Goal: Task Accomplishment & Management: Manage account settings

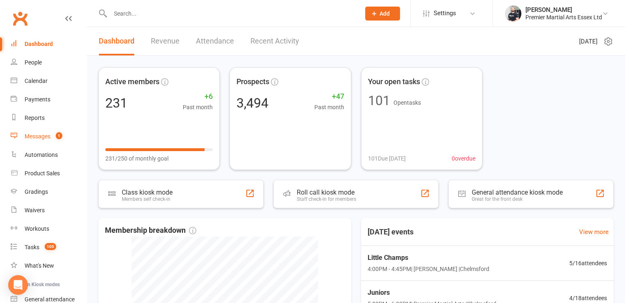
click at [36, 130] on link "Messages 1" at bounding box center [49, 136] width 76 height 18
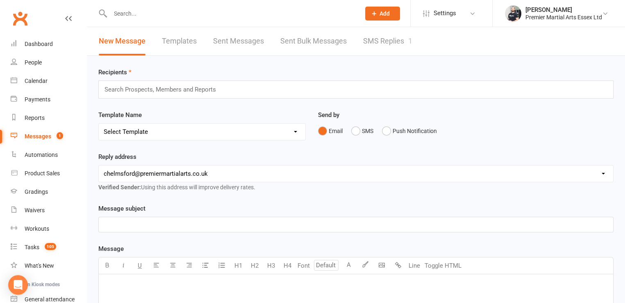
click at [380, 31] on link "SMS Replies 1" at bounding box center [387, 41] width 49 height 28
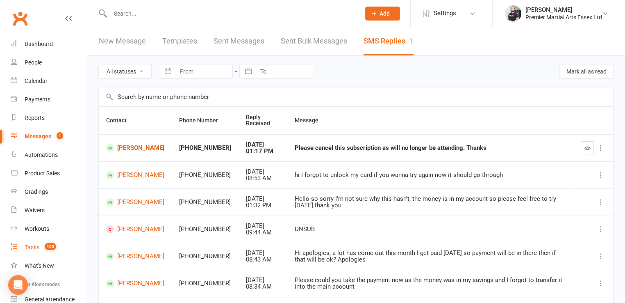
click at [33, 247] on div "Tasks" at bounding box center [32, 247] width 15 height 7
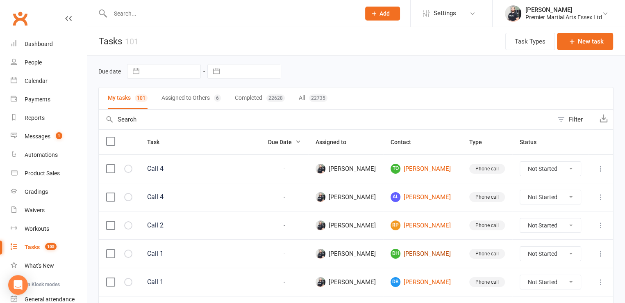
click at [426, 255] on link "DH [PERSON_NAME]" at bounding box center [423, 253] width 64 height 10
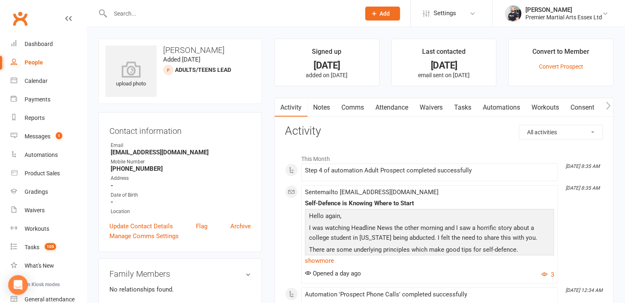
click at [464, 107] on link "Tasks" at bounding box center [462, 107] width 29 height 19
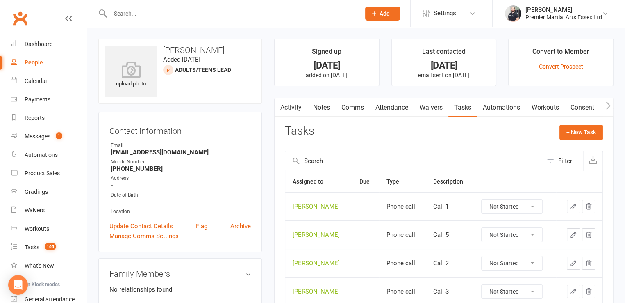
scroll to position [78, 0]
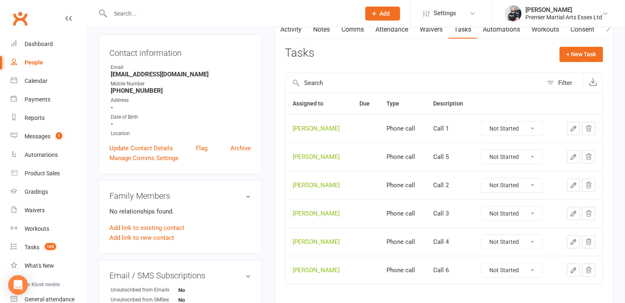
drag, startPoint x: 497, startPoint y: 133, endPoint x: 497, endPoint y: 171, distance: 38.1
click at [497, 171] on tbody "[PERSON_NAME] Phone call Call 1 Not Started In Progress Waiting Complete [PERSO…" at bounding box center [443, 199] width 317 height 170
click at [482, 121] on select "Not Started In Progress Waiting Complete" at bounding box center [512, 128] width 61 height 14
select select "unstarted"
click at [516, 123] on select "Not Started In Progress Waiting Complete" at bounding box center [512, 128] width 61 height 14
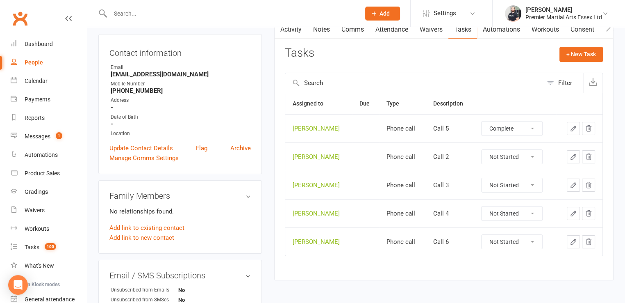
click at [482, 121] on select "Not Started In Progress Waiting Complete" at bounding box center [512, 128] width 61 height 14
select select "unstarted"
drag, startPoint x: 515, startPoint y: 130, endPoint x: 509, endPoint y: 171, distance: 41.4
click at [509, 171] on tbody "[PERSON_NAME] Phone call Call 2 Not Started In Progress Waiting Complete [PERSO…" at bounding box center [443, 170] width 317 height 113
click at [482, 121] on select "Not Started In Progress Waiting Complete" at bounding box center [512, 128] width 61 height 14
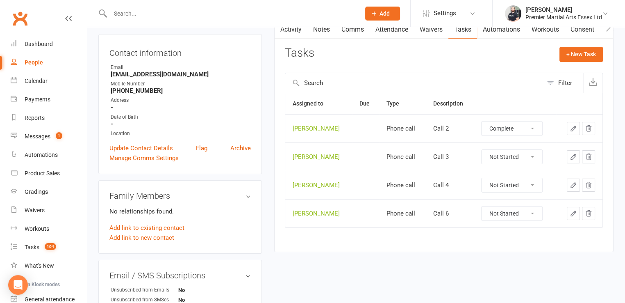
select select "unstarted"
click at [512, 124] on select "Not Started In Progress Waiting Complete" at bounding box center [512, 128] width 61 height 14
click at [482, 121] on select "Not Started In Progress Waiting Complete" at bounding box center [512, 128] width 61 height 14
select select "unstarted"
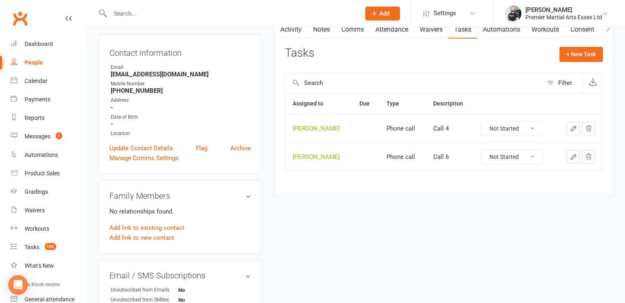
click at [511, 130] on select "Not Started In Progress Waiting Complete" at bounding box center [512, 128] width 61 height 14
click at [482, 121] on select "Not Started In Progress Waiting Complete" at bounding box center [512, 128] width 61 height 14
select select "unstarted"
click at [508, 125] on select "Not Started In Progress Waiting Complete" at bounding box center [512, 128] width 61 height 14
click at [482, 121] on select "Not Started In Progress Waiting Complete" at bounding box center [512, 128] width 61 height 14
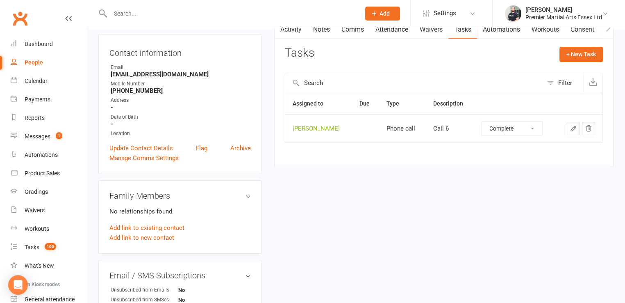
select select "unstarted"
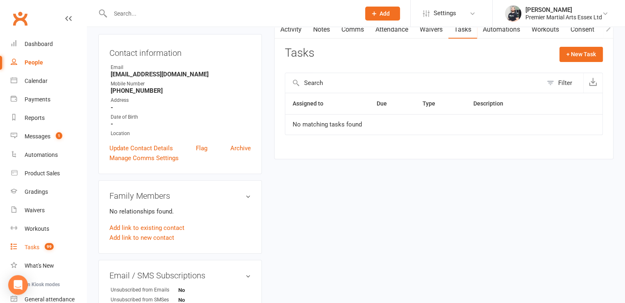
click at [40, 246] on link "Tasks 99" at bounding box center [49, 247] width 76 height 18
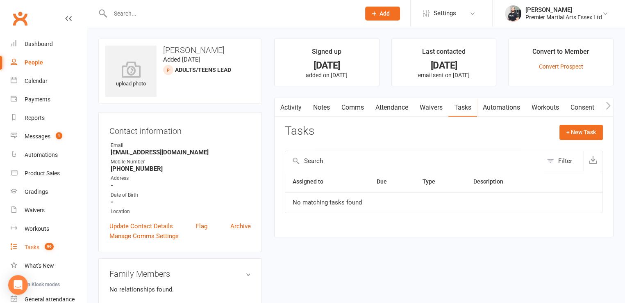
click at [33, 244] on div "Tasks" at bounding box center [32, 247] width 15 height 7
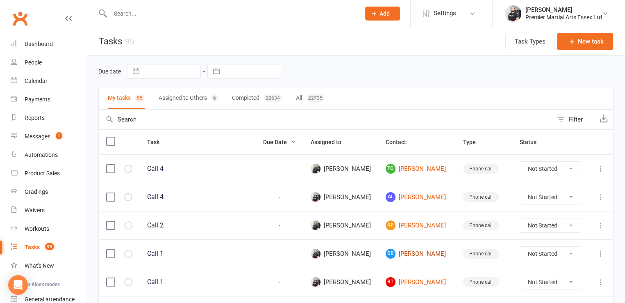
click at [439, 258] on link "DB [PERSON_NAME]" at bounding box center [417, 253] width 63 height 10
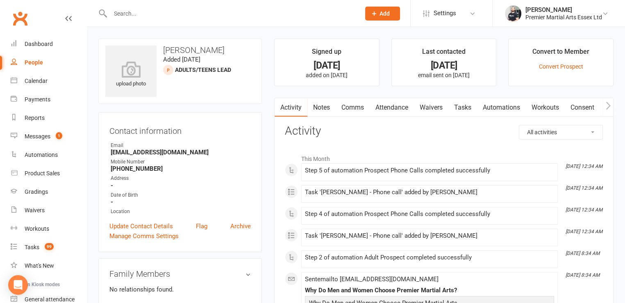
click at [469, 114] on link "Tasks" at bounding box center [462, 107] width 29 height 19
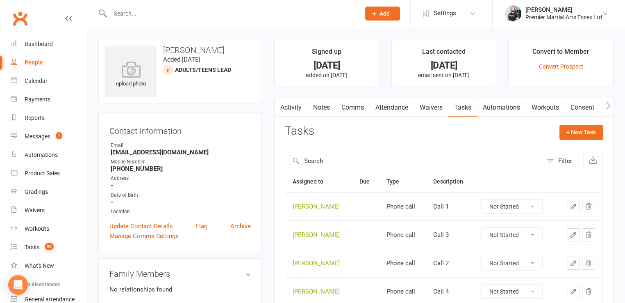
click at [521, 208] on select "Not Started In Progress Waiting Complete" at bounding box center [512, 206] width 61 height 14
click at [482, 199] on select "Not Started In Progress Waiting Complete" at bounding box center [512, 206] width 61 height 14
select select "unstarted"
click at [482, 199] on select "Not Started In Progress Waiting Complete" at bounding box center [512, 206] width 61 height 14
select select "unstarted"
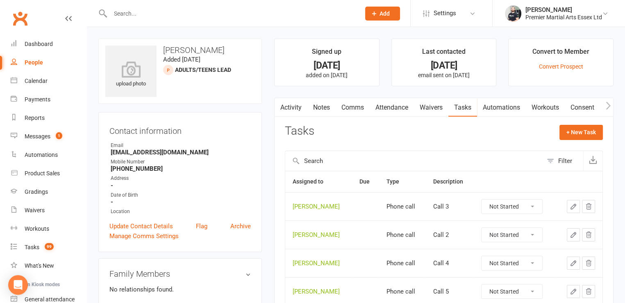
click at [519, 256] on select "Not Started In Progress Waiting Complete" at bounding box center [512, 263] width 61 height 14
click at [482, 256] on select "Not Started In Progress Waiting Complete" at bounding box center [512, 263] width 61 height 14
click at [518, 228] on select "Not Started In Progress Waiting Complete" at bounding box center [512, 235] width 61 height 14
click at [482, 228] on select "Not Started In Progress Waiting Complete" at bounding box center [512, 235] width 61 height 14
select select "waiting"
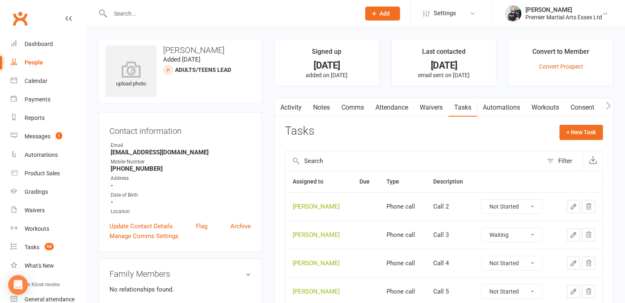
click at [521, 266] on select "Not Started In Progress Waiting Complete" at bounding box center [512, 263] width 61 height 14
click at [518, 266] on select "Not Started In Progress Waiting Complete" at bounding box center [512, 263] width 61 height 14
click at [482, 256] on select "Not Started In Progress Waiting Complete" at bounding box center [512, 263] width 61 height 14
select select "unstarted"
click at [523, 233] on select "Not Started In Progress Waiting Complete" at bounding box center [512, 235] width 61 height 14
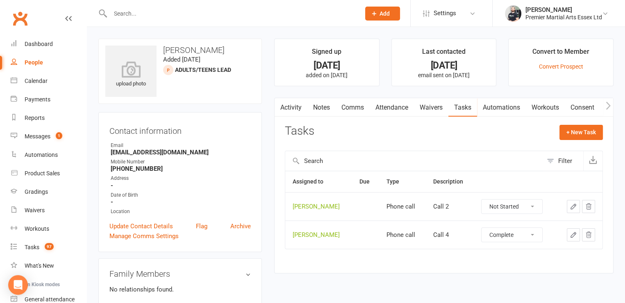
click at [482, 228] on select "Not Started In Progress Waiting Complete" at bounding box center [512, 235] width 61 height 14
select select "unstarted"
click at [524, 202] on select "Not Started In Progress Waiting Complete" at bounding box center [512, 206] width 61 height 14
click at [482, 199] on select "Not Started In Progress Waiting Complete" at bounding box center [512, 206] width 61 height 14
select select "unstarted"
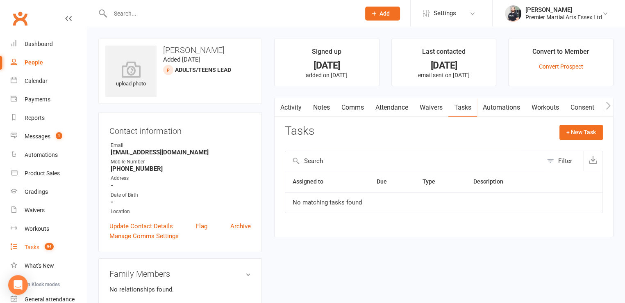
click at [18, 247] on link "Tasks 94" at bounding box center [49, 247] width 76 height 18
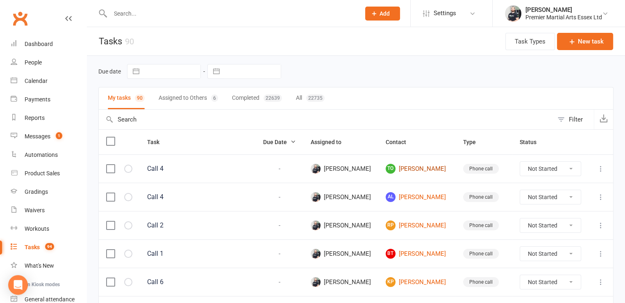
click at [425, 166] on link "TO [PERSON_NAME]" at bounding box center [417, 169] width 63 height 10
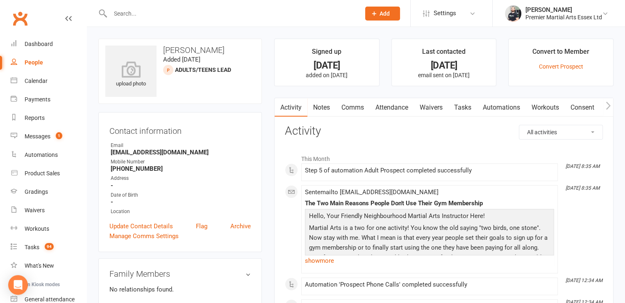
click at [326, 107] on link "Notes" at bounding box center [321, 107] width 28 height 19
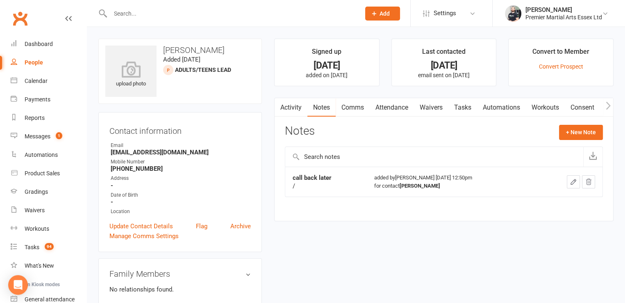
click at [466, 109] on link "Tasks" at bounding box center [462, 107] width 29 height 19
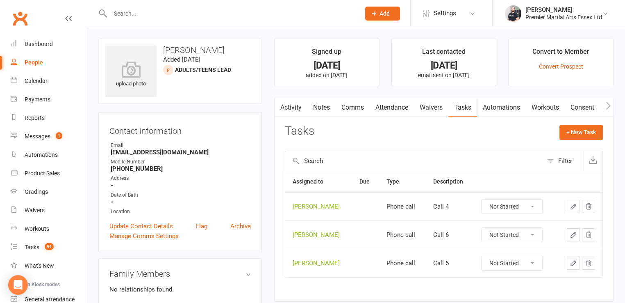
click at [515, 204] on select "Not Started In Progress Waiting Complete" at bounding box center [512, 206] width 61 height 14
click at [482, 199] on select "Not Started In Progress Waiting Complete" at bounding box center [512, 206] width 61 height 14
select select "unstarted"
drag, startPoint x: 502, startPoint y: 219, endPoint x: 505, endPoint y: 205, distance: 14.8
click at [505, 205] on select "Not Started In Progress Waiting Complete" at bounding box center [512, 206] width 61 height 14
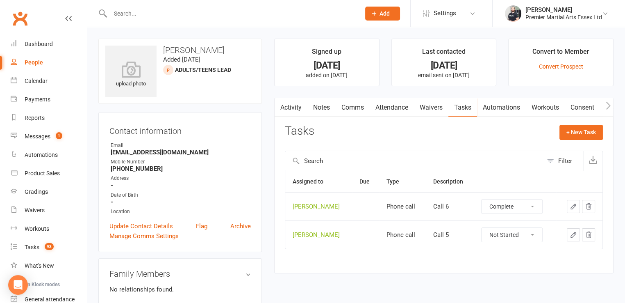
click at [482, 199] on select "Not Started In Progress Waiting Complete" at bounding box center [512, 206] width 61 height 14
select select "unstarted"
click at [495, 205] on select "Not Started In Progress Waiting Complete" at bounding box center [512, 206] width 61 height 14
click at [482, 199] on select "Not Started In Progress Waiting Complete" at bounding box center [512, 206] width 61 height 14
select select "unstarted"
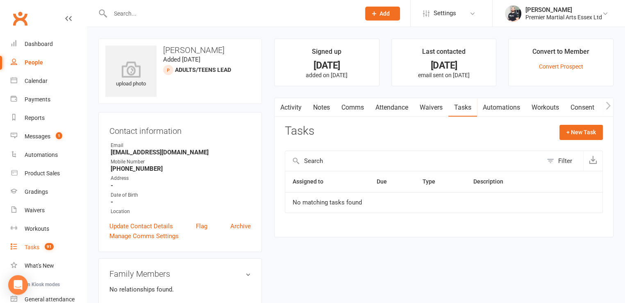
click at [54, 255] on link "Tasks 91" at bounding box center [49, 247] width 76 height 18
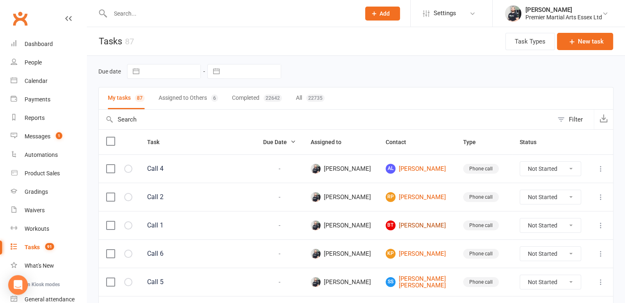
click at [428, 227] on link "BT [PERSON_NAME]" at bounding box center [417, 225] width 63 height 10
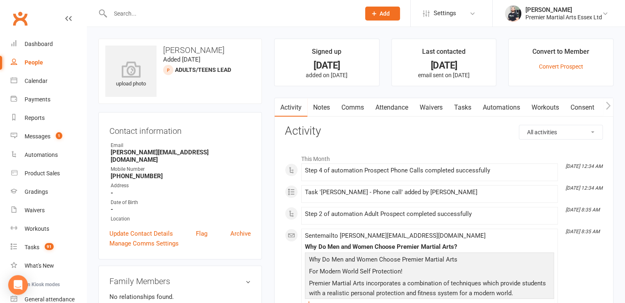
click at [466, 109] on link "Tasks" at bounding box center [462, 107] width 29 height 19
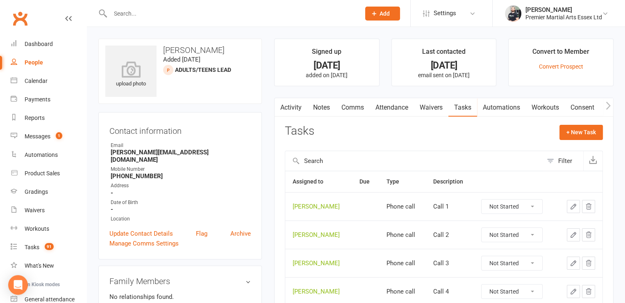
click at [504, 204] on select "Not Started In Progress Waiting Complete" at bounding box center [512, 206] width 61 height 14
click at [482, 199] on select "Not Started In Progress Waiting Complete" at bounding box center [512, 206] width 61 height 14
select select "unstarted"
click at [520, 228] on select "Not Started In Progress Waiting Complete" at bounding box center [512, 235] width 61 height 14
click at [482, 228] on select "Not Started In Progress Waiting Complete" at bounding box center [512, 235] width 61 height 14
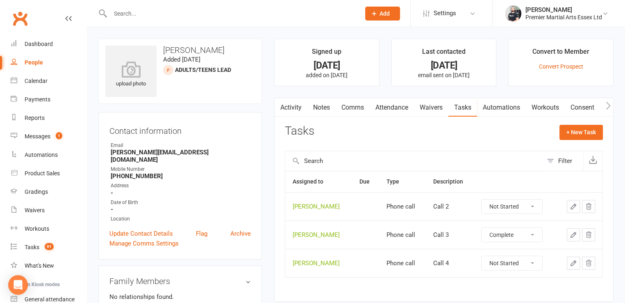
select select "unstarted"
click at [520, 209] on select "Not Started In Progress Waiting Complete" at bounding box center [512, 206] width 61 height 14
click at [482, 199] on select "Not Started In Progress Waiting Complete" at bounding box center [512, 206] width 61 height 14
select select "unstarted"
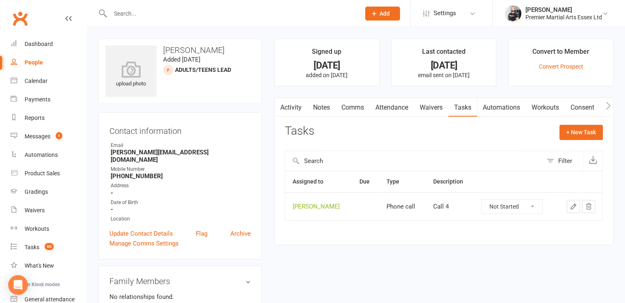
click at [524, 200] on select "Not Started In Progress Waiting Complete" at bounding box center [512, 206] width 61 height 14
click at [482, 199] on select "Not Started In Progress Waiting Complete" at bounding box center [512, 206] width 61 height 14
select select "unstarted"
click at [34, 245] on div "Tasks" at bounding box center [32, 247] width 15 height 7
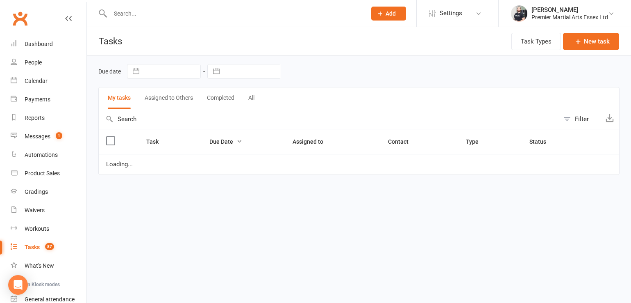
select select "waiting"
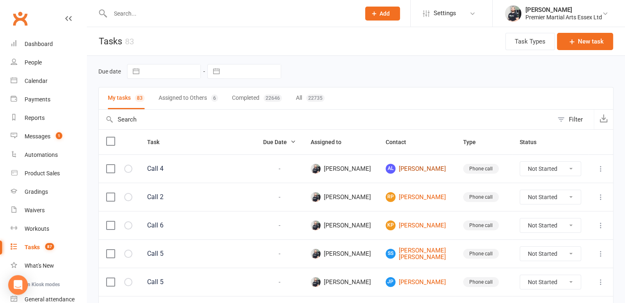
click at [420, 168] on link "AL [PERSON_NAME]" at bounding box center [417, 169] width 63 height 10
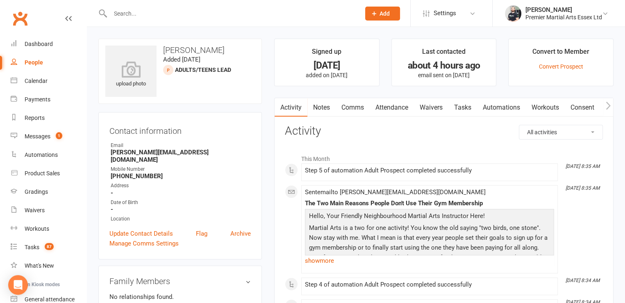
click at [464, 106] on link "Tasks" at bounding box center [462, 107] width 29 height 19
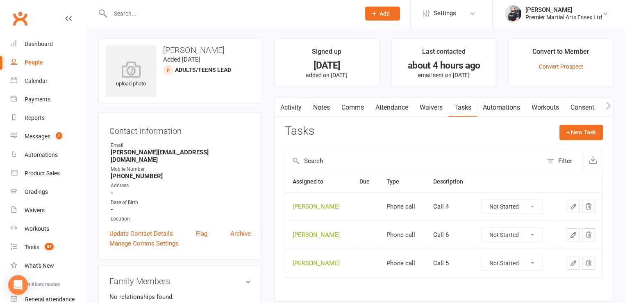
click at [500, 206] on select "Not Started In Progress Waiting Complete" at bounding box center [512, 206] width 61 height 14
click at [482, 199] on select "Not Started In Progress Waiting Complete" at bounding box center [512, 206] width 61 height 14
select select "unstarted"
drag, startPoint x: 517, startPoint y: 212, endPoint x: 508, endPoint y: 251, distance: 39.8
click at [508, 251] on div "Assigned to Due Type Description [PERSON_NAME] Phone call Call 6 Not Started In…" at bounding box center [444, 216] width 318 height 90
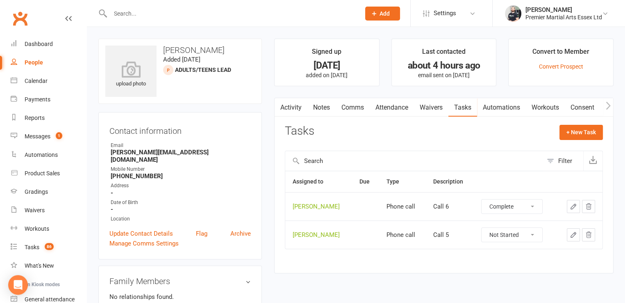
click at [482, 199] on select "Not Started In Progress Waiting Complete" at bounding box center [512, 206] width 61 height 14
select select "unstarted"
click at [522, 206] on select "Not Started In Progress Waiting Complete" at bounding box center [512, 206] width 61 height 14
click at [482, 199] on select "Not Started In Progress Waiting Complete" at bounding box center [512, 206] width 61 height 14
select select "unstarted"
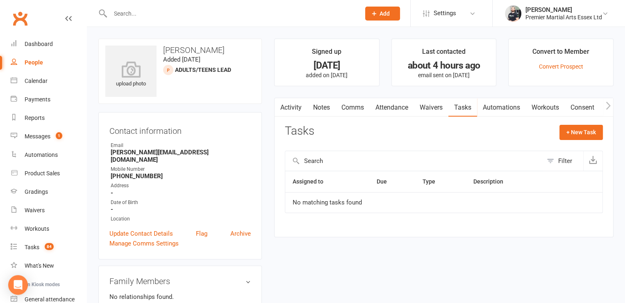
click at [320, 102] on link "Notes" at bounding box center [321, 107] width 28 height 19
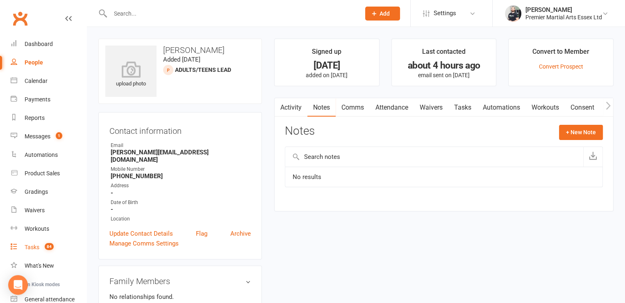
click at [61, 248] on link "Tasks 84" at bounding box center [49, 247] width 76 height 18
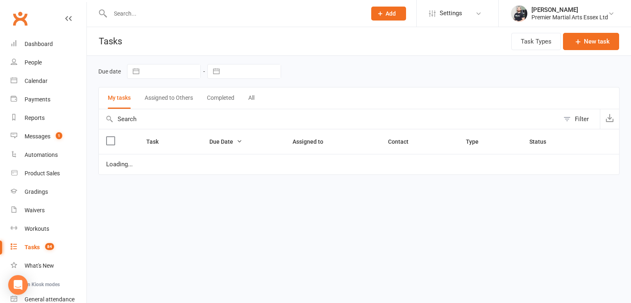
select select "waiting"
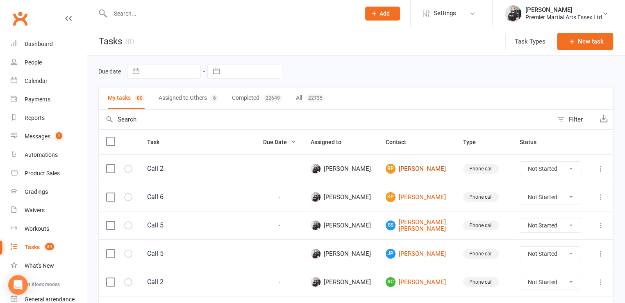
click at [420, 173] on link "RP [PERSON_NAME]" at bounding box center [417, 169] width 63 height 10
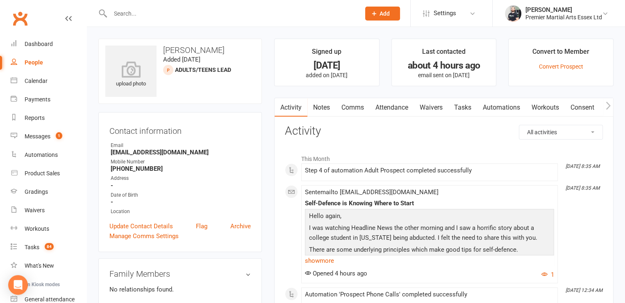
click at [326, 105] on link "Notes" at bounding box center [321, 107] width 28 height 19
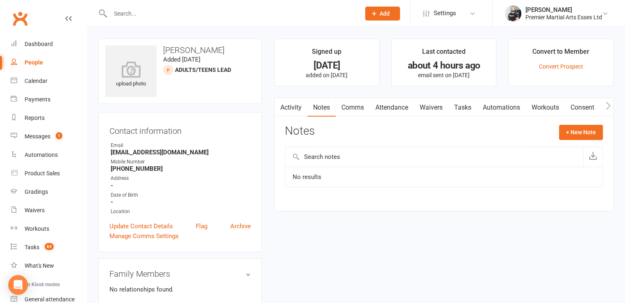
click at [464, 112] on link "Tasks" at bounding box center [462, 107] width 29 height 19
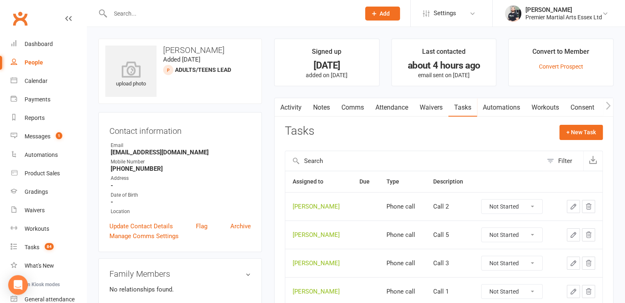
click at [491, 203] on select "Not Started In Progress Waiting Complete" at bounding box center [512, 206] width 61 height 14
click at [482, 199] on select "Not Started In Progress Waiting Complete" at bounding box center [512, 206] width 61 height 14
select select "unstarted"
click at [498, 207] on select "Not Started In Progress Waiting Complete" at bounding box center [512, 206] width 61 height 14
click at [482, 199] on select "Not Started In Progress Waiting Complete" at bounding box center [512, 206] width 61 height 14
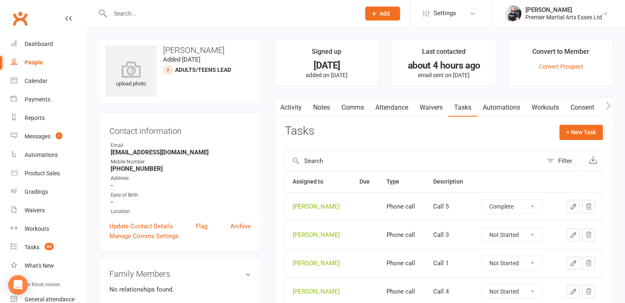
select select "unstarted"
click at [508, 206] on select "Not Started In Progress Waiting Complete" at bounding box center [512, 206] width 61 height 14
click at [482, 199] on select "Not Started In Progress Waiting Complete" at bounding box center [512, 206] width 61 height 14
select select "unstarted"
click at [509, 212] on select "Not Started In Progress Waiting Complete" at bounding box center [512, 206] width 61 height 14
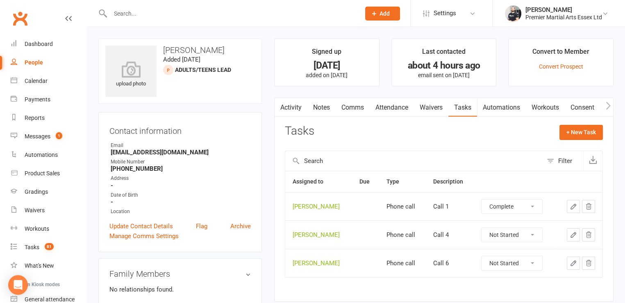
click at [482, 199] on select "Not Started In Progress Waiting Complete" at bounding box center [512, 206] width 61 height 14
select select "unstarted"
drag, startPoint x: 511, startPoint y: 211, endPoint x: 515, endPoint y: 250, distance: 38.8
click at [515, 250] on div "Assigned to Due Type Description [PERSON_NAME] Phone call Call 4 Not Started In…" at bounding box center [444, 216] width 318 height 90
click at [482, 199] on select "Not Started In Progress Waiting Complete" at bounding box center [512, 206] width 61 height 14
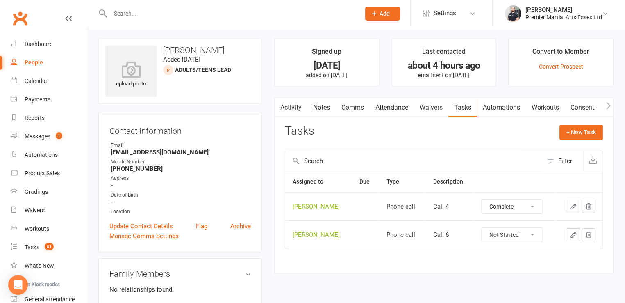
select select "unstarted"
drag, startPoint x: 503, startPoint y: 206, endPoint x: 509, endPoint y: 251, distance: 45.6
click at [509, 251] on main "Signed up [DATE] added on [DATE] Last contacted about 4 hours ago email sent on…" at bounding box center [444, 146] width 352 height 214
click at [482, 199] on select "Not Started In Progress Waiting Complete" at bounding box center [512, 206] width 61 height 14
select select "unstarted"
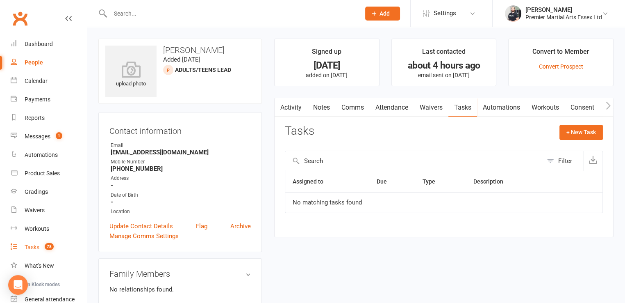
click at [50, 252] on link "Tasks 78" at bounding box center [49, 247] width 76 height 18
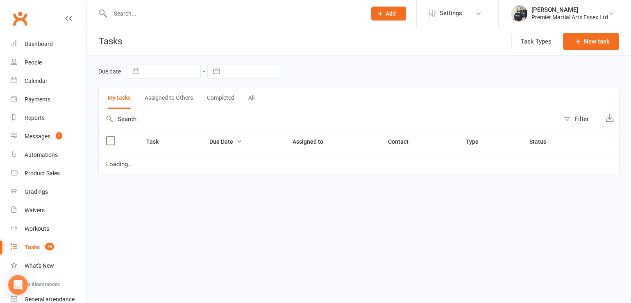
select select "waiting"
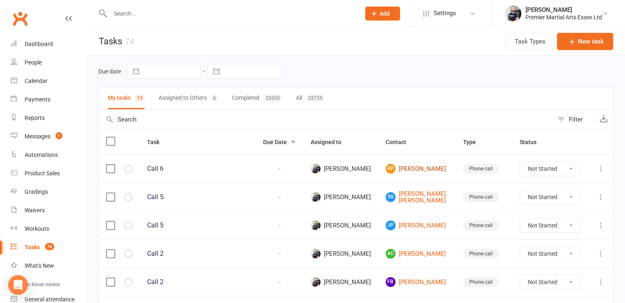
click at [426, 167] on link "KP [PERSON_NAME]" at bounding box center [417, 169] width 63 height 10
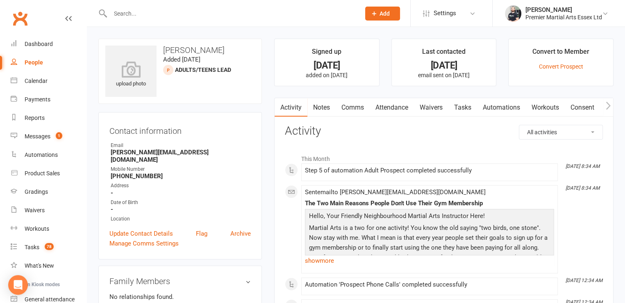
click at [323, 107] on link "Notes" at bounding box center [321, 107] width 28 height 19
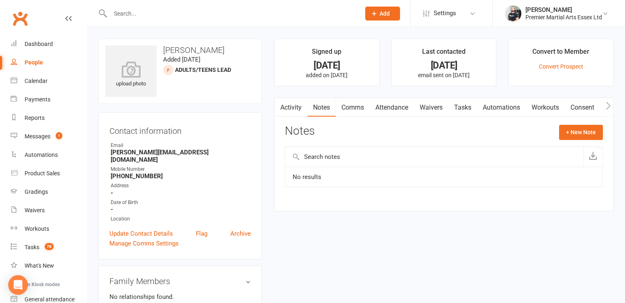
click at [480, 107] on link "Automations" at bounding box center [501, 107] width 49 height 19
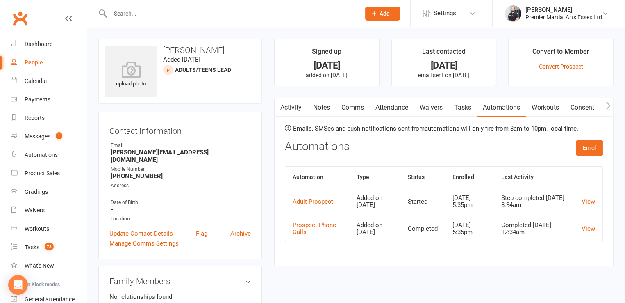
click at [460, 112] on link "Tasks" at bounding box center [462, 107] width 29 height 19
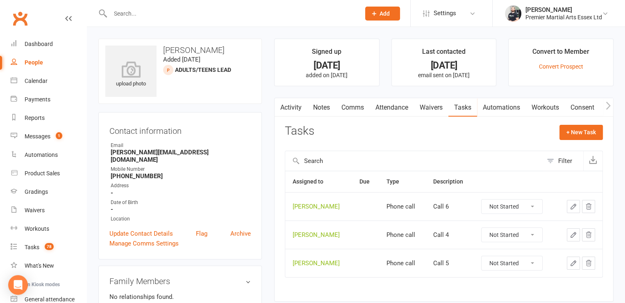
click at [514, 212] on select "Not Started In Progress Waiting Complete" at bounding box center [512, 206] width 61 height 14
click at [482, 199] on select "Not Started In Progress Waiting Complete" at bounding box center [512, 206] width 61 height 14
select select "unstarted"
select select "waiting"
drag, startPoint x: 517, startPoint y: 226, endPoint x: 509, endPoint y: 205, distance: 22.2
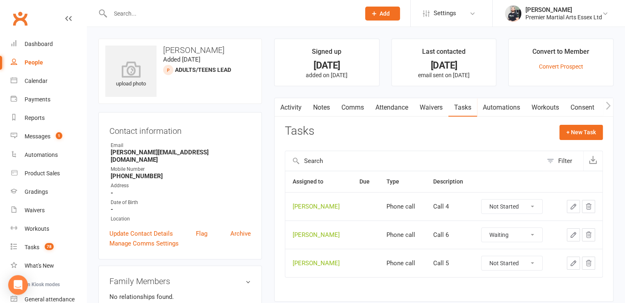
click at [509, 205] on td "Not Started In Progress Waiting Complete" at bounding box center [515, 206] width 82 height 28
click at [509, 205] on select "Not Started In Progress Waiting Complete" at bounding box center [512, 206] width 61 height 14
click at [482, 199] on select "Not Started In Progress Waiting Complete" at bounding box center [512, 206] width 61 height 14
select select "unstarted"
drag, startPoint x: 506, startPoint y: 205, endPoint x: 518, endPoint y: 255, distance: 51.0
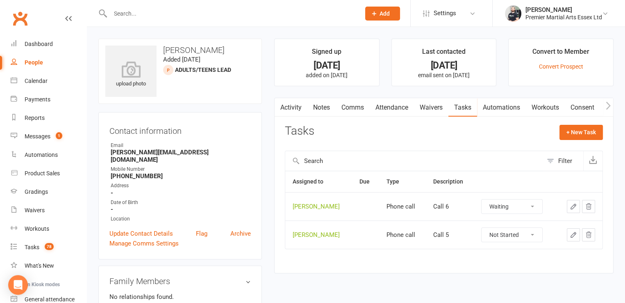
click at [518, 255] on div "Assigned to Due Type Description [PERSON_NAME] Phone call Call 6 Not Started In…" at bounding box center [444, 216] width 318 height 90
click at [482, 199] on select "Not Started In Progress Waiting Complete" at bounding box center [512, 206] width 61 height 14
select select "waiting"
click at [506, 202] on select "Not Started In Progress Waiting Complete" at bounding box center [512, 206] width 61 height 14
click at [498, 207] on select "Not Started In Progress Waiting Complete" at bounding box center [512, 206] width 61 height 14
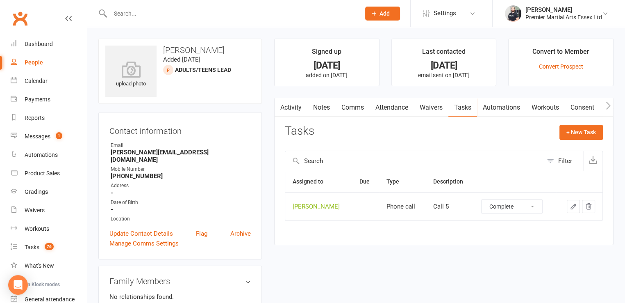
click at [482, 199] on select "Not Started In Progress Waiting Complete" at bounding box center [512, 206] width 61 height 14
select select "unstarted"
click at [61, 247] on link "Tasks 75" at bounding box center [49, 247] width 76 height 18
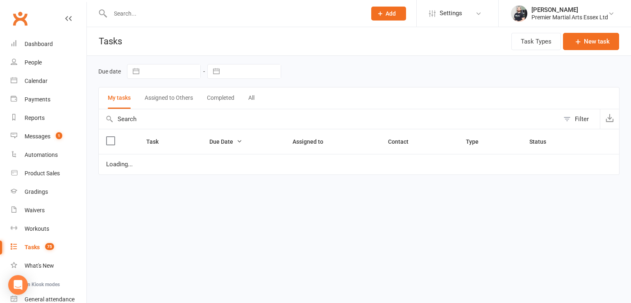
select select "waiting"
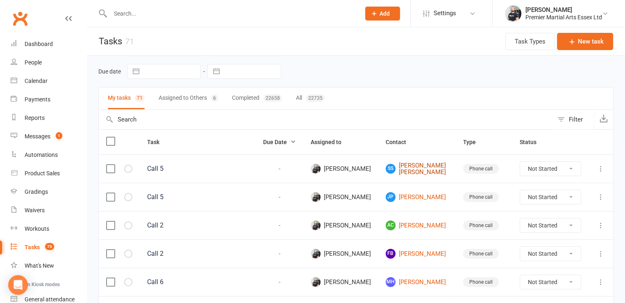
click at [432, 172] on link "SS [PERSON_NAME] [PERSON_NAME]" at bounding box center [417, 169] width 63 height 14
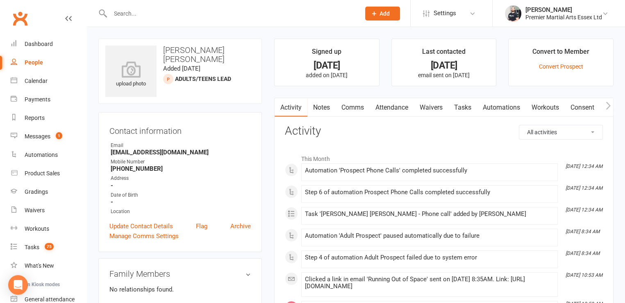
click at [321, 100] on link "Notes" at bounding box center [321, 107] width 28 height 19
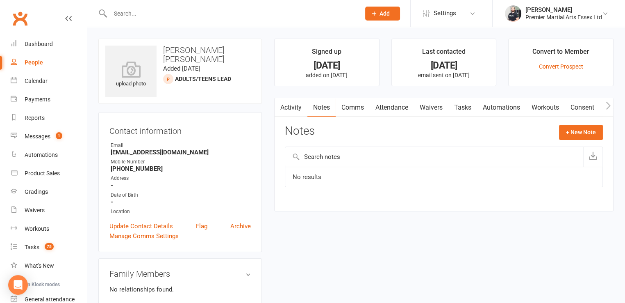
click at [457, 107] on link "Tasks" at bounding box center [462, 107] width 29 height 19
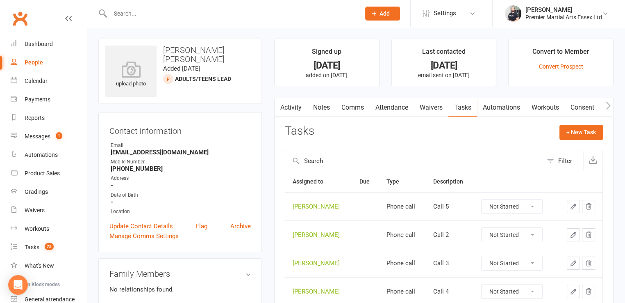
click at [493, 203] on select "Not Started In Progress Waiting Complete" at bounding box center [512, 206] width 61 height 14
click at [501, 229] on select "Not Started In Progress Waiting Complete" at bounding box center [512, 235] width 61 height 14
click at [482, 228] on select "Not Started In Progress Waiting Complete" at bounding box center [512, 235] width 61 height 14
select select "unstarted"
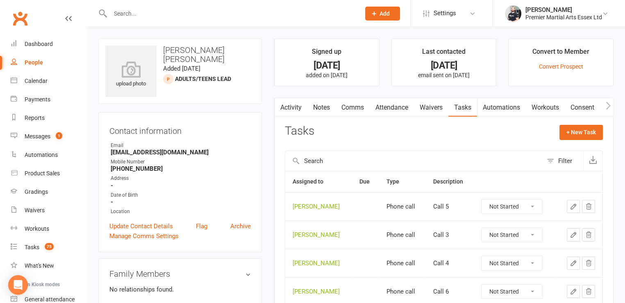
drag, startPoint x: 507, startPoint y: 206, endPoint x: 515, endPoint y: 246, distance: 41.0
click at [515, 246] on tbody "[PERSON_NAME] Phone call Call 5 Not Started In Progress Waiting Complete [PERSO…" at bounding box center [443, 248] width 317 height 113
click at [482, 199] on select "Not Started In Progress Waiting Complete" at bounding box center [512, 206] width 61 height 14
select select "unstarted"
click at [505, 196] on td "Not Started In Progress Waiting Complete" at bounding box center [515, 206] width 82 height 28
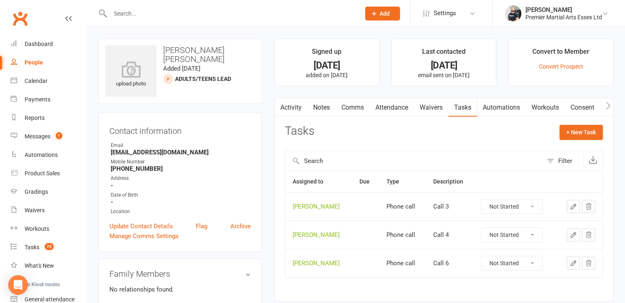
click at [506, 205] on select "Not Started In Progress Waiting Complete" at bounding box center [512, 206] width 61 height 14
click at [482, 199] on select "Not Started In Progress Waiting Complete" at bounding box center [512, 206] width 61 height 14
select select "unstarted"
drag, startPoint x: 506, startPoint y: 212, endPoint x: 515, endPoint y: 250, distance: 39.1
click at [515, 250] on div "Assigned to Due Type Description [PERSON_NAME] Phone call Call 4 Not Started In…" at bounding box center [444, 216] width 318 height 90
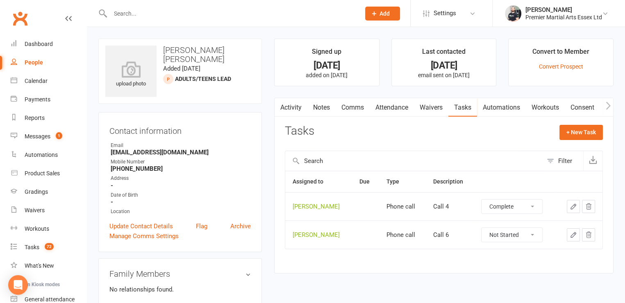
click at [482, 199] on select "Not Started In Progress Waiting Complete" at bounding box center [512, 206] width 61 height 14
select select "unstarted"
click at [513, 251] on main "Signed up [DATE] added on [DATE] Last contacted [DATE] email sent on [DATE] Con…" at bounding box center [444, 146] width 352 height 214
click at [482, 199] on select "Not Started In Progress Waiting Complete" at bounding box center [512, 206] width 61 height 14
select select "unstarted"
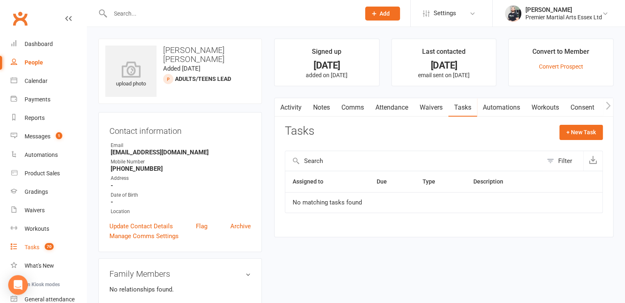
click at [56, 246] on link "Tasks 70" at bounding box center [49, 247] width 76 height 18
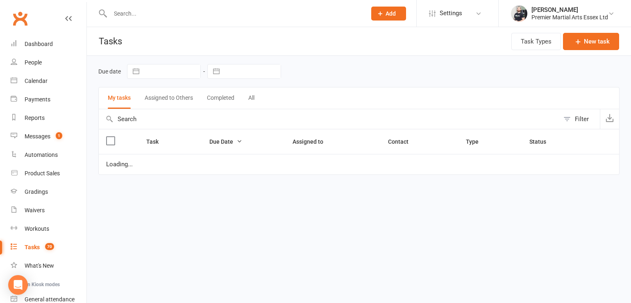
select select "waiting"
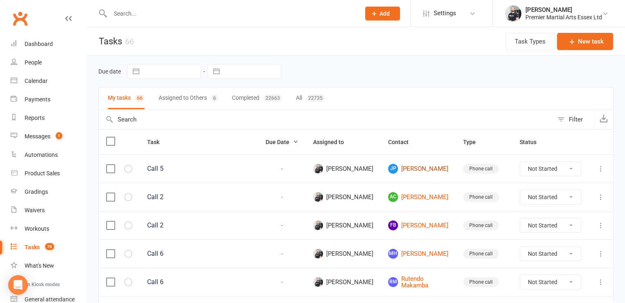
click at [431, 170] on link "JP [PERSON_NAME]" at bounding box center [418, 169] width 60 height 10
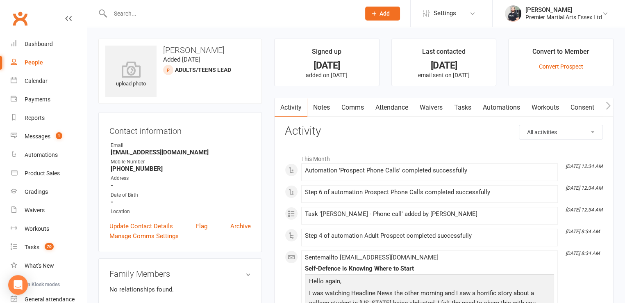
click at [310, 112] on link "Notes" at bounding box center [321, 107] width 28 height 19
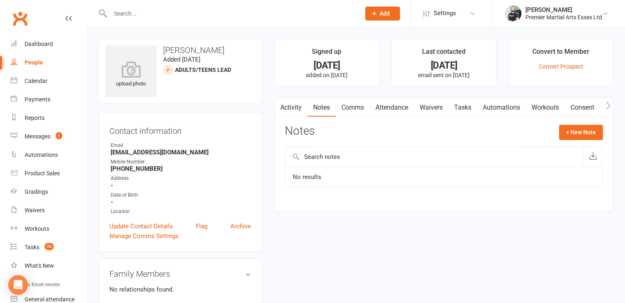
click at [462, 110] on link "Tasks" at bounding box center [462, 107] width 29 height 19
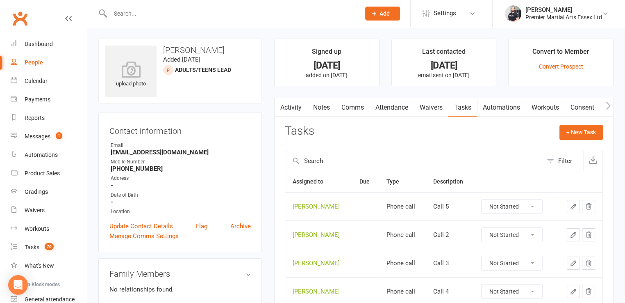
click at [506, 201] on select "Not Started In Progress Waiting Complete" at bounding box center [512, 206] width 61 height 14
click at [514, 261] on select "Not Started In Progress Waiting Complete" at bounding box center [512, 263] width 61 height 14
click at [482, 256] on select "Not Started In Progress Waiting Complete" at bounding box center [512, 263] width 61 height 14
select select "unstarted"
click at [502, 210] on select "Not Started In Progress Waiting Complete" at bounding box center [512, 206] width 61 height 14
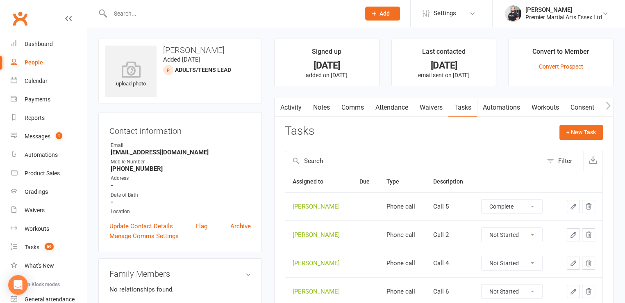
click at [482, 199] on select "Not Started In Progress Waiting Complete" at bounding box center [512, 206] width 61 height 14
select select "unstarted"
click at [504, 205] on select "Not Started In Progress Waiting Complete" at bounding box center [512, 206] width 61 height 14
click at [482, 199] on select "Not Started In Progress Waiting Complete" at bounding box center [512, 206] width 61 height 14
select select "unstarted"
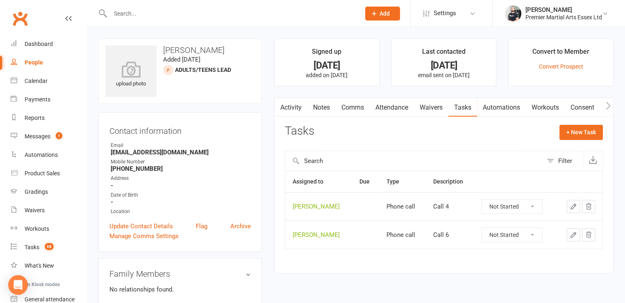
drag, startPoint x: 505, startPoint y: 213, endPoint x: 507, endPoint y: 205, distance: 8.5
click at [507, 205] on select "Not Started In Progress Waiting Complete" at bounding box center [512, 206] width 61 height 14
click at [482, 199] on select "Not Started In Progress Waiting Complete" at bounding box center [512, 206] width 61 height 14
select select "unstarted"
click at [501, 208] on select "Not Started In Progress Waiting Complete" at bounding box center [512, 206] width 61 height 14
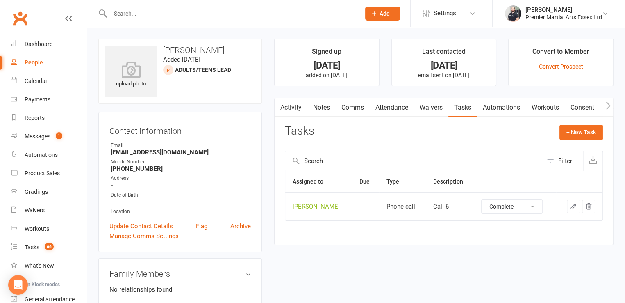
click at [482, 199] on select "Not Started In Progress Waiting Complete" at bounding box center [512, 206] width 61 height 14
select select "unstarted"
click at [40, 240] on link "Tasks 65" at bounding box center [49, 247] width 76 height 18
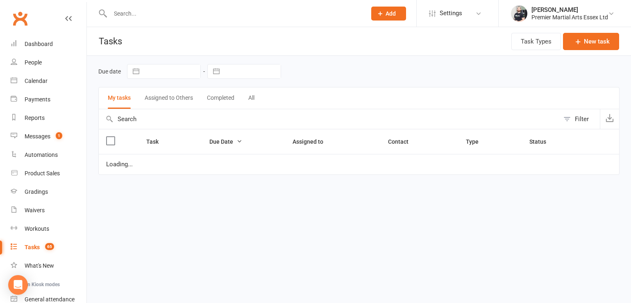
select select "waiting"
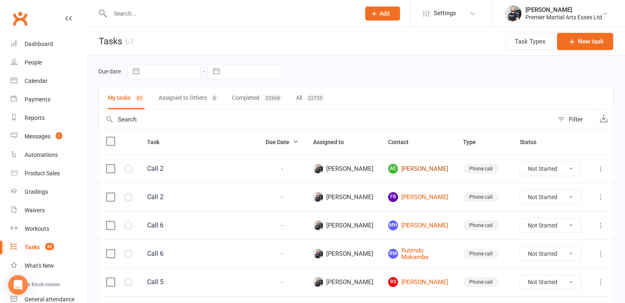
click at [416, 166] on link "AC [PERSON_NAME]" at bounding box center [418, 169] width 60 height 10
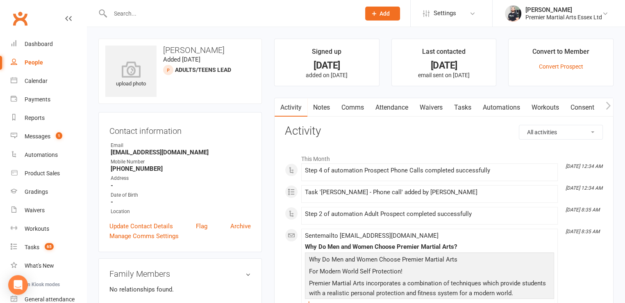
click at [463, 107] on link "Tasks" at bounding box center [462, 107] width 29 height 19
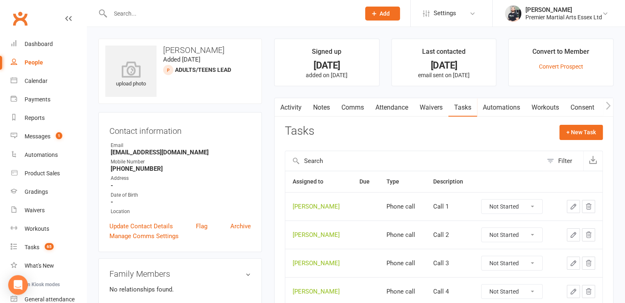
click at [514, 214] on td "Not Started In Progress Waiting Complete" at bounding box center [515, 206] width 82 height 28
click at [509, 235] on select "Not Started In Progress Waiting Complete" at bounding box center [512, 235] width 61 height 14
click at [482, 228] on select "Not Started In Progress Waiting Complete" at bounding box center [512, 235] width 61 height 14
select select "unstarted"
drag, startPoint x: 512, startPoint y: 203, endPoint x: 514, endPoint y: 251, distance: 48.0
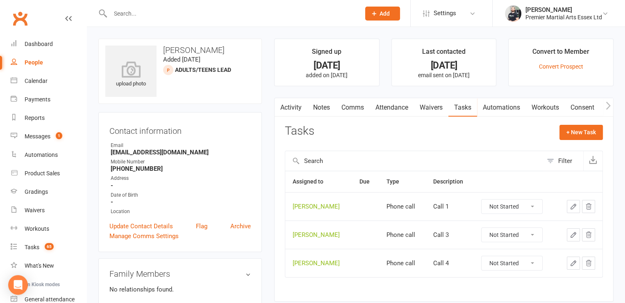
click at [514, 251] on tbody "[PERSON_NAME] Phone call Call 1 Not Started In Progress Waiting Complete [PERSO…" at bounding box center [443, 234] width 317 height 85
click at [482, 199] on select "Not Started In Progress Waiting Complete" at bounding box center [512, 206] width 61 height 14
select select "unstarted"
click at [506, 199] on div "Not Started In Progress Waiting Complete" at bounding box center [511, 206] width 61 height 15
drag, startPoint x: 507, startPoint y: 204, endPoint x: 516, endPoint y: 253, distance: 50.3
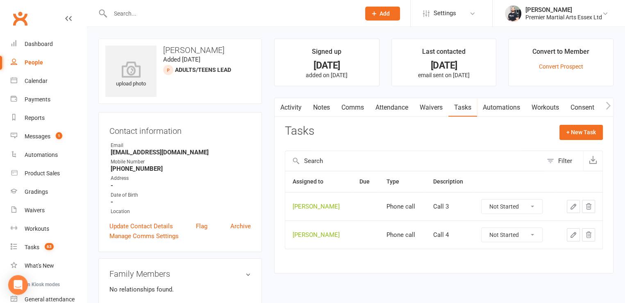
click at [516, 253] on div "Assigned to Due Type Description [PERSON_NAME] Phone call Call 3 Not Started In…" at bounding box center [444, 216] width 318 height 90
click at [482, 199] on select "Not Started In Progress Waiting Complete" at bounding box center [512, 206] width 61 height 14
select select "unstarted"
drag, startPoint x: 506, startPoint y: 206, endPoint x: 509, endPoint y: 252, distance: 46.4
click at [509, 252] on div "upload photo [PERSON_NAME] Added [DATE] Adults/Teens Lead prospect Contact info…" at bounding box center [356, 232] width 528 height 386
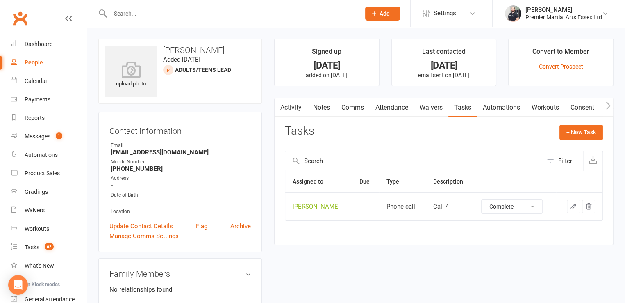
click at [482, 199] on select "Not Started In Progress Waiting Complete" at bounding box center [512, 206] width 61 height 14
select select "unstarted"
click at [509, 252] on div "upload photo [PERSON_NAME] Added [DATE] Adults/Teens Lead prospect Contact info…" at bounding box center [356, 232] width 528 height 386
click at [54, 242] on link "Tasks 61" at bounding box center [49, 247] width 76 height 18
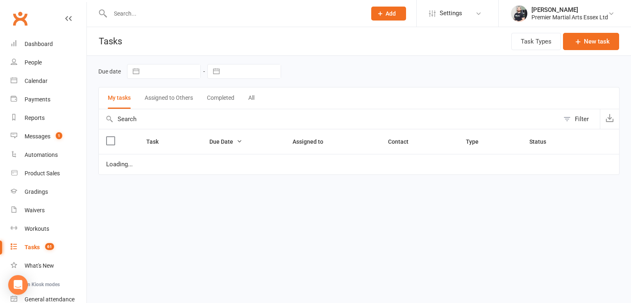
select select "waiting"
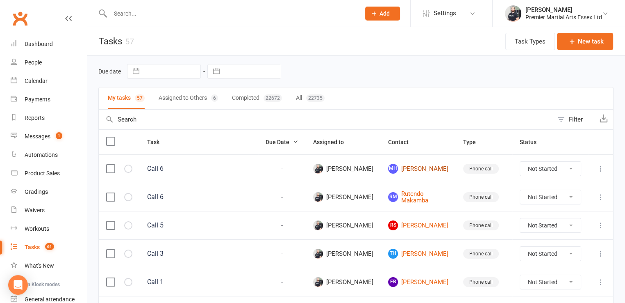
click at [423, 168] on link "MH [PERSON_NAME]" at bounding box center [418, 169] width 60 height 10
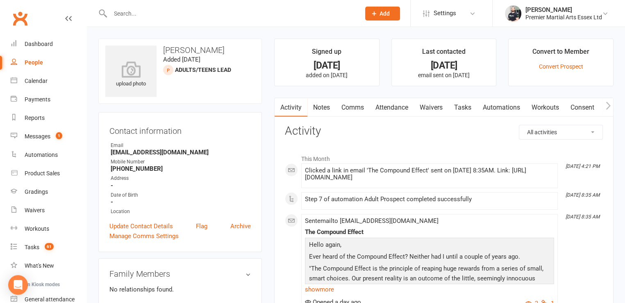
click at [462, 109] on link "Tasks" at bounding box center [462, 107] width 29 height 19
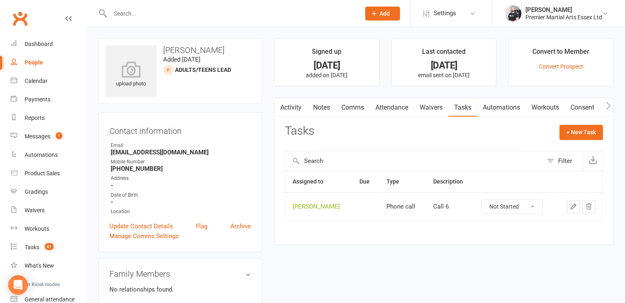
click at [497, 205] on select "Not Started In Progress Waiting Complete" at bounding box center [512, 206] width 61 height 14
click at [482, 199] on select "Not Started In Progress Waiting Complete" at bounding box center [512, 206] width 61 height 14
select select "unstarted"
click at [321, 107] on link "Notes" at bounding box center [321, 107] width 28 height 19
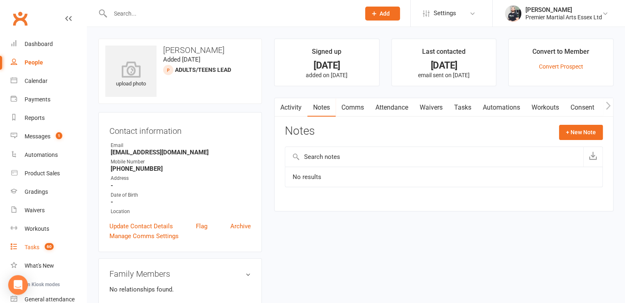
click at [59, 245] on link "Tasks 60" at bounding box center [49, 247] width 76 height 18
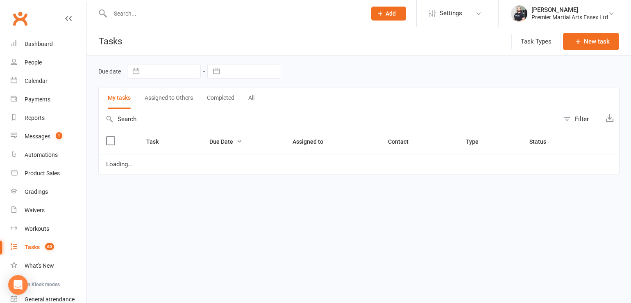
select select "waiting"
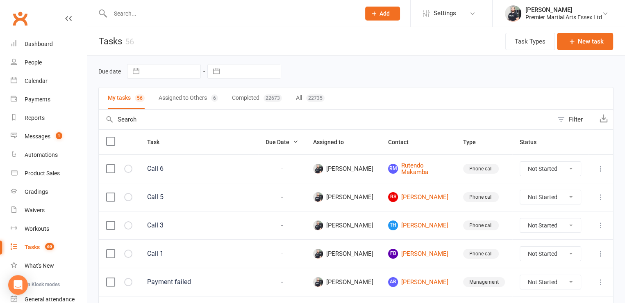
click at [544, 168] on select "Not Started In Progress Waiting Complete" at bounding box center [550, 169] width 61 height 14
click at [520, 162] on select "Not Started In Progress Waiting Complete" at bounding box center [550, 169] width 61 height 14
select select "unstarted"
select select "waiting"
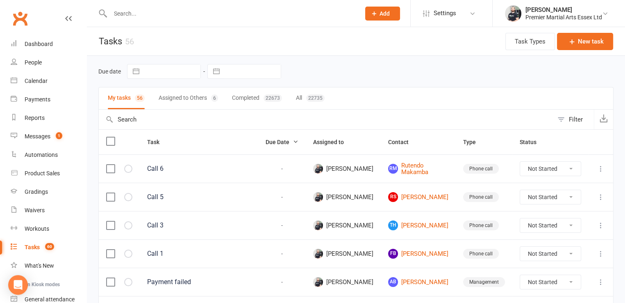
select select "waiting"
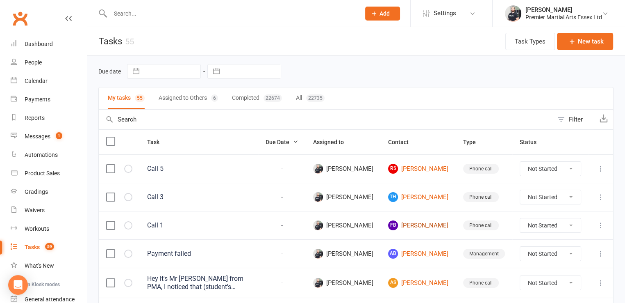
click at [419, 228] on link "FB [PERSON_NAME]" at bounding box center [418, 225] width 60 height 10
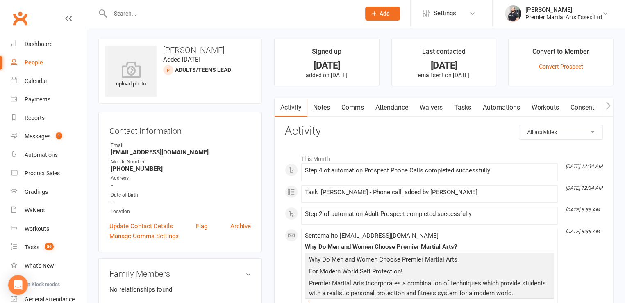
click at [314, 111] on link "Notes" at bounding box center [321, 107] width 28 height 19
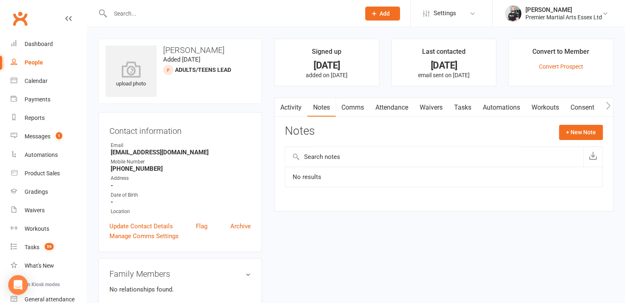
click at [460, 114] on link "Tasks" at bounding box center [462, 107] width 29 height 19
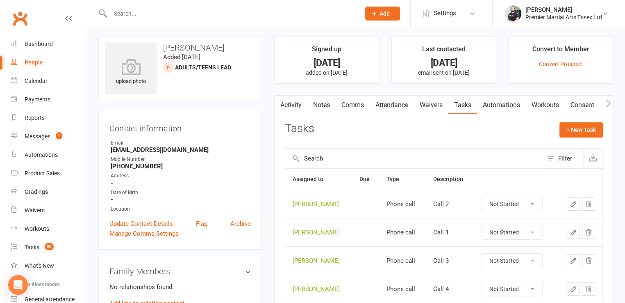
scroll to position [1, 0]
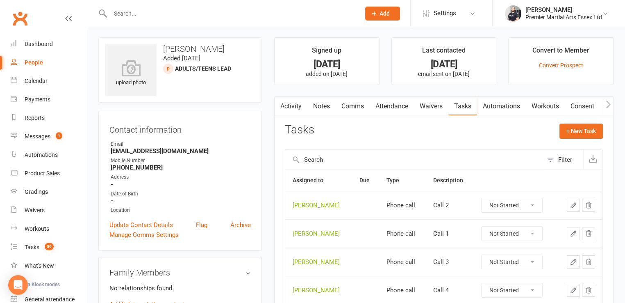
click at [495, 202] on select "Not Started In Progress Waiting Complete" at bounding box center [512, 205] width 61 height 14
click at [482, 198] on select "Not Started In Progress Waiting Complete" at bounding box center [512, 205] width 61 height 14
select select "unstarted"
click at [500, 209] on select "Not Started In Progress Waiting Complete" at bounding box center [512, 205] width 61 height 14
click at [482, 198] on select "Not Started In Progress Waiting Complete" at bounding box center [512, 205] width 61 height 14
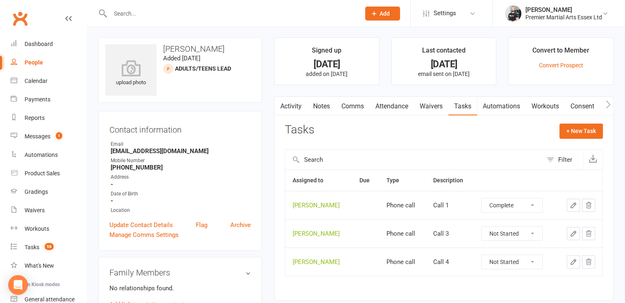
select select "unstarted"
drag, startPoint x: 501, startPoint y: 196, endPoint x: 502, endPoint y: 208, distance: 12.4
click at [502, 208] on td "Not Started In Progress Waiting Complete" at bounding box center [515, 205] width 82 height 28
click at [502, 208] on select "Not Started In Progress Waiting Complete" at bounding box center [512, 205] width 61 height 14
click at [482, 198] on select "Not Started In Progress Waiting Complete" at bounding box center [512, 205] width 61 height 14
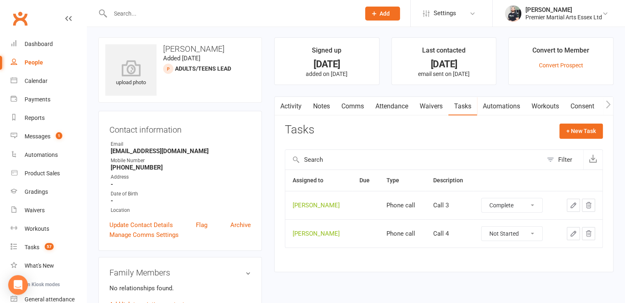
select select "unstarted"
click at [498, 209] on select "Not Started In Progress Waiting Complete" at bounding box center [512, 205] width 61 height 14
click at [482, 198] on select "Not Started In Progress Waiting Complete" at bounding box center [512, 205] width 61 height 14
select select "unstarted"
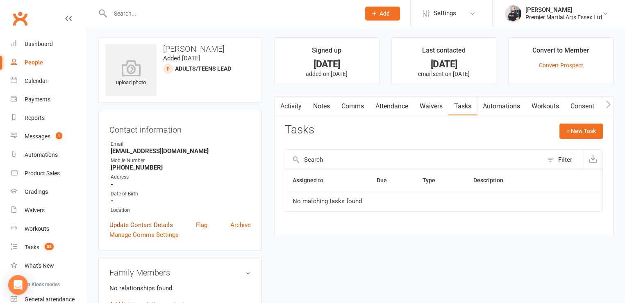
click at [138, 222] on link "Update Contact Details" at bounding box center [141, 225] width 64 height 10
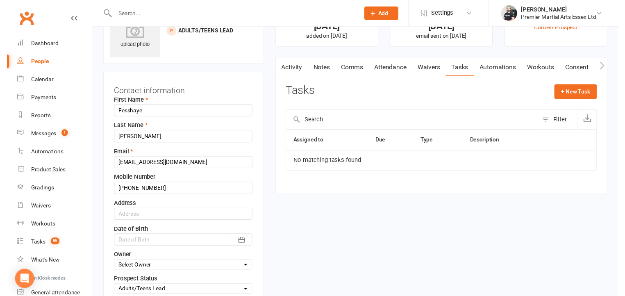
scroll to position [158, 0]
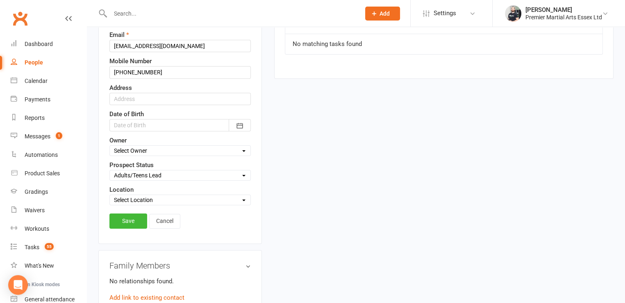
click at [164, 176] on select "Select Kids Lead Adults/Teens Lead Intro Booked Not interested" at bounding box center [180, 175] width 141 height 9
select select "Not interested"
click at [110, 171] on select "Select Kids Lead Adults/Teens Lead Intro Booked Not interested" at bounding box center [180, 175] width 141 height 9
click at [127, 219] on link "Save" at bounding box center [128, 220] width 38 height 15
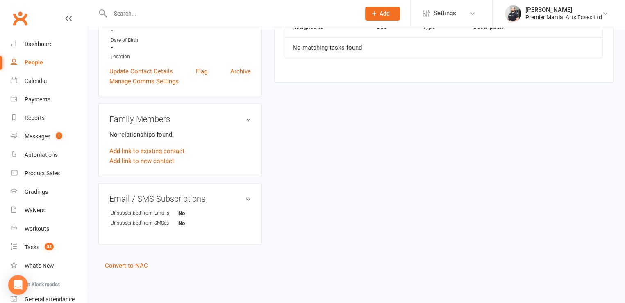
scroll to position [0, 0]
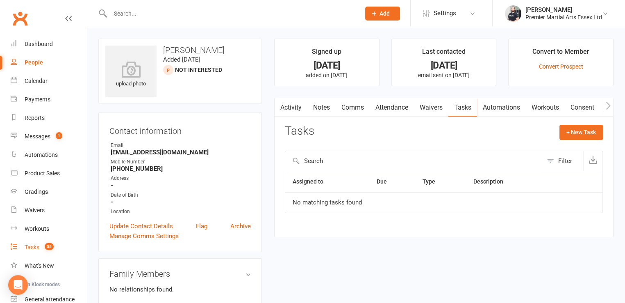
click at [55, 241] on link "Tasks 55" at bounding box center [49, 247] width 76 height 18
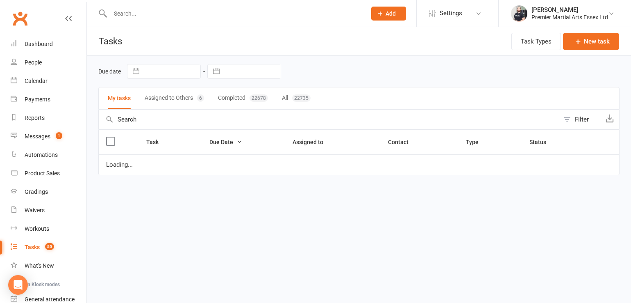
select select "waiting"
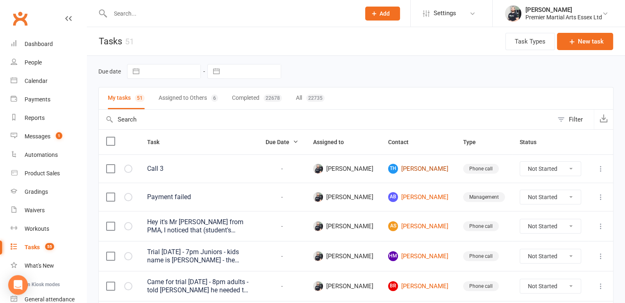
click at [429, 170] on link "TH [PERSON_NAME]" at bounding box center [418, 169] width 60 height 10
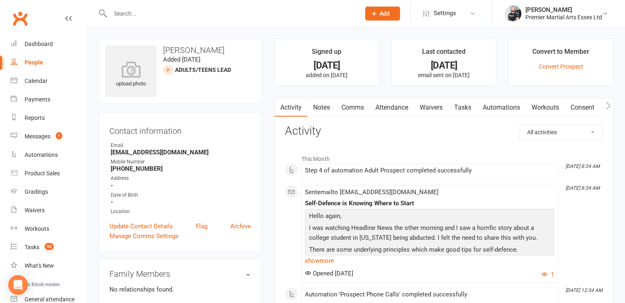
click at [313, 101] on link "Notes" at bounding box center [321, 107] width 28 height 19
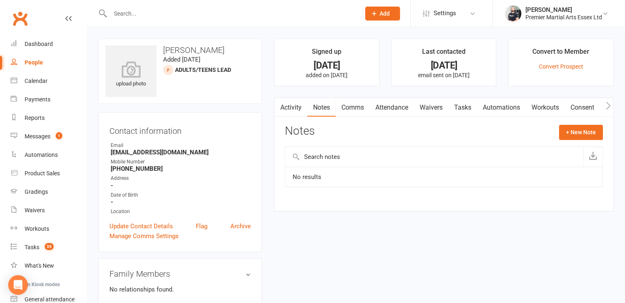
click at [466, 112] on link "Tasks" at bounding box center [462, 107] width 29 height 19
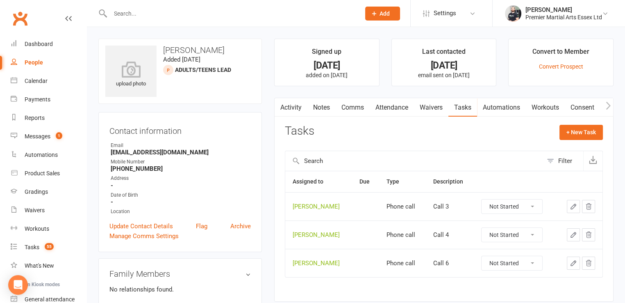
click at [510, 199] on select "Not Started In Progress Waiting Complete" at bounding box center [512, 206] width 61 height 14
click at [482, 199] on select "Not Started In Progress Waiting Complete" at bounding box center [512, 206] width 61 height 14
select select "unstarted"
drag, startPoint x: 518, startPoint y: 205, endPoint x: 505, endPoint y: 254, distance: 50.5
click at [505, 254] on div "Assigned to Due Type Description [PERSON_NAME] Phone call Call 4 Not Started In…" at bounding box center [444, 216] width 318 height 90
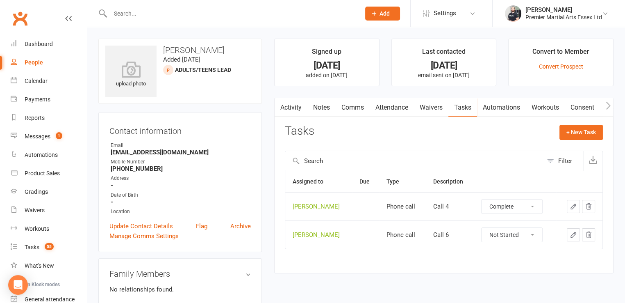
click at [482, 199] on select "Not Started In Progress Waiting Complete" at bounding box center [512, 206] width 61 height 14
select select "unstarted"
click at [501, 207] on select "Not Started In Progress Waiting Complete" at bounding box center [512, 206] width 61 height 14
click at [482, 199] on select "Not Started In Progress Waiting Complete" at bounding box center [512, 206] width 61 height 14
select select "unstarted"
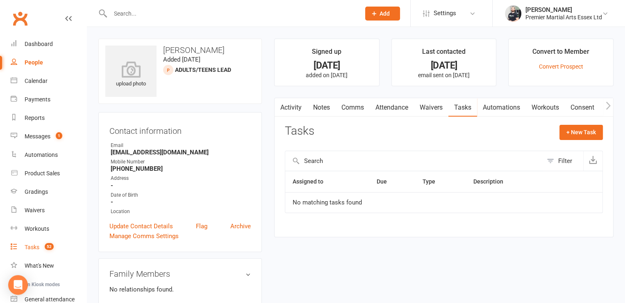
click at [57, 248] on link "Tasks 52" at bounding box center [49, 247] width 76 height 18
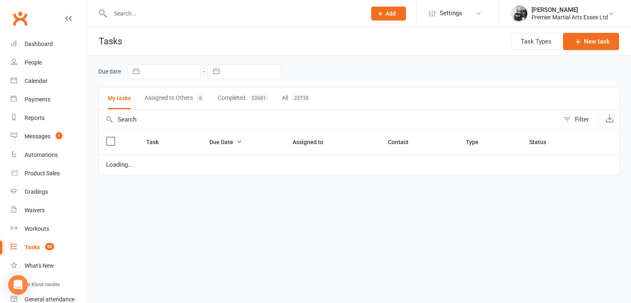
select select "waiting"
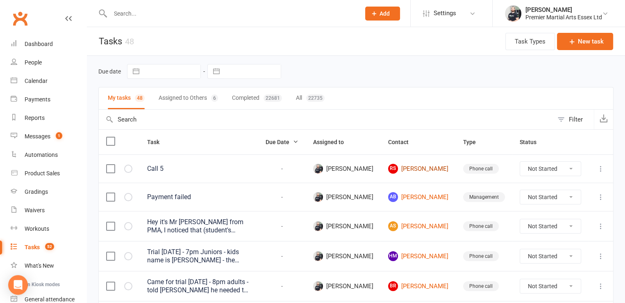
click at [425, 165] on link "RS [PERSON_NAME]" at bounding box center [418, 169] width 60 height 10
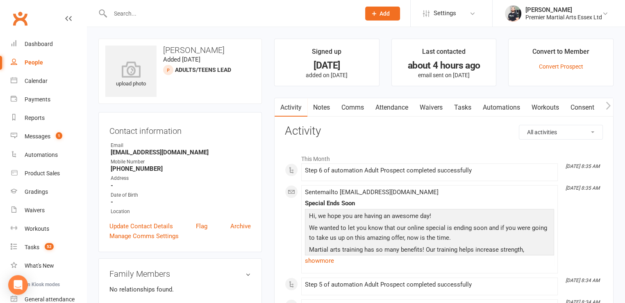
click at [315, 113] on link "Notes" at bounding box center [321, 107] width 28 height 19
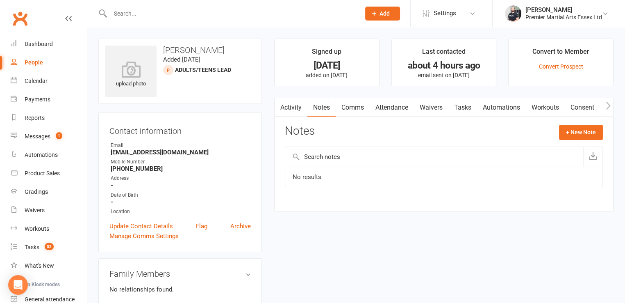
click at [453, 102] on link "Tasks" at bounding box center [462, 107] width 29 height 19
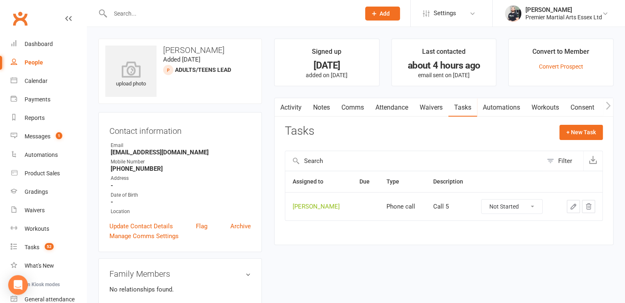
click at [497, 201] on select "Not Started In Progress Waiting Complete" at bounding box center [512, 206] width 61 height 14
click at [482, 199] on select "Not Started In Progress Waiting Complete" at bounding box center [512, 206] width 61 height 14
select select "unstarted"
click at [38, 245] on div "Tasks" at bounding box center [32, 247] width 15 height 7
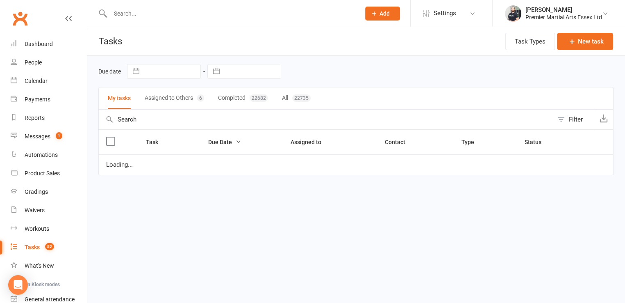
select select "waiting"
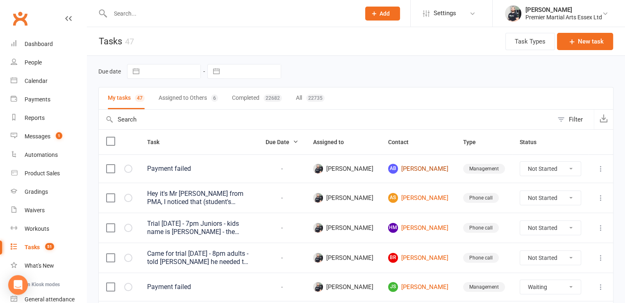
click at [413, 164] on link "AB [PERSON_NAME]" at bounding box center [418, 169] width 60 height 10
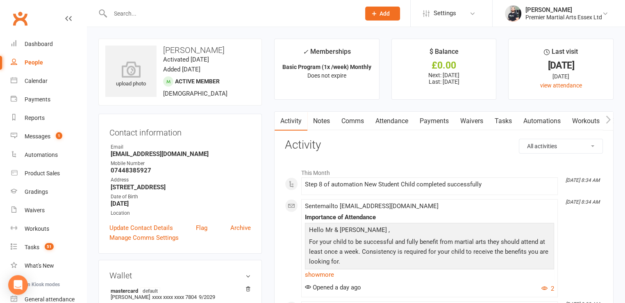
click at [444, 118] on link "Payments" at bounding box center [434, 121] width 41 height 19
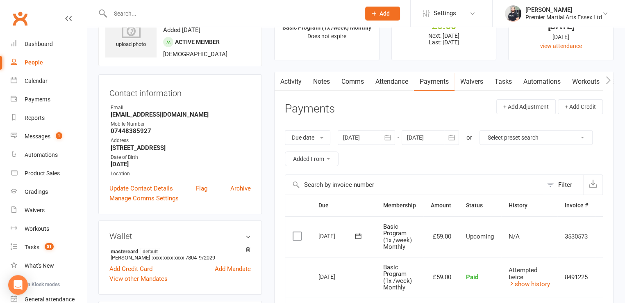
scroll to position [39, 0]
click at [504, 79] on link "Tasks" at bounding box center [503, 82] width 29 height 19
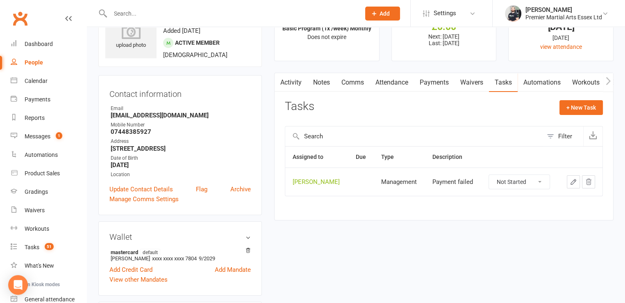
click at [519, 178] on select "Not Started In Progress Waiting Complete" at bounding box center [519, 182] width 61 height 14
click at [489, 175] on select "Not Started In Progress Waiting Complete" at bounding box center [519, 182] width 61 height 14
select select "unstarted"
click at [62, 251] on link "Tasks 51" at bounding box center [49, 247] width 76 height 18
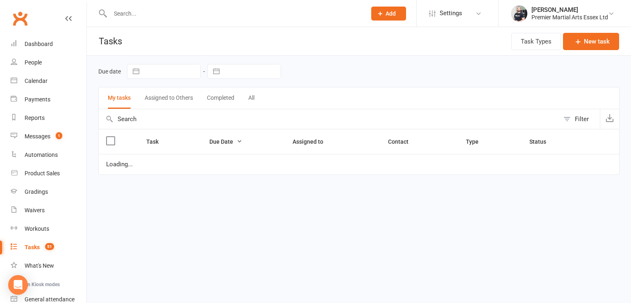
select select "waiting"
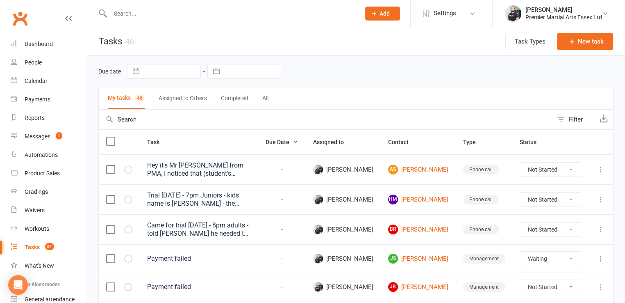
select select "waiting"
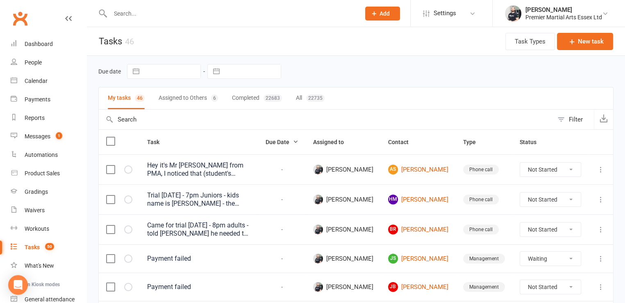
select select "waiting"
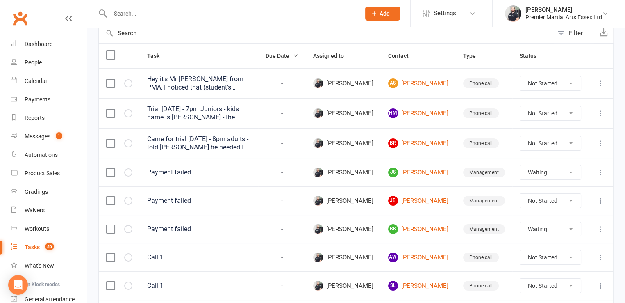
scroll to position [87, 0]
click at [552, 83] on select "Not Started In Progress Waiting Complete" at bounding box center [550, 82] width 61 height 14
click at [520, 75] on select "Not Started In Progress Waiting Complete" at bounding box center [550, 82] width 61 height 14
select select "unstarted"
select select "waiting"
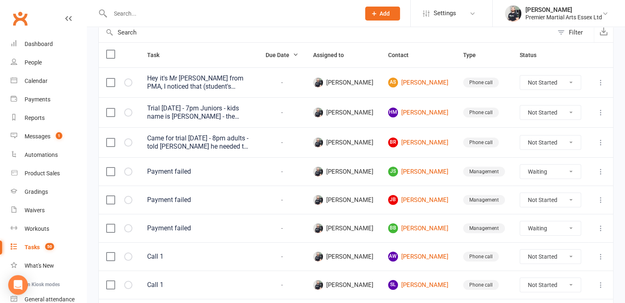
select select "waiting"
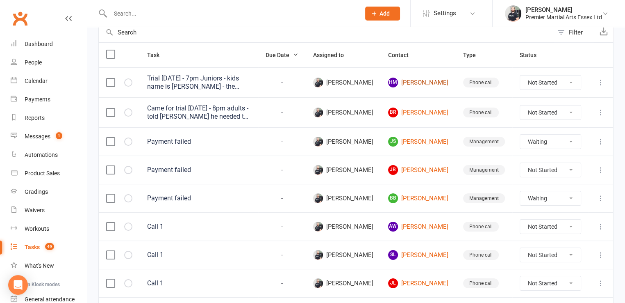
click at [426, 85] on link "[PERSON_NAME]" at bounding box center [418, 82] width 60 height 10
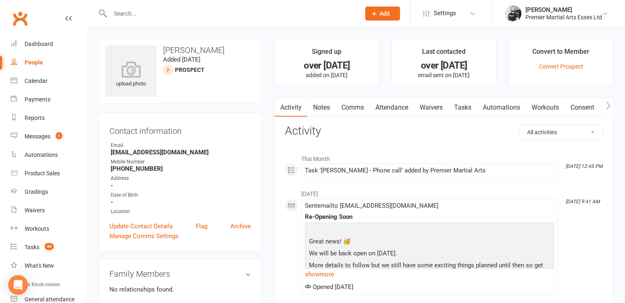
click at [469, 112] on link "Tasks" at bounding box center [462, 107] width 29 height 19
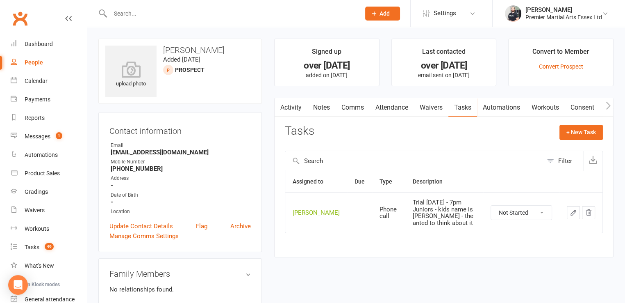
click at [514, 218] on select "Not Started In Progress Waiting Complete" at bounding box center [521, 212] width 61 height 14
click at [491, 211] on select "Not Started In Progress Waiting Complete" at bounding box center [521, 212] width 61 height 14
click at [535, 219] on select "Not Started In Progress Waiting Complete" at bounding box center [521, 212] width 61 height 14
click at [491, 211] on select "Not Started In Progress Waiting Complete" at bounding box center [521, 212] width 61 height 14
select select "unstarted"
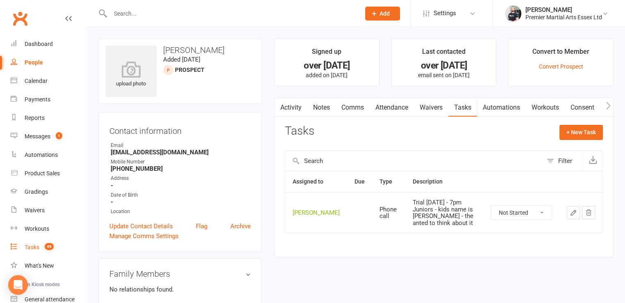
click at [36, 248] on div "Tasks" at bounding box center [32, 247] width 15 height 7
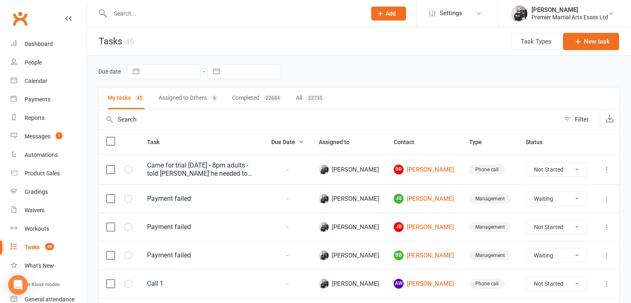
select select "waiting"
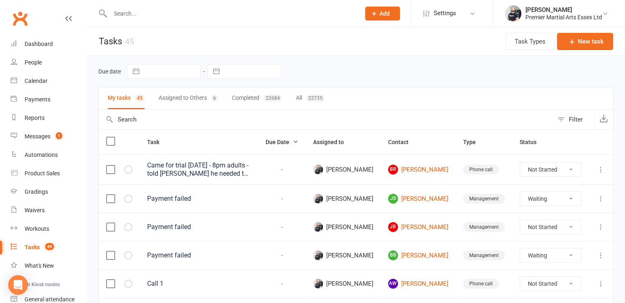
click at [541, 171] on select "Not Started In Progress Waiting Complete" at bounding box center [550, 169] width 61 height 14
click at [520, 162] on select "Not Started In Progress Waiting Complete" at bounding box center [550, 169] width 61 height 14
select select "unstarted"
select select "waiting"
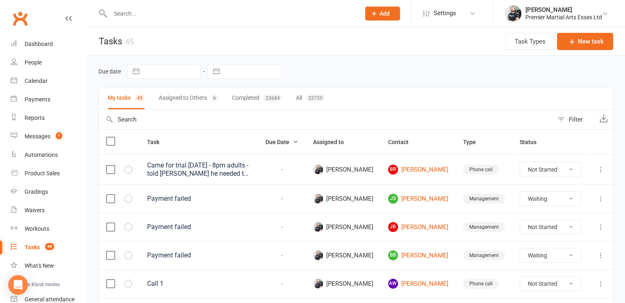
select select "waiting"
click at [544, 171] on select "Not Started In Progress Waiting Complete" at bounding box center [550, 169] width 61 height 14
click at [520, 162] on select "Not Started In Progress Waiting Complete" at bounding box center [550, 169] width 61 height 14
select select "unstarted"
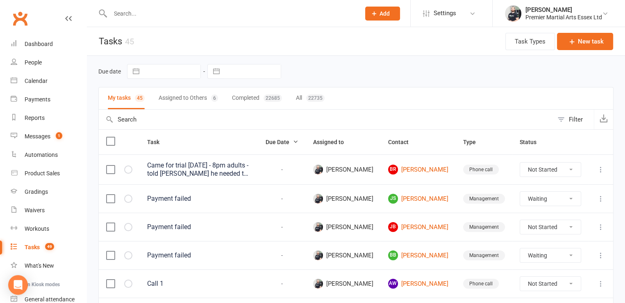
select select "waiting"
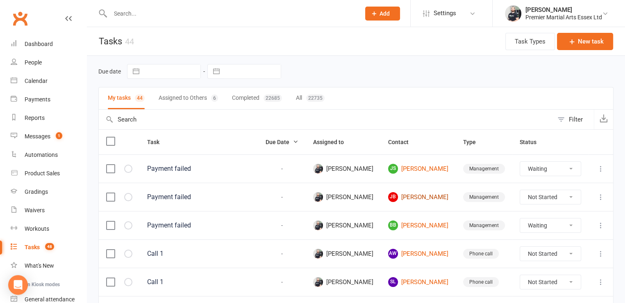
select select "waiting"
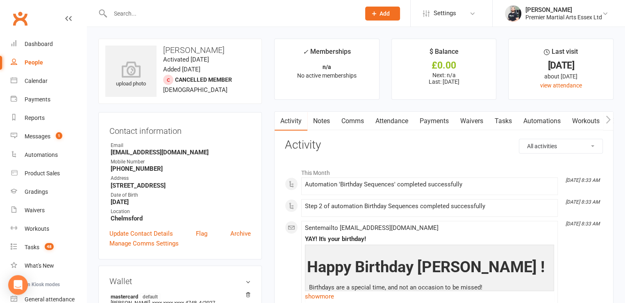
click at [431, 121] on link "Payments" at bounding box center [434, 121] width 41 height 19
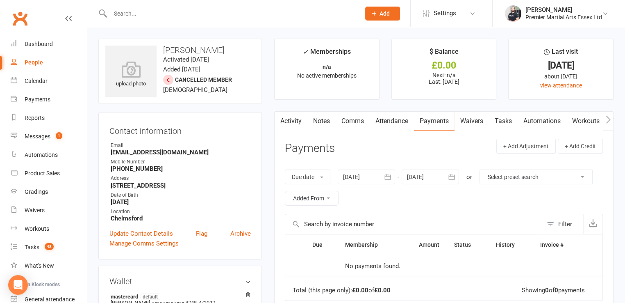
click at [510, 121] on link "Tasks" at bounding box center [503, 121] width 29 height 19
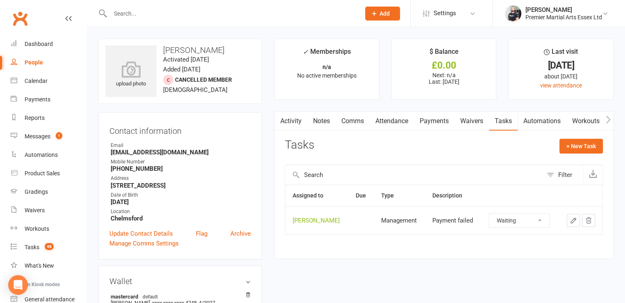
click at [524, 218] on select "Not Started In Progress Waiting Complete" at bounding box center [519, 220] width 61 height 14
click at [489, 213] on select "Not Started In Progress Waiting Complete" at bounding box center [519, 220] width 61 height 14
select select "waiting"
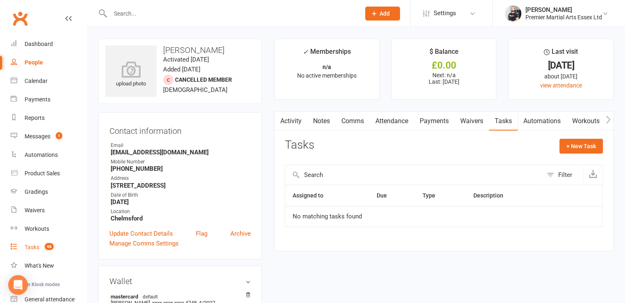
click at [52, 250] on link "Tasks 48" at bounding box center [49, 247] width 76 height 18
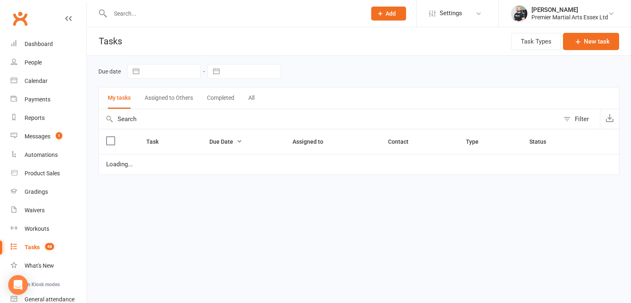
select select "waiting"
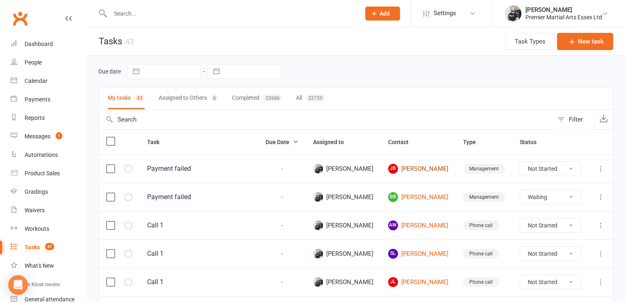
click at [421, 171] on link "[PERSON_NAME]" at bounding box center [418, 169] width 60 height 10
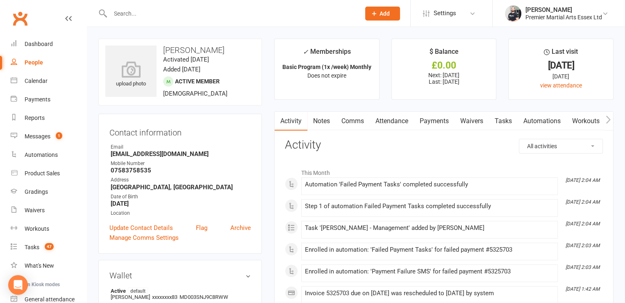
click at [439, 121] on link "Payments" at bounding box center [434, 121] width 41 height 19
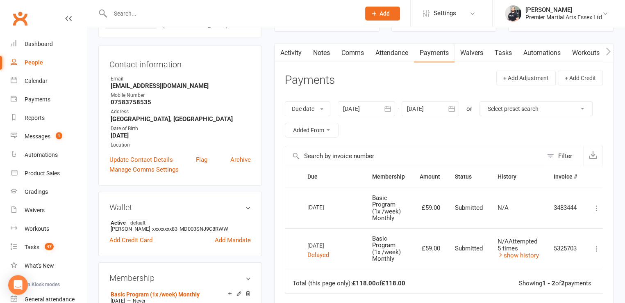
scroll to position [61, 0]
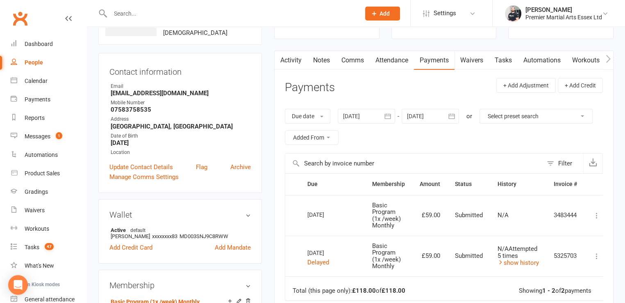
click at [507, 67] on link "Tasks" at bounding box center [503, 60] width 29 height 19
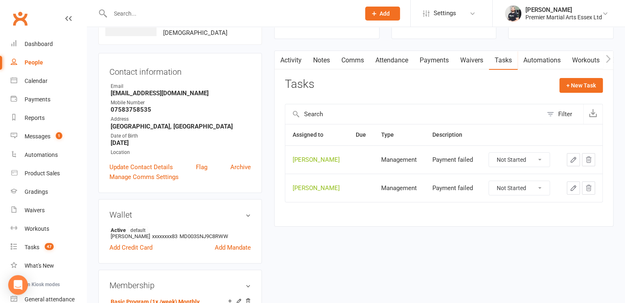
drag, startPoint x: 519, startPoint y: 186, endPoint x: 517, endPoint y: 192, distance: 6.5
click at [519, 186] on select "Not Started In Progress Waiting Complete" at bounding box center [519, 188] width 61 height 14
click at [489, 181] on select "Not Started In Progress Waiting Complete" at bounding box center [519, 188] width 61 height 14
select select "unstarted"
click at [524, 160] on select "Not Started In Progress Waiting Complete" at bounding box center [519, 160] width 61 height 14
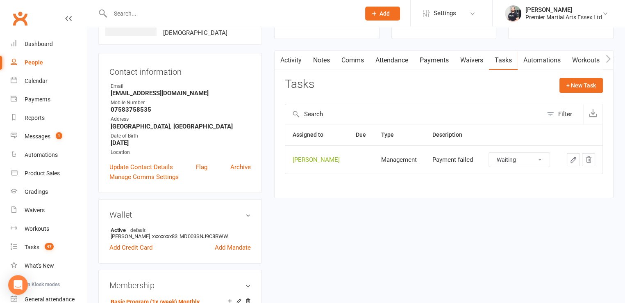
click at [489, 153] on select "Not Started In Progress Waiting Complete" at bounding box center [519, 160] width 61 height 14
select select "waiting"
click at [34, 248] on div "Tasks" at bounding box center [32, 247] width 15 height 7
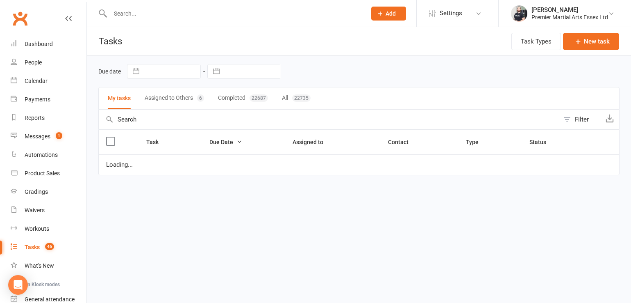
select select "waiting"
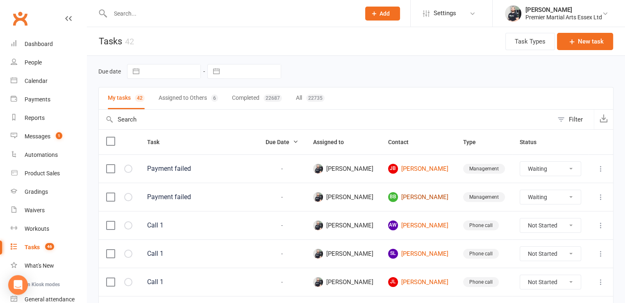
click at [425, 196] on link "BB [PERSON_NAME]" at bounding box center [418, 197] width 60 height 10
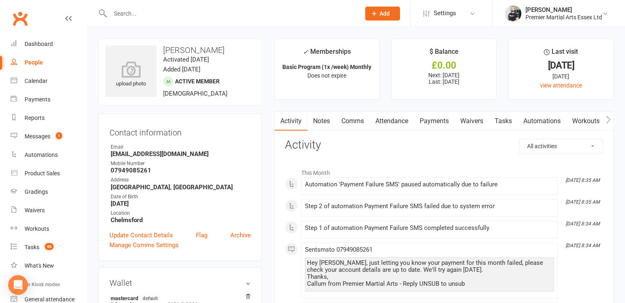
click at [432, 119] on link "Payments" at bounding box center [434, 121] width 41 height 19
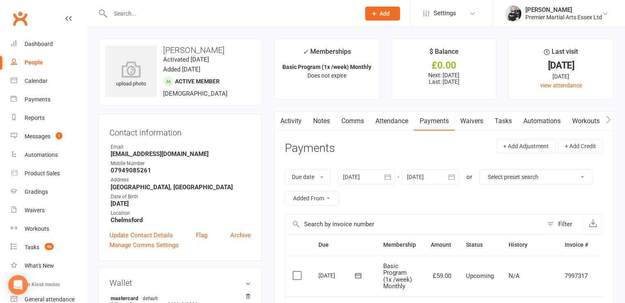
click at [507, 124] on link "Tasks" at bounding box center [503, 121] width 29 height 19
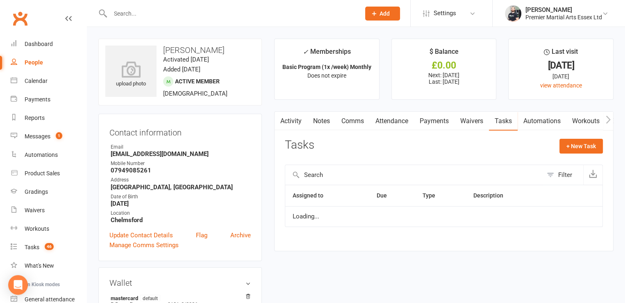
select select "waiting"
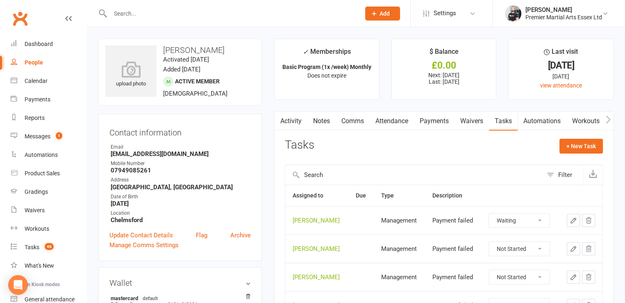
click at [510, 249] on select "Not Started In Progress Waiting Complete" at bounding box center [519, 248] width 61 height 14
click at [489, 241] on select "Not Started In Progress Waiting Complete" at bounding box center [519, 248] width 61 height 14
select select "unstarted"
click at [515, 251] on select "Not Started In Progress Waiting Complete" at bounding box center [519, 248] width 61 height 14
click at [489, 241] on select "Not Started In Progress Waiting Complete" at bounding box center [519, 248] width 61 height 14
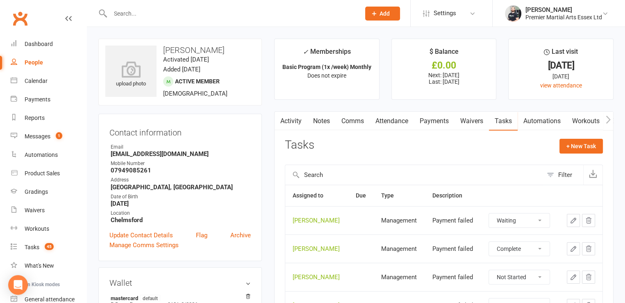
select select "unstarted"
click at [511, 275] on select "Not Started In Progress Waiting Complete" at bounding box center [519, 277] width 61 height 14
click at [489, 270] on select "Not Started In Progress Waiting Complete" at bounding box center [519, 277] width 61 height 14
select select "unstarted"
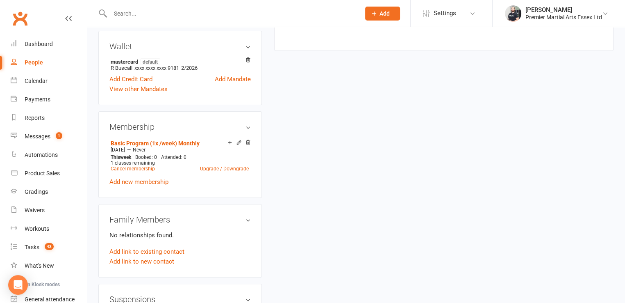
scroll to position [236, 0]
click at [151, 171] on link "Cancel membership" at bounding box center [133, 169] width 44 height 6
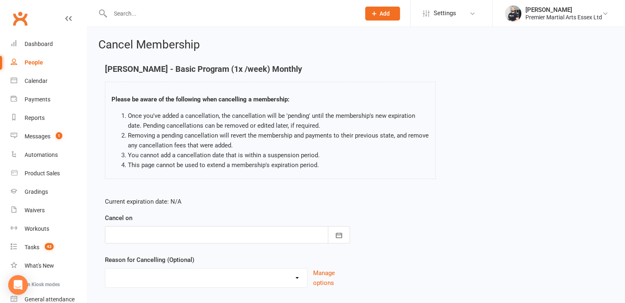
click at [199, 237] on div at bounding box center [227, 234] width 245 height 17
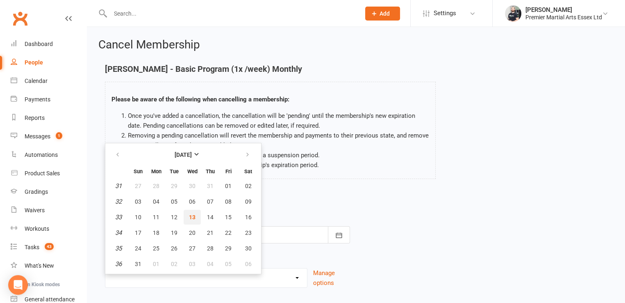
click at [191, 214] on span "13" at bounding box center [192, 217] width 7 height 7
type input "[DATE]"
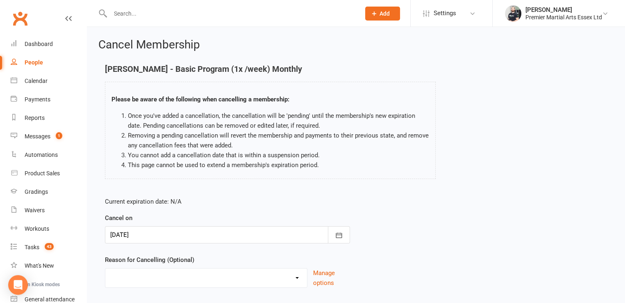
scroll to position [51, 0]
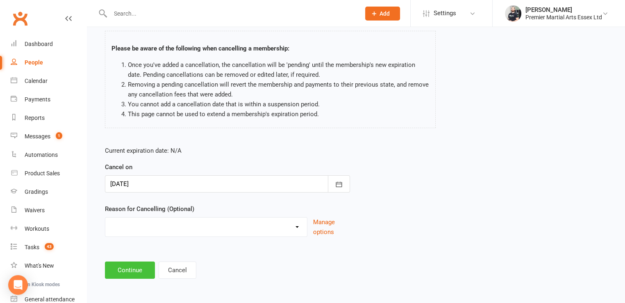
click at [139, 272] on button "Continue" at bounding box center [130, 269] width 50 height 17
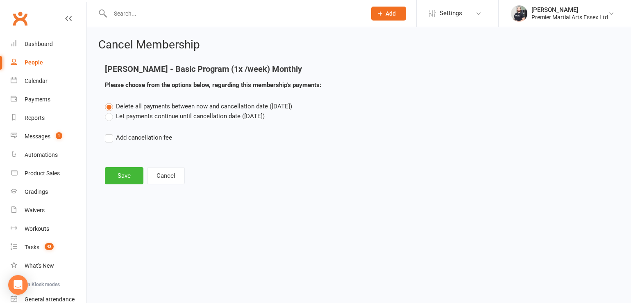
click at [120, 190] on div "Cancel Membership [PERSON_NAME] - Basic Program (1x /week) Monthly Please choos…" at bounding box center [359, 112] width 544 height 170
click at [131, 180] on button "Save" at bounding box center [124, 175] width 39 height 17
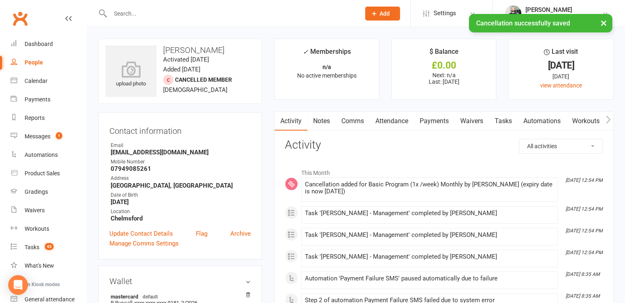
click at [503, 118] on link "Tasks" at bounding box center [503, 121] width 29 height 19
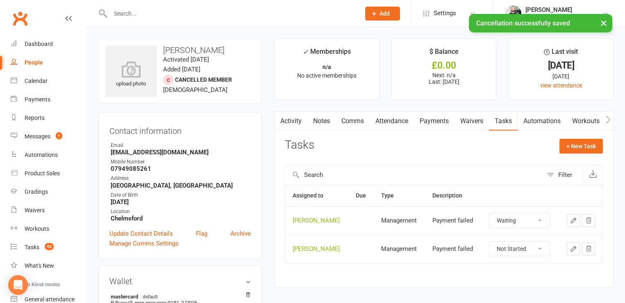
click at [516, 218] on select "Not Started In Progress Waiting Complete" at bounding box center [519, 220] width 61 height 14
click at [489, 213] on select "Not Started In Progress Waiting Complete" at bounding box center [519, 220] width 61 height 14
select select "waiting"
click at [526, 220] on select "Not Started In Progress Waiting Complete" at bounding box center [519, 220] width 61 height 14
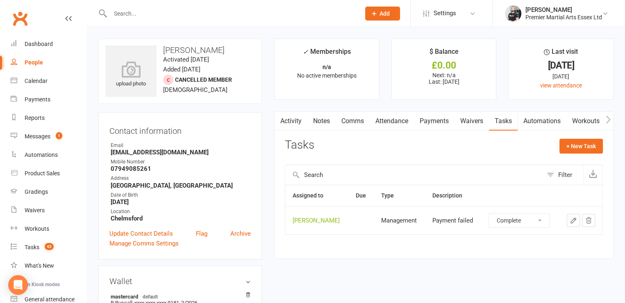
click at [489, 213] on select "Not Started In Progress Waiting Complete" at bounding box center [519, 220] width 61 height 14
select select "unstarted"
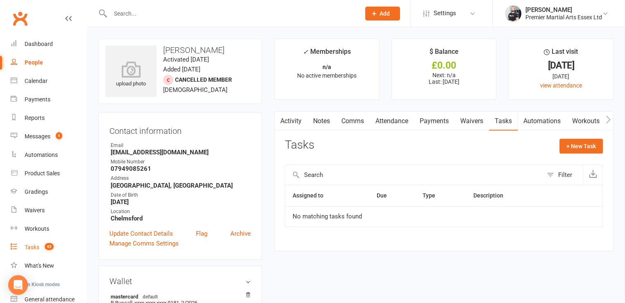
click at [54, 245] on span "42" at bounding box center [49, 246] width 9 height 7
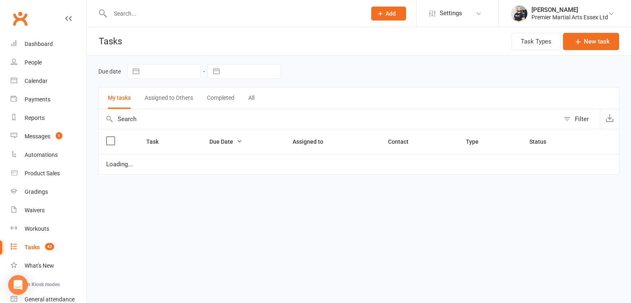
select select "waiting"
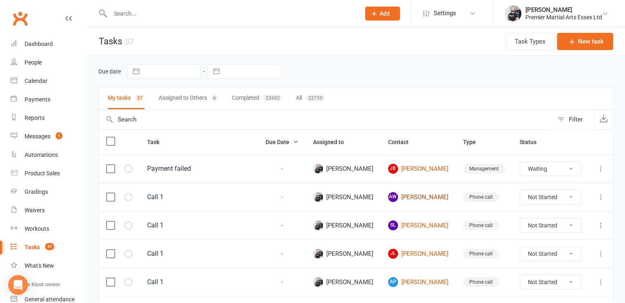
click at [421, 194] on link "[PERSON_NAME]" at bounding box center [418, 197] width 60 height 10
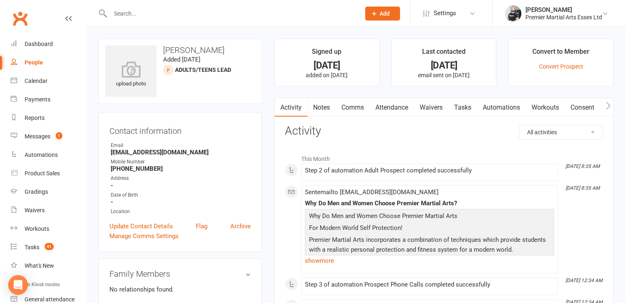
click at [326, 107] on link "Notes" at bounding box center [321, 107] width 28 height 19
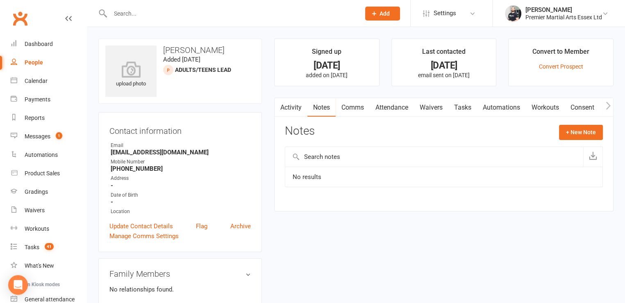
click at [465, 105] on link "Tasks" at bounding box center [462, 107] width 29 height 19
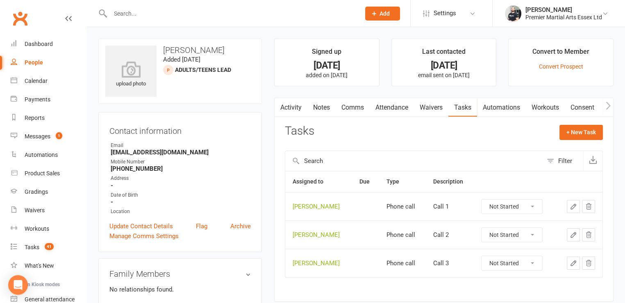
click at [523, 204] on select "Not Started In Progress Waiting Complete" at bounding box center [512, 206] width 61 height 14
click at [482, 199] on select "Not Started In Progress Waiting Complete" at bounding box center [512, 206] width 61 height 14
select select "unstarted"
click at [510, 207] on select "Not Started In Progress Waiting Complete" at bounding box center [512, 206] width 61 height 14
click at [482, 199] on select "Not Started In Progress Waiting Complete" at bounding box center [512, 206] width 61 height 14
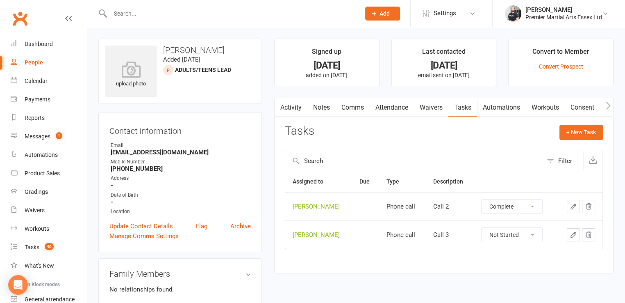
select select "unstarted"
drag, startPoint x: 503, startPoint y: 215, endPoint x: 499, endPoint y: 249, distance: 33.9
click at [499, 249] on main "Signed up [DATE] added on [DATE] Last contacted [DATE] email sent on [DATE] Con…" at bounding box center [444, 146] width 352 height 214
click at [482, 199] on select "Not Started In Progress Waiting Complete" at bounding box center [512, 206] width 61 height 14
select select "unstarted"
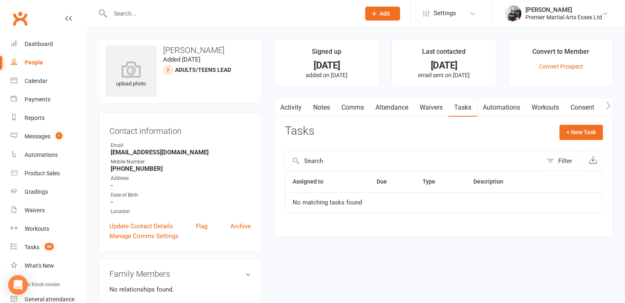
click at [395, 128] on div "Tasks + New Task" at bounding box center [444, 134] width 318 height 19
click at [51, 251] on link "Tasks 38" at bounding box center [49, 247] width 76 height 18
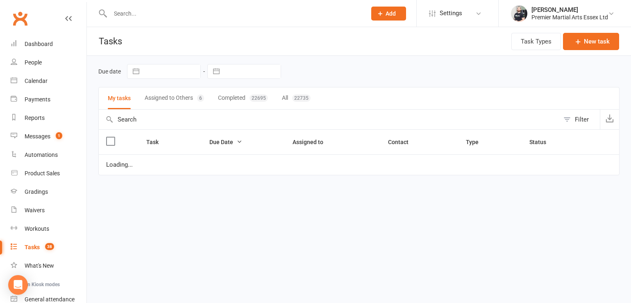
select select "waiting"
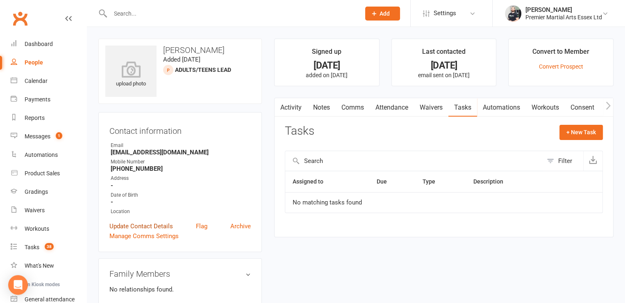
click at [161, 225] on link "Update Contact Details" at bounding box center [141, 226] width 64 height 10
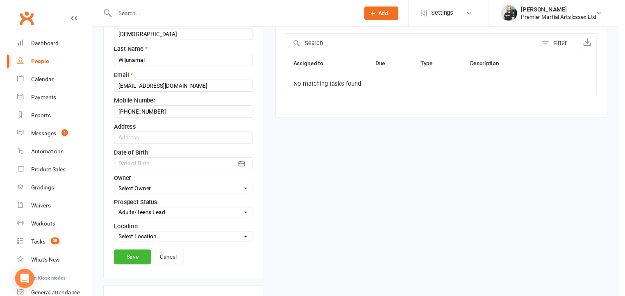
scroll to position [117, 0]
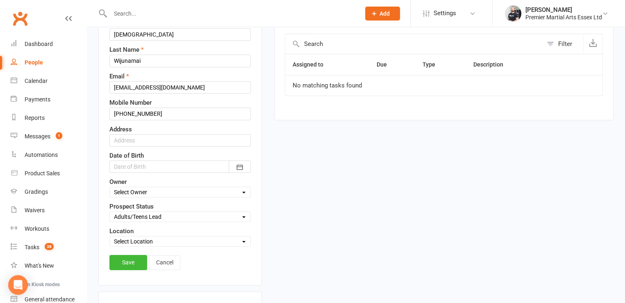
click at [180, 215] on select "Select Kids Lead Adults/Teens Lead Intro Booked Not interested" at bounding box center [180, 216] width 141 height 9
select select "Not interested"
click at [110, 212] on select "Select Kids Lead Adults/Teens Lead Intro Booked Not interested" at bounding box center [180, 216] width 141 height 9
click at [130, 262] on link "Save" at bounding box center [128, 262] width 38 height 15
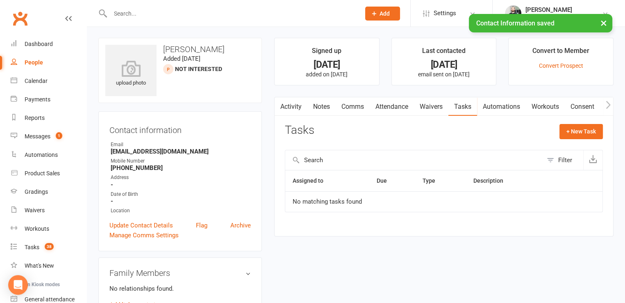
scroll to position [0, 0]
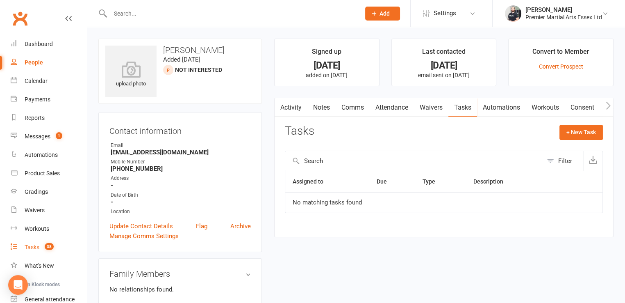
click at [46, 251] on link "Tasks 38" at bounding box center [49, 247] width 76 height 18
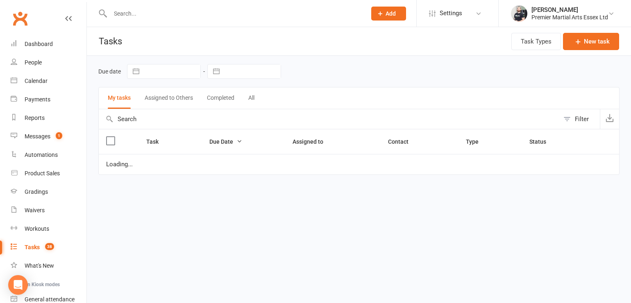
select select "waiting"
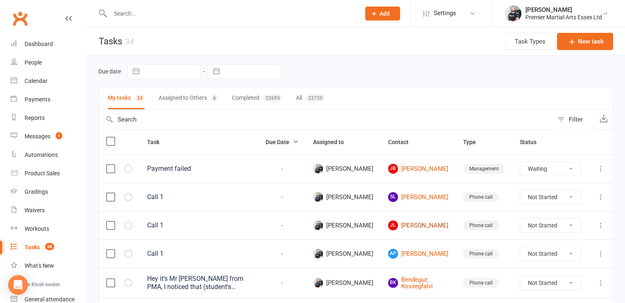
click at [423, 228] on link "[PERSON_NAME]" at bounding box center [418, 225] width 60 height 10
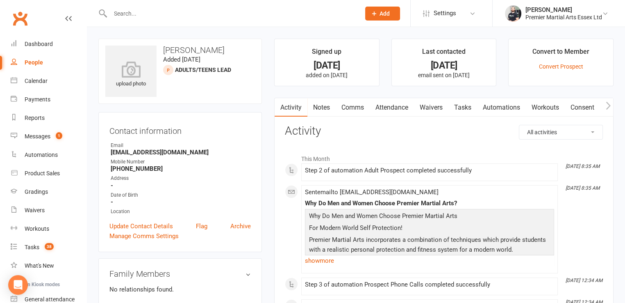
click at [130, 10] on input "text" at bounding box center [231, 13] width 247 height 11
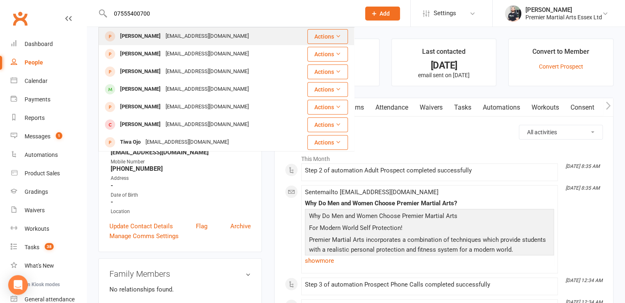
type input "07555400700"
click at [132, 36] on div "[PERSON_NAME]" at bounding box center [141, 36] width 46 height 12
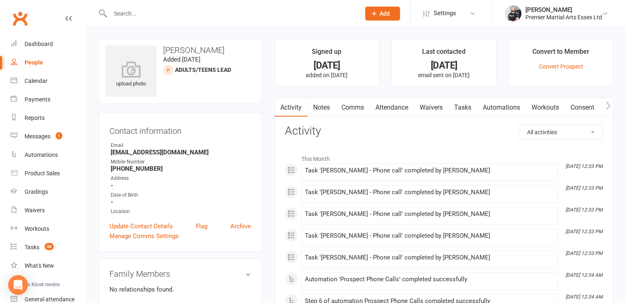
click at [164, 151] on strong "[EMAIL_ADDRESS][DOMAIN_NAME]" at bounding box center [181, 151] width 140 height 7
copy render-form-field "[EMAIL_ADDRESS][DOMAIN_NAME]"
click at [153, 169] on strong "[PHONE_NUMBER]" at bounding box center [181, 168] width 140 height 7
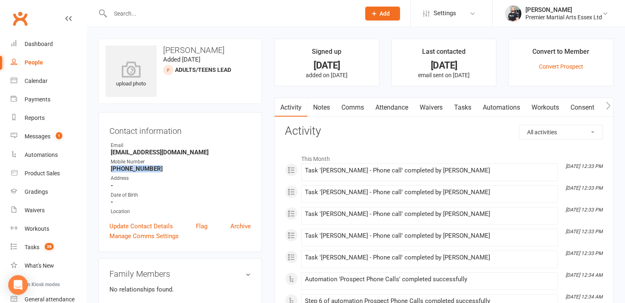
click at [153, 169] on strong "[PHONE_NUMBER]" at bounding box center [181, 168] width 140 height 7
copy strong "447555400700"
click at [163, 226] on link "Update Contact Details" at bounding box center [141, 226] width 64 height 10
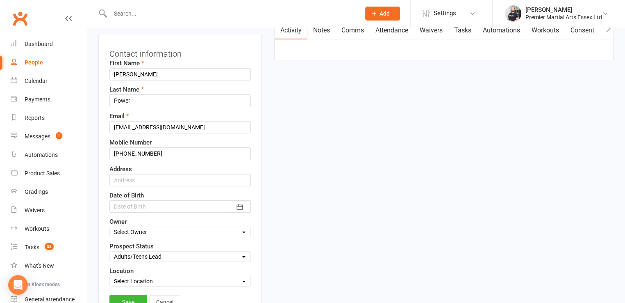
scroll to position [100, 0]
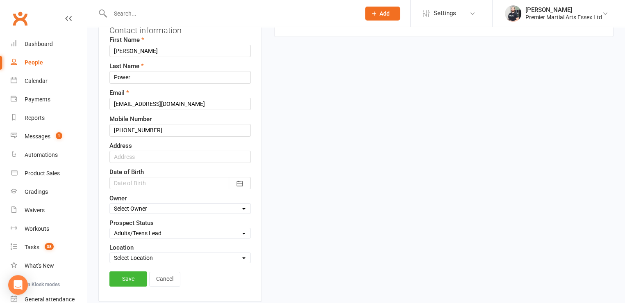
click at [167, 228] on select "Select Kids Lead Adults/Teens Lead Intro Booked Not interested" at bounding box center [180, 232] width 141 height 9
select select "Intro Booked"
click at [110, 228] on select "Select Kids Lead Adults/Teens Lead Intro Booked Not interested" at bounding box center [180, 232] width 141 height 9
click at [133, 280] on link "Save" at bounding box center [128, 278] width 38 height 15
click at [0, 0] on div "Loading" at bounding box center [0, 0] width 0 height 0
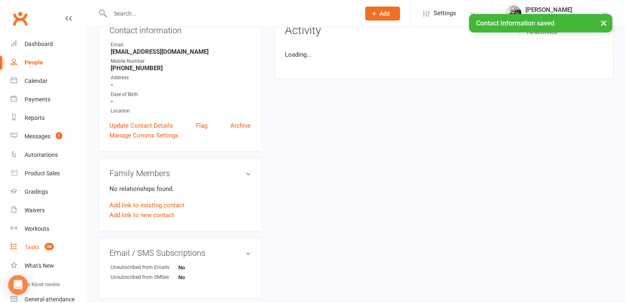
click at [24, 245] on link "Tasks 38" at bounding box center [49, 247] width 76 height 18
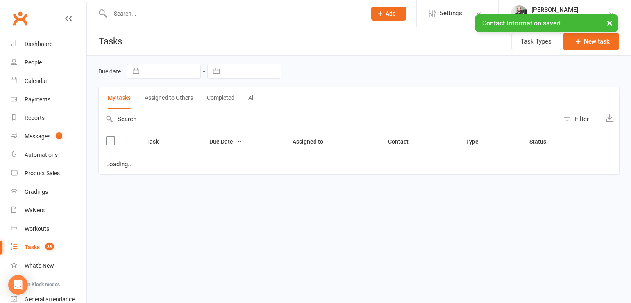
select select "waiting"
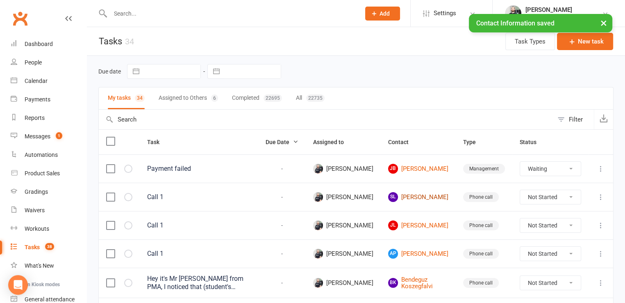
click at [416, 194] on link "SL [PERSON_NAME]" at bounding box center [418, 197] width 60 height 10
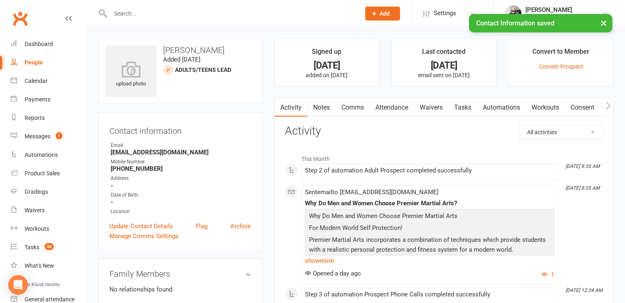
click at [325, 113] on link "Notes" at bounding box center [321, 107] width 28 height 19
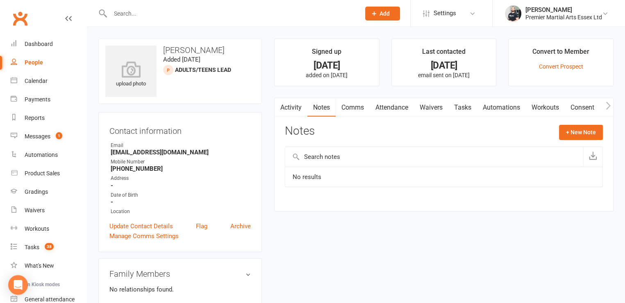
click at [463, 109] on link "Tasks" at bounding box center [462, 107] width 29 height 19
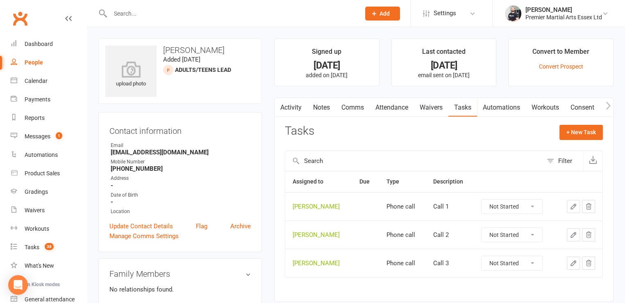
click at [517, 212] on select "Not Started In Progress Waiting Complete" at bounding box center [512, 206] width 61 height 14
click at [482, 199] on select "Not Started In Progress Waiting Complete" at bounding box center [512, 206] width 61 height 14
select select "unstarted"
click at [511, 210] on select "Not Started In Progress Waiting Complete" at bounding box center [512, 206] width 61 height 14
click at [482, 199] on select "Not Started In Progress Waiting Complete" at bounding box center [512, 206] width 61 height 14
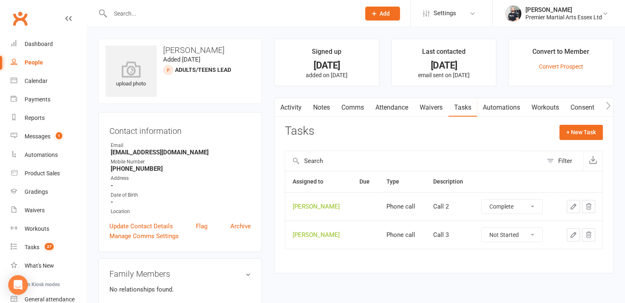
select select "unstarted"
click at [509, 204] on select "Not Started In Progress Waiting Complete" at bounding box center [512, 206] width 61 height 14
click at [482, 199] on select "Not Started In Progress Waiting Complete" at bounding box center [512, 206] width 61 height 14
select select "unstarted"
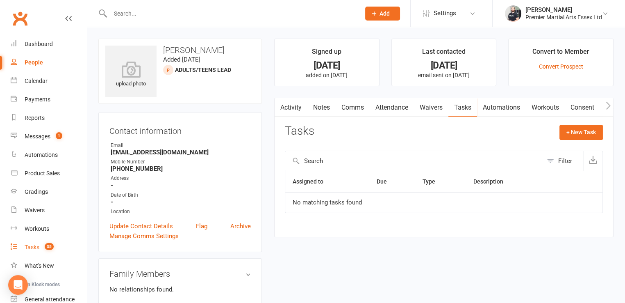
click at [38, 245] on div "Tasks" at bounding box center [32, 247] width 15 height 7
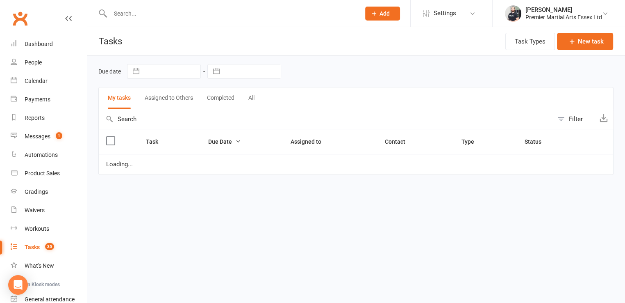
select select "waiting"
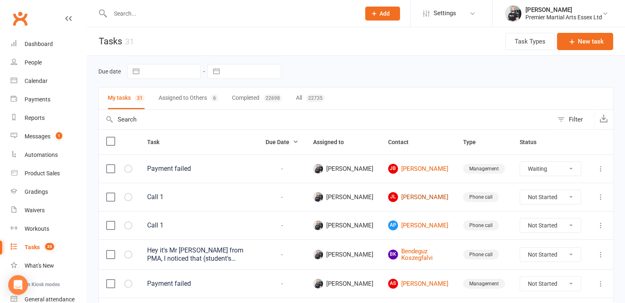
click at [420, 199] on link "[PERSON_NAME]" at bounding box center [418, 197] width 60 height 10
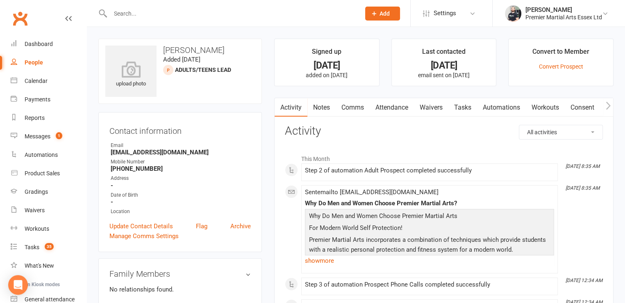
click at [465, 111] on link "Tasks" at bounding box center [462, 107] width 29 height 19
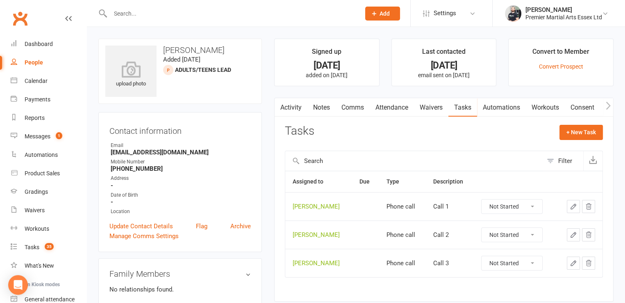
click at [503, 205] on select "Not Started In Progress Waiting Complete" at bounding box center [512, 206] width 61 height 14
click at [482, 199] on select "Not Started In Progress Waiting Complete" at bounding box center [512, 206] width 61 height 14
select select "unstarted"
drag, startPoint x: 509, startPoint y: 213, endPoint x: 512, endPoint y: 209, distance: 5.3
click at [512, 209] on select "Not Started In Progress Waiting Complete" at bounding box center [512, 206] width 61 height 14
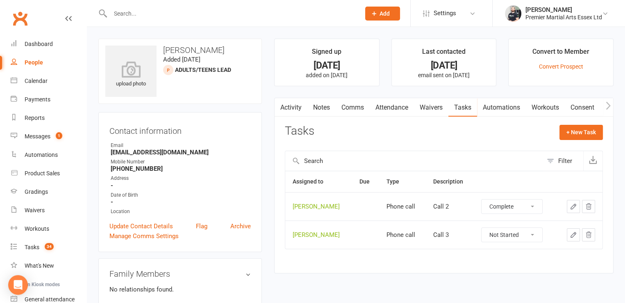
click at [482, 199] on select "Not Started In Progress Waiting Complete" at bounding box center [512, 206] width 61 height 14
select select "unstarted"
click at [517, 209] on select "Not Started In Progress Waiting Complete" at bounding box center [512, 206] width 61 height 14
click at [513, 209] on select "Not Started In Progress Waiting Complete" at bounding box center [512, 206] width 61 height 14
click at [482, 199] on select "Not Started In Progress Waiting Complete" at bounding box center [512, 206] width 61 height 14
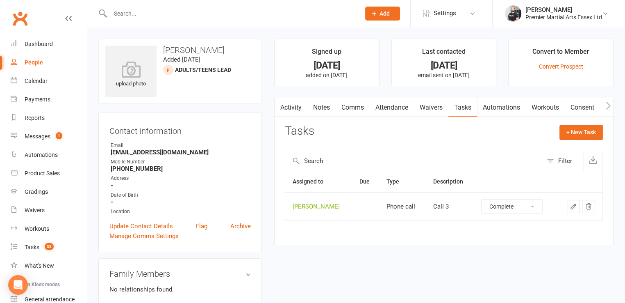
select select "unstarted"
click at [54, 248] on link "Tasks 32" at bounding box center [49, 247] width 76 height 18
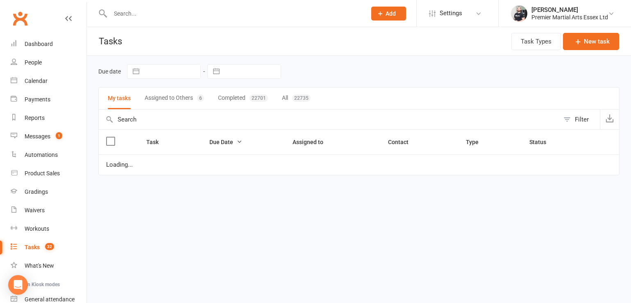
select select "waiting"
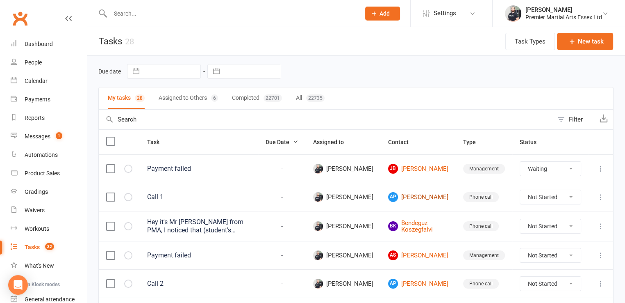
click at [422, 196] on link "AP [PERSON_NAME]" at bounding box center [418, 197] width 60 height 10
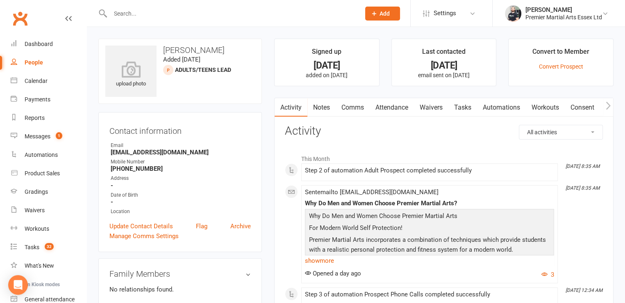
click at [459, 102] on link "Tasks" at bounding box center [462, 107] width 29 height 19
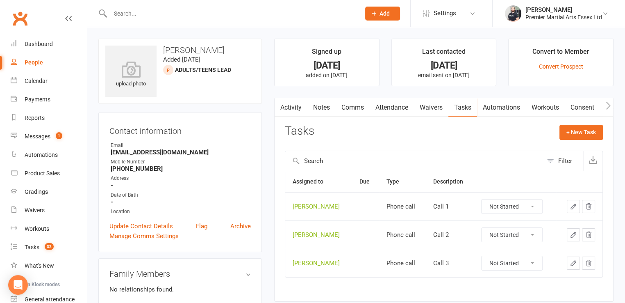
click at [498, 201] on select "Not Started In Progress Waiting Complete" at bounding box center [512, 206] width 61 height 14
click at [482, 199] on select "Not Started In Progress Waiting Complete" at bounding box center [512, 206] width 61 height 14
select select "unstarted"
drag, startPoint x: 504, startPoint y: 212, endPoint x: 502, endPoint y: 250, distance: 38.6
click at [502, 250] on div "Assigned to Due Type Description [PERSON_NAME] Phone call Call 2 Not Started In…" at bounding box center [444, 216] width 318 height 90
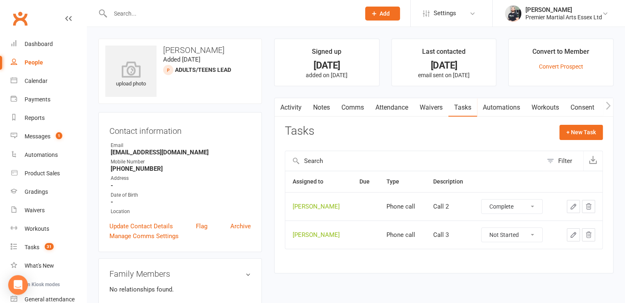
click at [482, 199] on select "Not Started In Progress Waiting Complete" at bounding box center [512, 206] width 61 height 14
select select "unstarted"
drag, startPoint x: 506, startPoint y: 205, endPoint x: 510, endPoint y: 253, distance: 48.5
click at [510, 253] on div "upload photo [PERSON_NAME] Added [DATE] Adults/Teens Lead prospect Contact info…" at bounding box center [356, 232] width 528 height 386
click at [482, 199] on select "Not Started In Progress Waiting Complete" at bounding box center [512, 206] width 61 height 14
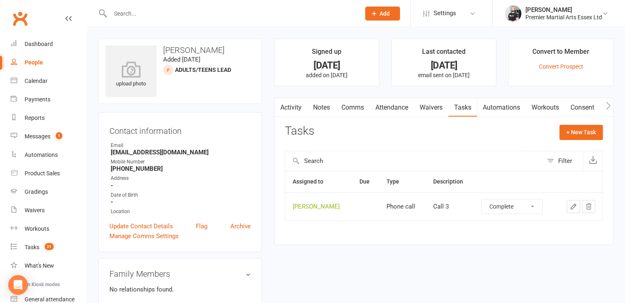
select select "unstarted"
click at [47, 245] on span "29" at bounding box center [49, 246] width 9 height 7
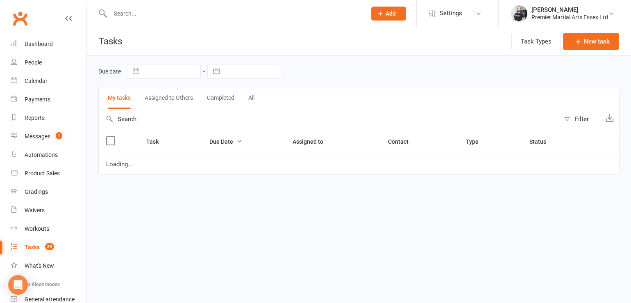
select select "waiting"
select select "started"
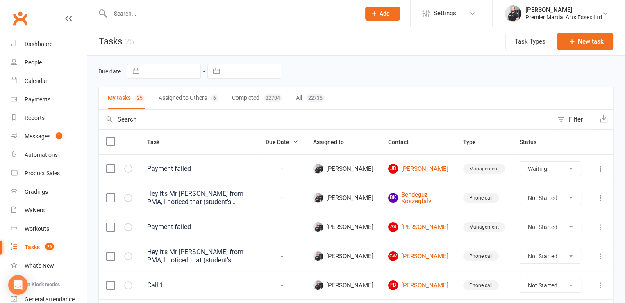
click at [539, 199] on select "Not Started In Progress Waiting Complete" at bounding box center [550, 198] width 61 height 14
click at [520, 191] on select "Not Started In Progress Waiting Complete" at bounding box center [550, 198] width 61 height 14
select select "unstarted"
select select "waiting"
select select "started"
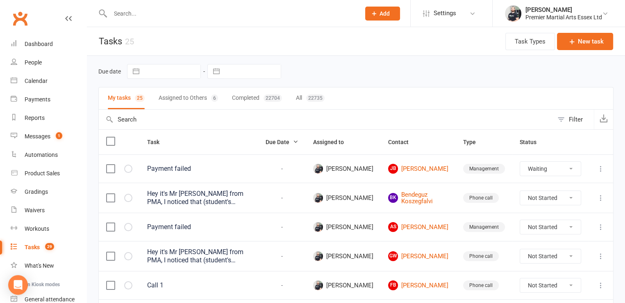
select select "started"
select select "waiting"
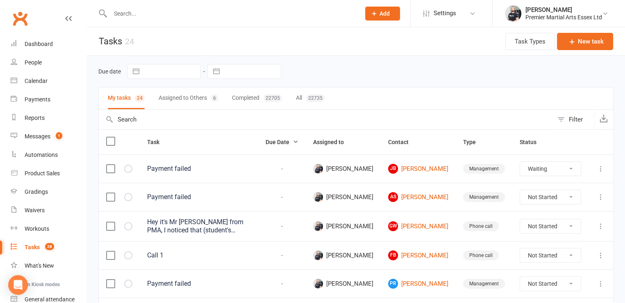
click at [544, 223] on select "Not Started In Progress Waiting Complete" at bounding box center [550, 226] width 61 height 14
click at [520, 219] on select "Not Started In Progress Waiting Complete" at bounding box center [550, 226] width 61 height 14
select select "unstarted"
select select "waiting"
select select "started"
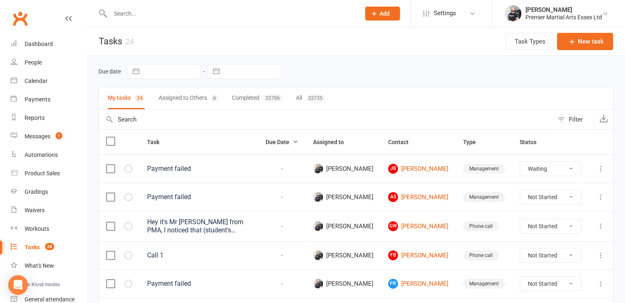
click at [423, 193] on link "AS [PERSON_NAME]" at bounding box center [418, 197] width 60 height 10
select select "started"
select select "waiting"
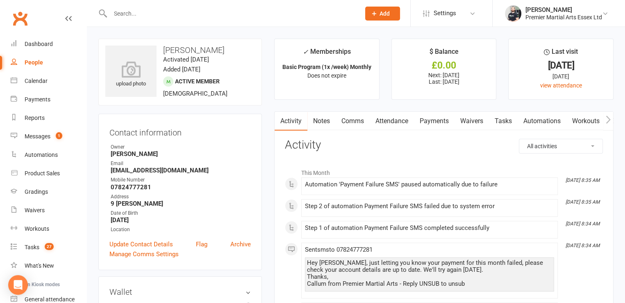
click at [429, 122] on link "Payments" at bounding box center [434, 121] width 41 height 19
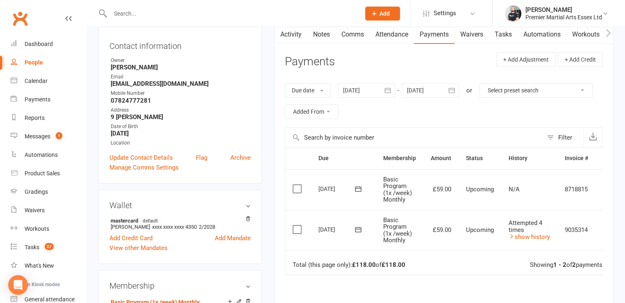
scroll to position [72, 0]
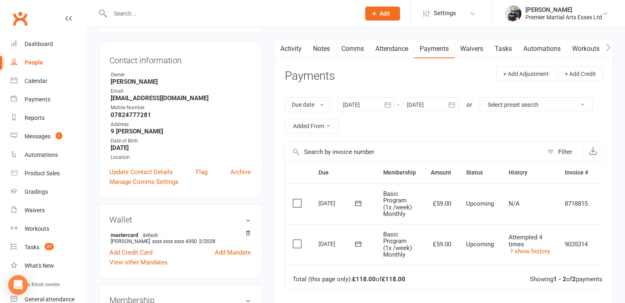
click at [506, 50] on link "Tasks" at bounding box center [503, 48] width 29 height 19
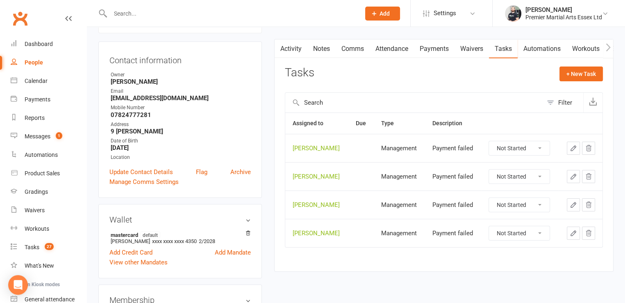
drag, startPoint x: 505, startPoint y: 176, endPoint x: 505, endPoint y: 180, distance: 4.5
click at [505, 176] on select "Not Started In Progress Waiting Complete" at bounding box center [519, 176] width 61 height 14
click at [489, 169] on select "Not Started In Progress Waiting Complete" at bounding box center [519, 176] width 61 height 14
select select "unstarted"
click at [529, 147] on select "Not Started In Progress Waiting Complete" at bounding box center [519, 148] width 61 height 14
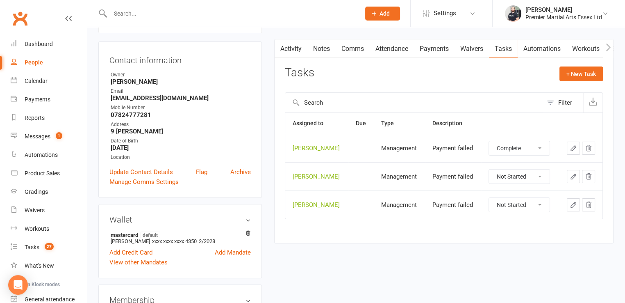
click at [489, 141] on select "Not Started In Progress Waiting Complete" at bounding box center [519, 148] width 61 height 14
select select "unstarted"
click at [530, 141] on select "Not Started In Progress Waiting Complete" at bounding box center [519, 148] width 61 height 14
click at [489, 141] on select "Not Started In Progress Waiting Complete" at bounding box center [519, 148] width 61 height 14
select select "unstarted"
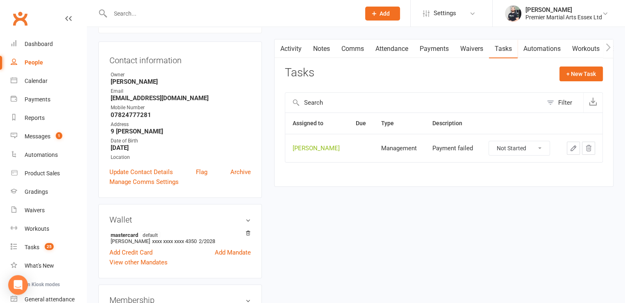
click at [531, 145] on select "Not Started In Progress Waiting Complete" at bounding box center [519, 148] width 61 height 14
click at [489, 141] on select "Not Started In Progress Waiting Complete" at bounding box center [519, 148] width 61 height 14
select select "waiting"
click at [56, 248] on link "Tasks 24" at bounding box center [49, 247] width 76 height 18
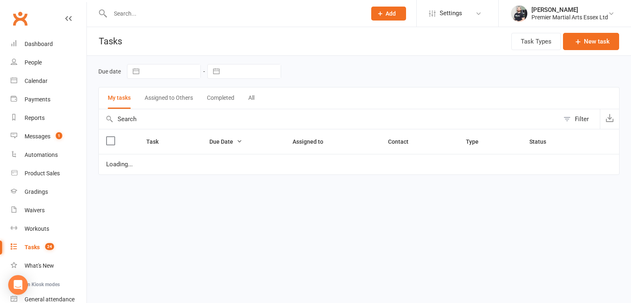
select select "waiting"
select select "started"
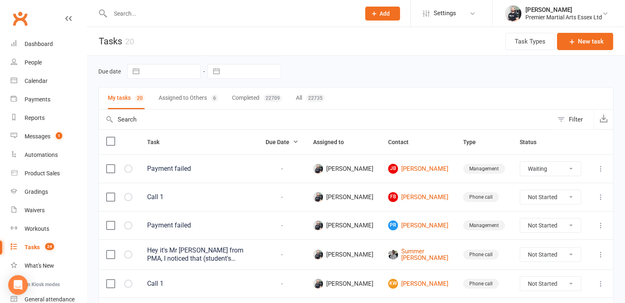
scroll to position [29, 0]
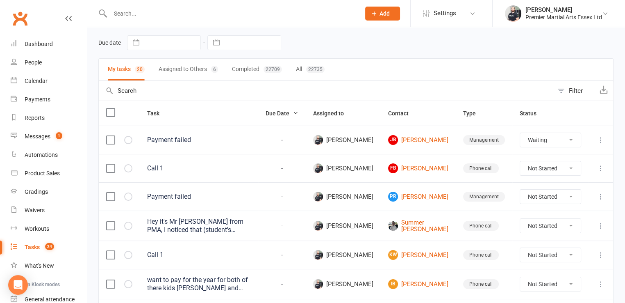
click at [449, 159] on td "[PERSON_NAME]" at bounding box center [418, 168] width 75 height 28
click at [446, 163] on link "[PERSON_NAME]" at bounding box center [418, 168] width 60 height 10
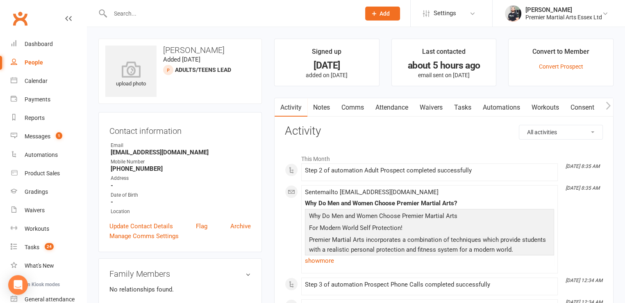
click at [323, 108] on link "Notes" at bounding box center [321, 107] width 28 height 19
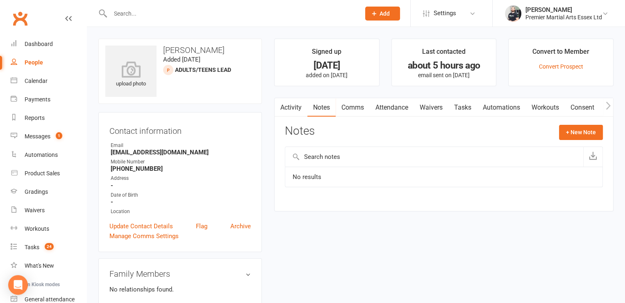
click at [465, 112] on link "Tasks" at bounding box center [462, 107] width 29 height 19
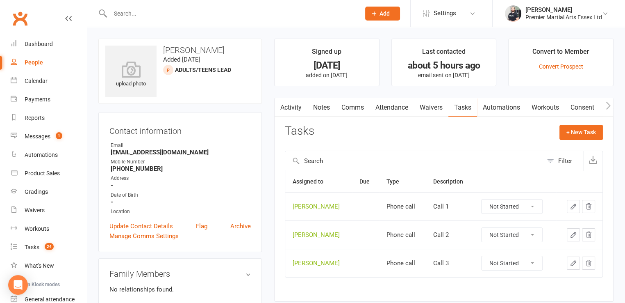
click at [517, 207] on select "Not Started In Progress Waiting Complete" at bounding box center [512, 206] width 61 height 14
click at [482, 199] on select "Not Started In Progress Waiting Complete" at bounding box center [512, 206] width 61 height 14
select select "unstarted"
click at [518, 201] on select "Not Started In Progress Waiting Complete" at bounding box center [512, 206] width 61 height 14
click at [482, 199] on select "Not Started In Progress Waiting Complete" at bounding box center [512, 206] width 61 height 14
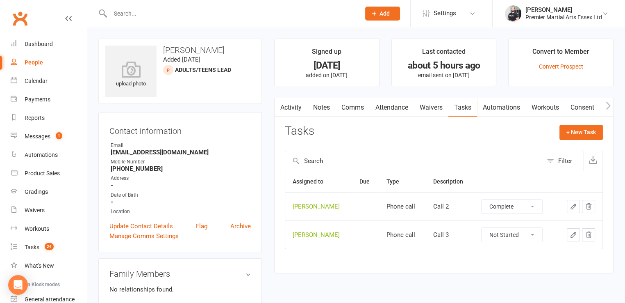
select select "unstarted"
click at [482, 199] on select "Not Started In Progress Waiting Complete" at bounding box center [512, 206] width 61 height 14
select select "unstarted"
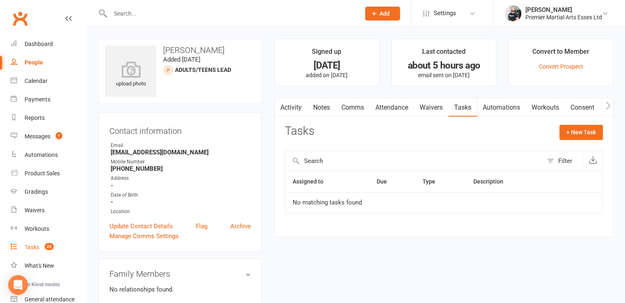
click at [52, 244] on span "22" at bounding box center [49, 246] width 9 height 7
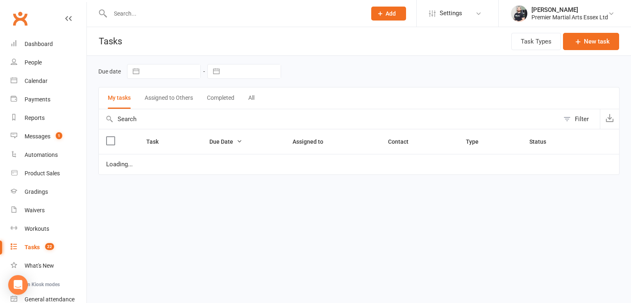
select select "waiting"
select select "started"
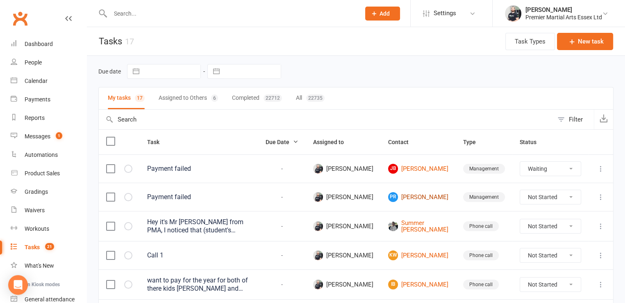
click at [438, 193] on link "PR [PERSON_NAME]" at bounding box center [418, 197] width 60 height 10
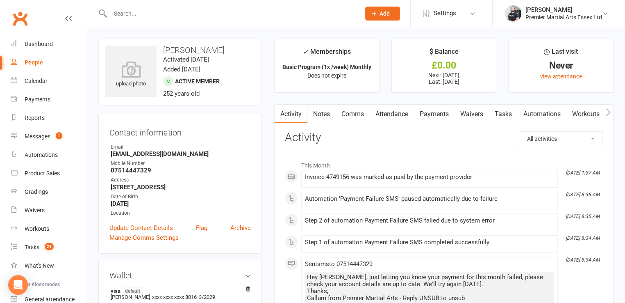
click at [435, 119] on link "Payments" at bounding box center [434, 114] width 41 height 19
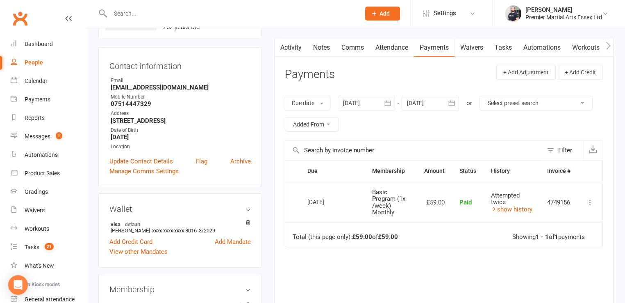
scroll to position [44, 0]
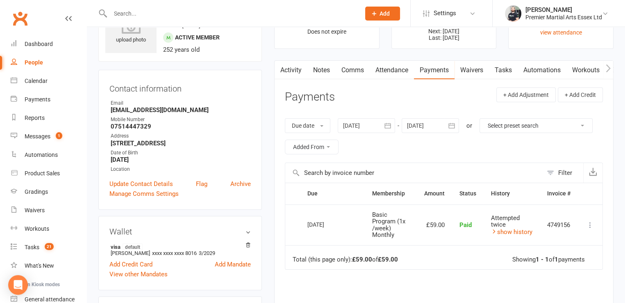
click at [508, 71] on link "Tasks" at bounding box center [503, 70] width 29 height 19
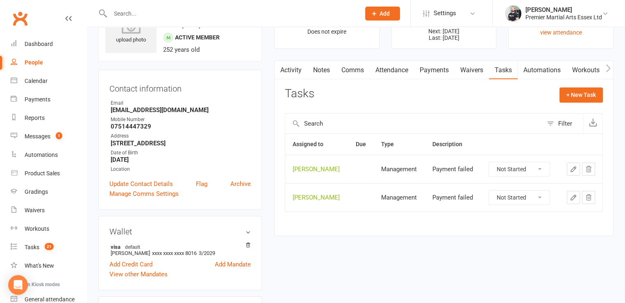
click at [519, 172] on select "Not Started In Progress Waiting Complete" at bounding box center [519, 169] width 61 height 14
click at [489, 162] on select "Not Started In Progress Waiting Complete" at bounding box center [519, 169] width 61 height 14
select select "unstarted"
click at [523, 167] on select "Not Started In Progress Waiting Complete" at bounding box center [519, 169] width 61 height 14
click at [489, 162] on select "Not Started In Progress Waiting Complete" at bounding box center [519, 169] width 61 height 14
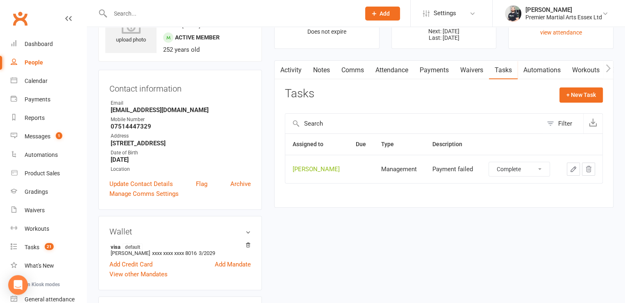
select select "unstarted"
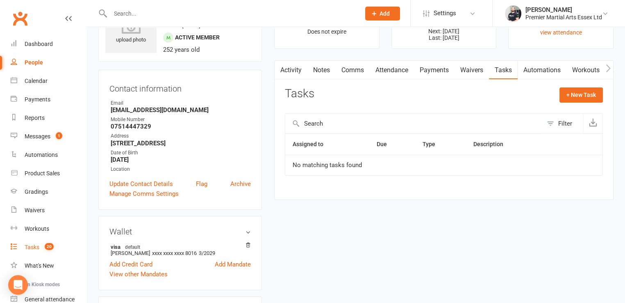
click at [36, 245] on div "Tasks" at bounding box center [32, 247] width 15 height 7
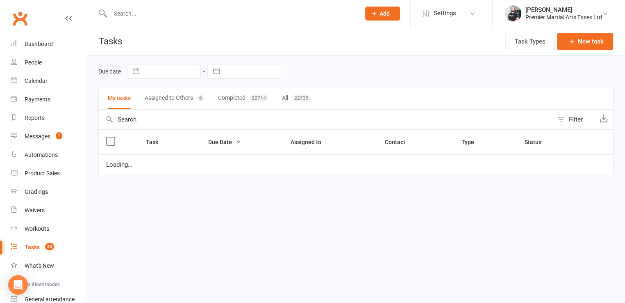
select select "waiting"
select select "started"
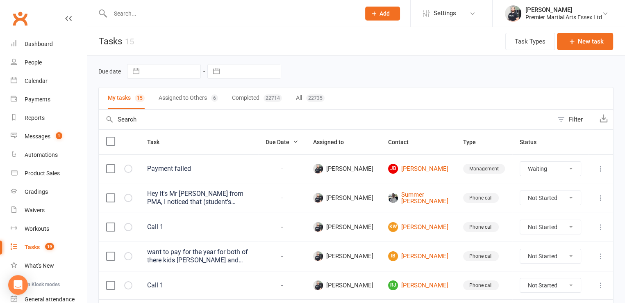
click at [546, 194] on select "Not Started In Progress Waiting Complete" at bounding box center [550, 198] width 61 height 14
click at [520, 191] on select "Not Started In Progress Waiting Complete" at bounding box center [550, 198] width 61 height 14
select select "unstarted"
select select "waiting"
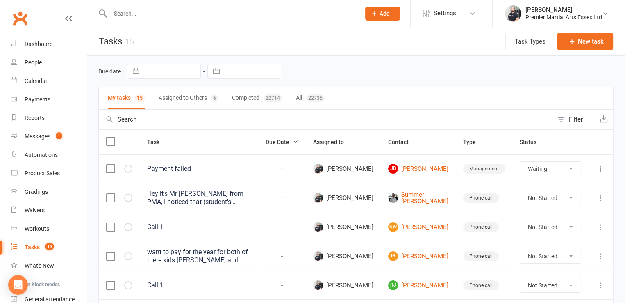
select select "started"
click at [559, 254] on select "Not Started In Progress Waiting Complete" at bounding box center [550, 256] width 61 height 14
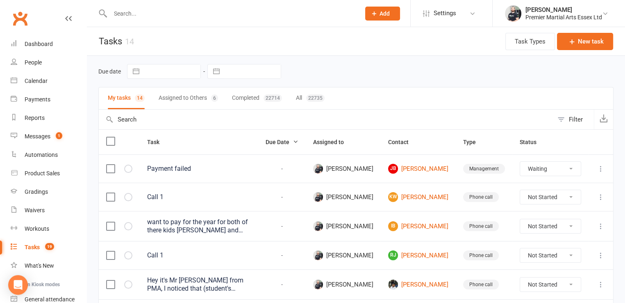
select select "waiting"
select select "started"
click at [563, 223] on select "Not Started In Progress Waiting Complete" at bounding box center [550, 226] width 61 height 14
click at [433, 195] on link "KW [PERSON_NAME]" at bounding box center [418, 197] width 60 height 10
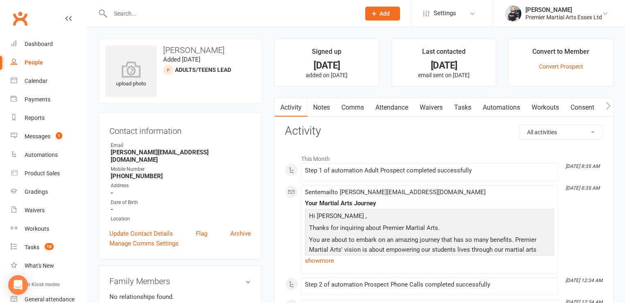
click at [469, 111] on link "Tasks" at bounding box center [462, 107] width 29 height 19
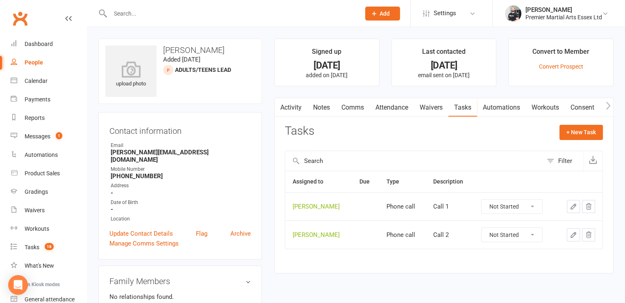
click at [523, 205] on select "Not Started In Progress Waiting Complete" at bounding box center [512, 206] width 61 height 14
click at [482, 199] on select "Not Started In Progress Waiting Complete" at bounding box center [512, 206] width 61 height 14
select select "unstarted"
click at [514, 206] on select "Not Started In Progress Waiting Complete" at bounding box center [512, 206] width 61 height 14
click at [482, 199] on select "Not Started In Progress Waiting Complete" at bounding box center [512, 206] width 61 height 14
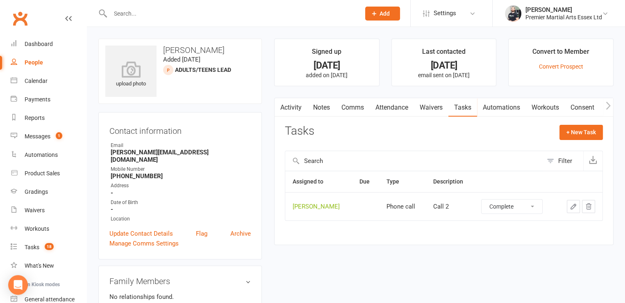
select select "unstarted"
click at [36, 243] on link "Tasks 16" at bounding box center [49, 247] width 76 height 18
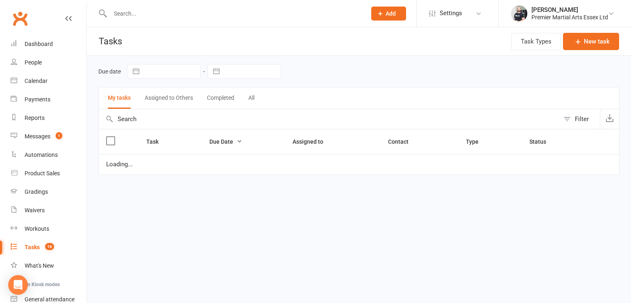
select select "waiting"
select select "started"
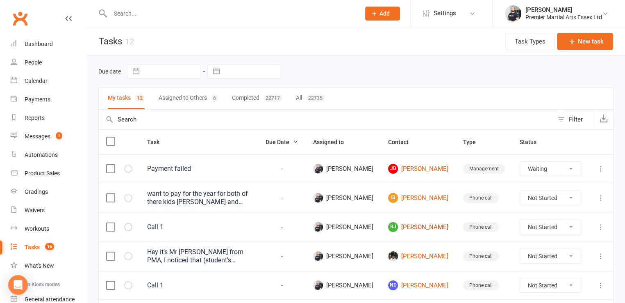
click at [430, 222] on link "[PERSON_NAME] [PERSON_NAME]" at bounding box center [418, 227] width 60 height 10
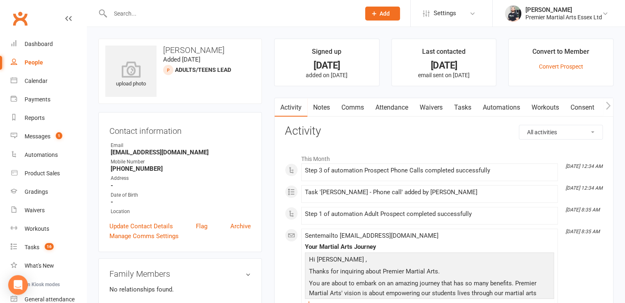
click at [458, 103] on link "Tasks" at bounding box center [462, 107] width 29 height 19
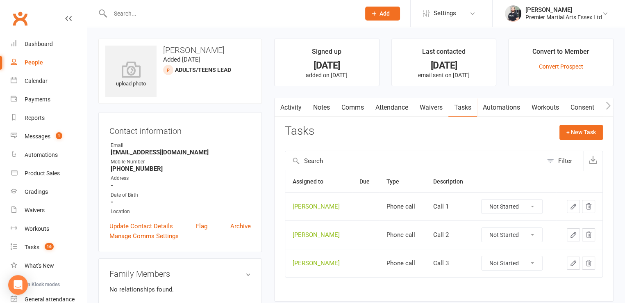
click at [494, 205] on select "Not Started In Progress Waiting Complete" at bounding box center [512, 206] width 61 height 14
click at [494, 259] on select "Not Started In Progress Waiting Complete" at bounding box center [512, 263] width 61 height 14
click at [505, 261] on select "Not Started In Progress Waiting Complete" at bounding box center [512, 263] width 61 height 14
click at [500, 234] on select "Not Started In Progress Waiting Complete" at bounding box center [512, 235] width 61 height 14
click at [482, 228] on select "Not Started In Progress Waiting Complete" at bounding box center [512, 235] width 61 height 14
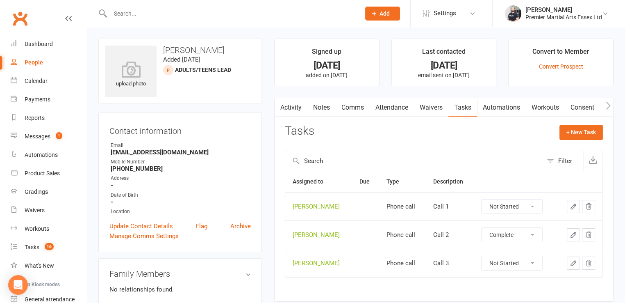
select select "unstarted"
click at [499, 203] on select "Not Started In Progress Waiting Complete" at bounding box center [512, 206] width 61 height 14
click at [502, 259] on div "Assigned to Due Type Description [PERSON_NAME] Phone call Call 1 Not Started In…" at bounding box center [444, 216] width 318 height 90
click at [498, 206] on select "Not Started In Progress Waiting Complete" at bounding box center [512, 206] width 61 height 14
click at [482, 199] on select "Not Started In Progress Waiting Complete" at bounding box center [512, 206] width 61 height 14
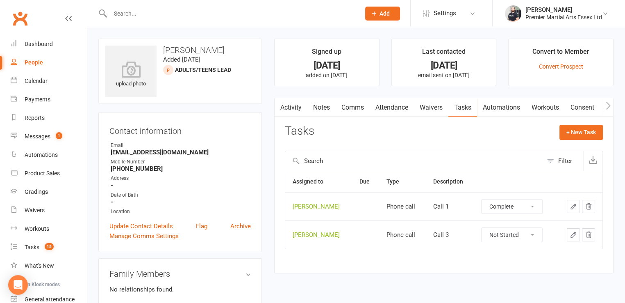
select select "unstarted"
click at [497, 202] on select "Not Started In Progress Waiting Complete" at bounding box center [512, 206] width 61 height 14
click at [482, 199] on select "Not Started In Progress Waiting Complete" at bounding box center [512, 206] width 61 height 14
select select "unstarted"
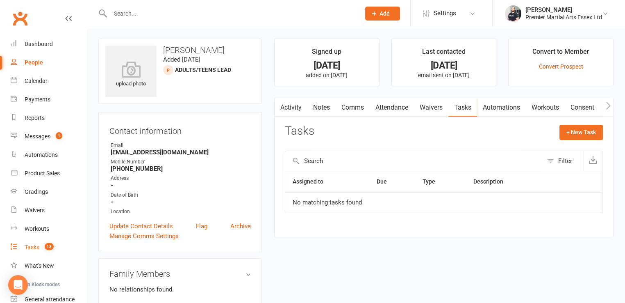
click at [47, 244] on span "13" at bounding box center [49, 246] width 9 height 7
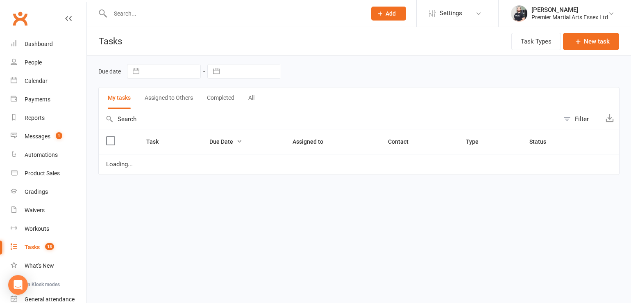
select select "waiting"
select select "started"
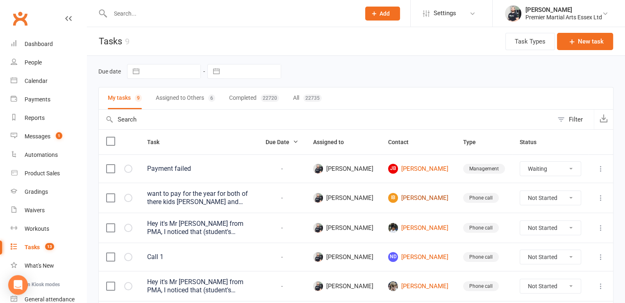
click at [434, 197] on link "[PERSON_NAME]" at bounding box center [418, 198] width 60 height 10
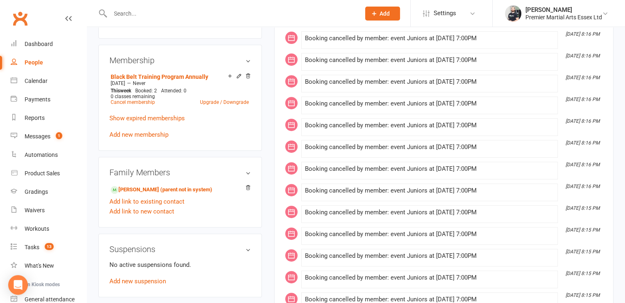
scroll to position [343, 0]
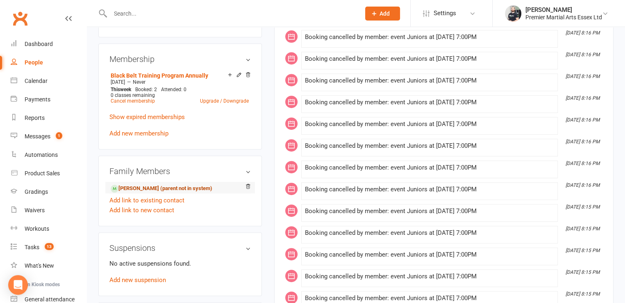
click at [132, 191] on link "[PERSON_NAME] (parent not in system)" at bounding box center [162, 188] width 102 height 9
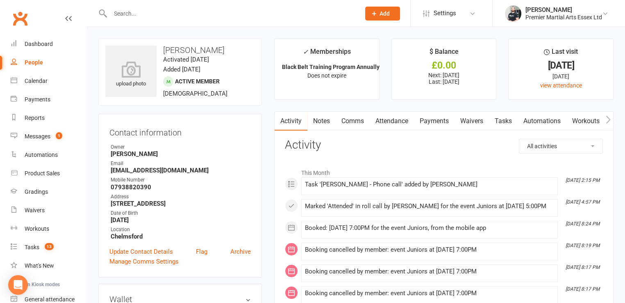
click at [454, 112] on link "Payments" at bounding box center [434, 121] width 41 height 19
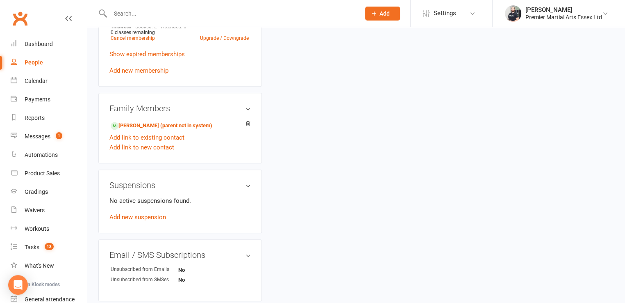
scroll to position [406, 0]
click at [127, 122] on link "[PERSON_NAME] (parent not in system)" at bounding box center [162, 125] width 102 height 9
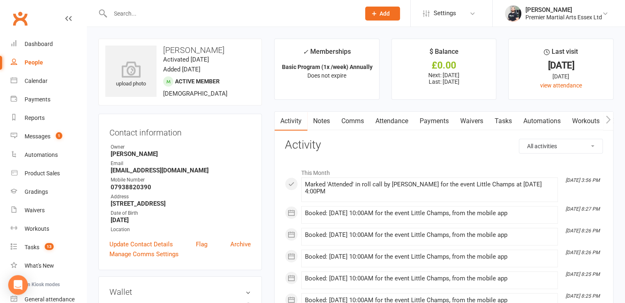
click at [431, 119] on link "Payments" at bounding box center [434, 121] width 41 height 19
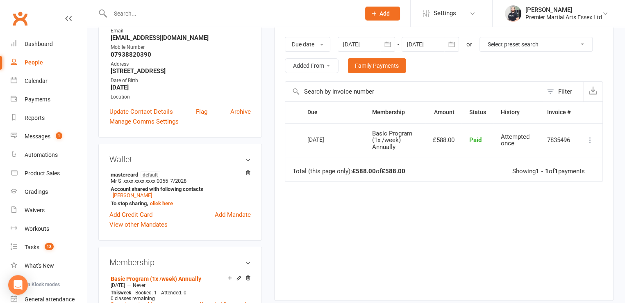
scroll to position [139, 0]
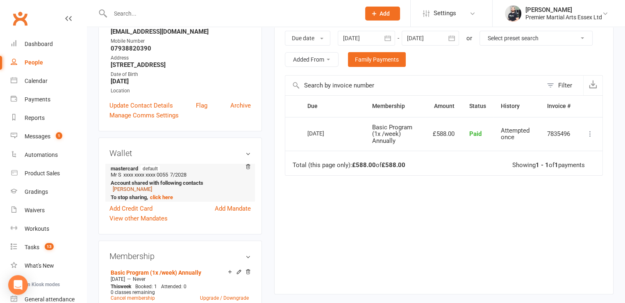
click at [121, 190] on link "[PERSON_NAME]" at bounding box center [132, 189] width 39 height 6
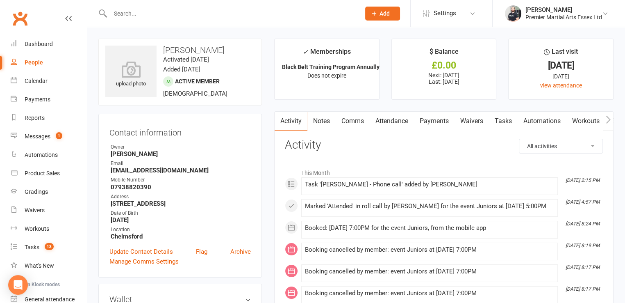
click at [453, 121] on link "Payments" at bounding box center [434, 121] width 41 height 19
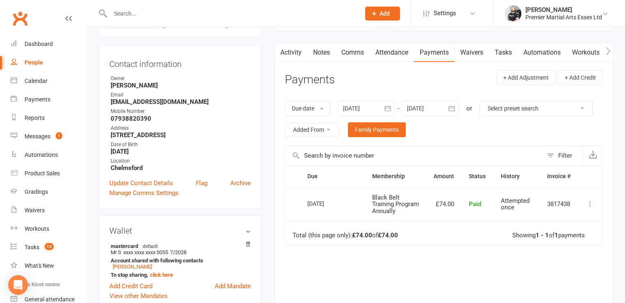
scroll to position [69, 0]
click at [442, 245] on td "Total (this page only): £74.00 of £74.00 Showing 1 - 1 of 1 payments" at bounding box center [443, 232] width 317 height 25
click at [392, 104] on icon "button" at bounding box center [388, 108] width 8 height 8
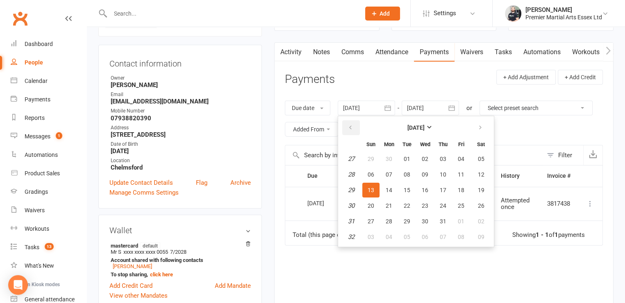
click at [350, 127] on icon "button" at bounding box center [351, 127] width 6 height 7
click at [374, 173] on span "06" at bounding box center [371, 174] width 7 height 7
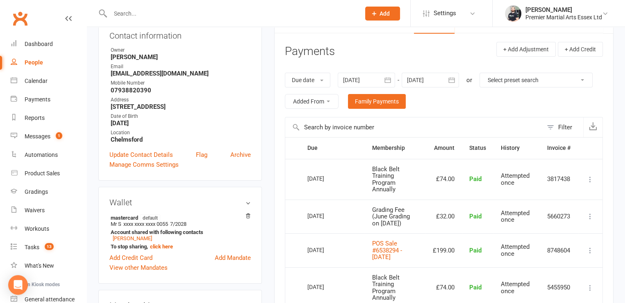
scroll to position [96, 0]
click at [392, 84] on button "button" at bounding box center [387, 80] width 15 height 15
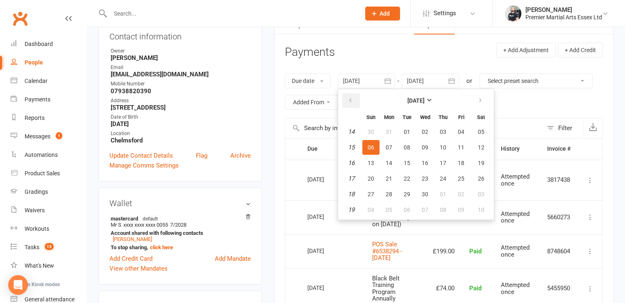
click at [353, 98] on icon "button" at bounding box center [351, 100] width 6 height 7
click at [373, 141] on button "08" at bounding box center [370, 147] width 17 height 15
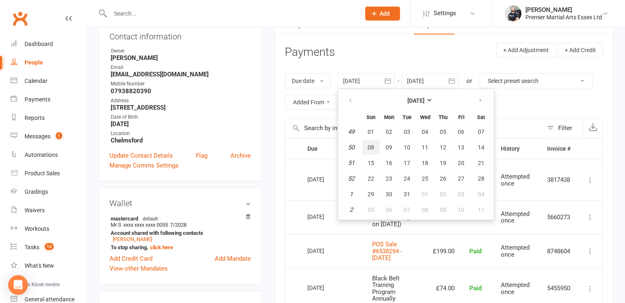
type input "[DATE]"
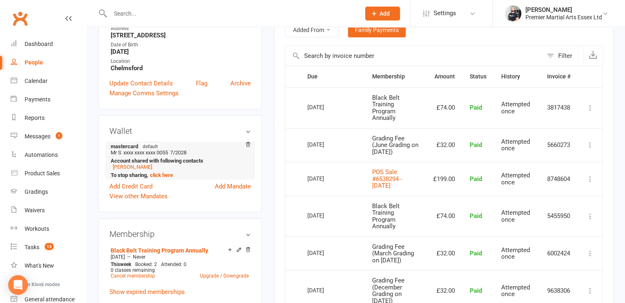
scroll to position [171, 0]
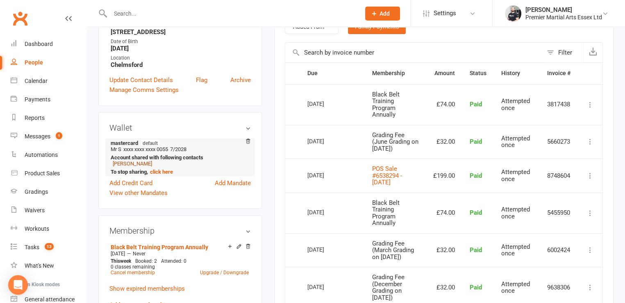
click at [130, 165] on link "[PERSON_NAME]" at bounding box center [132, 163] width 39 height 6
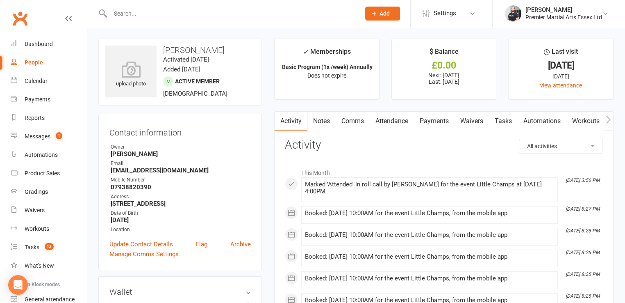
click at [401, 130] on link "Attendance" at bounding box center [392, 121] width 44 height 19
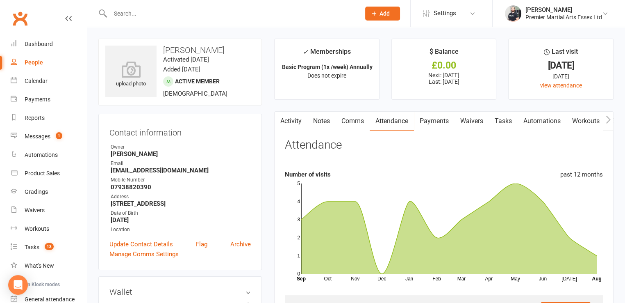
click at [437, 122] on link "Payments" at bounding box center [434, 121] width 41 height 19
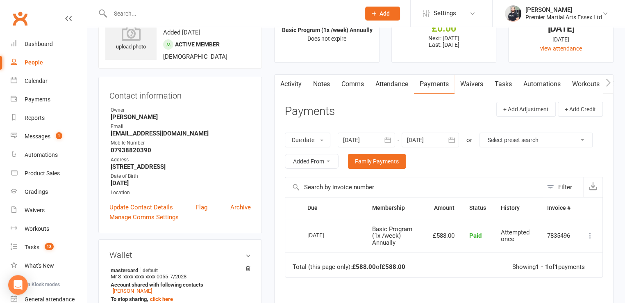
scroll to position [33, 0]
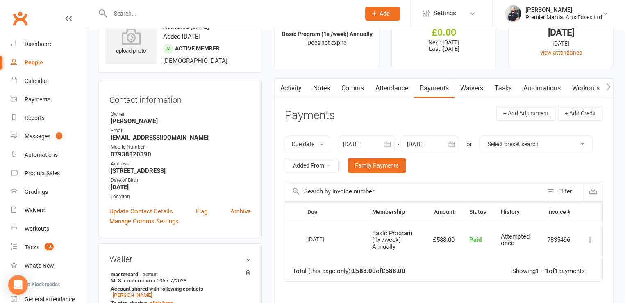
click at [386, 139] on button "button" at bounding box center [387, 144] width 15 height 15
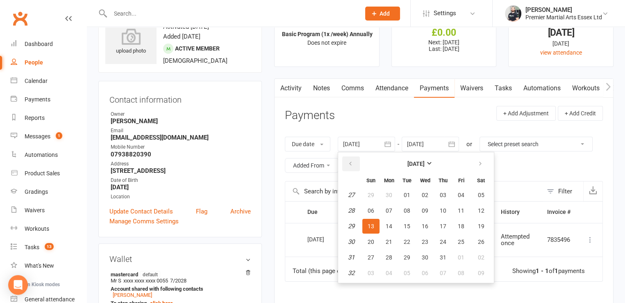
click at [345, 167] on button "button" at bounding box center [351, 163] width 18 height 15
click at [375, 216] on button "06" at bounding box center [370, 210] width 17 height 15
type input "[DATE]"
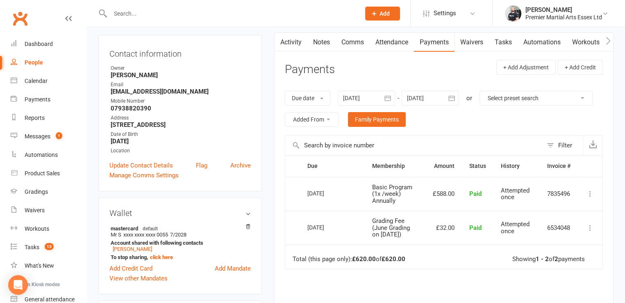
scroll to position [0, 0]
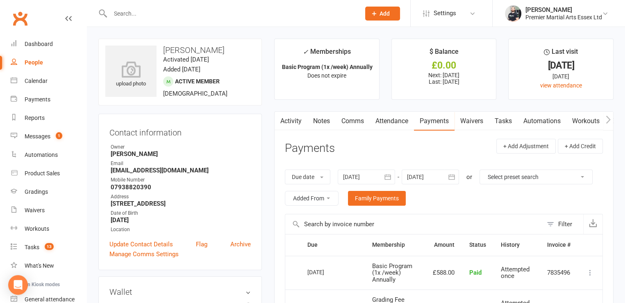
click at [499, 130] on link "Tasks" at bounding box center [503, 121] width 29 height 19
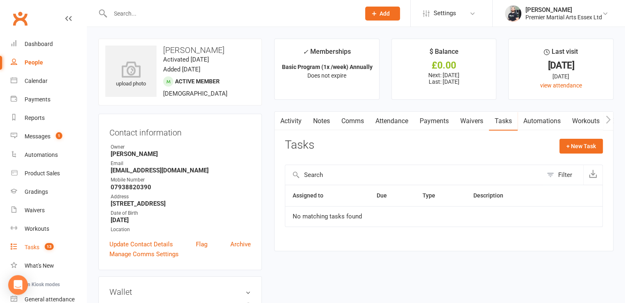
click at [48, 245] on span "13" at bounding box center [49, 246] width 9 height 7
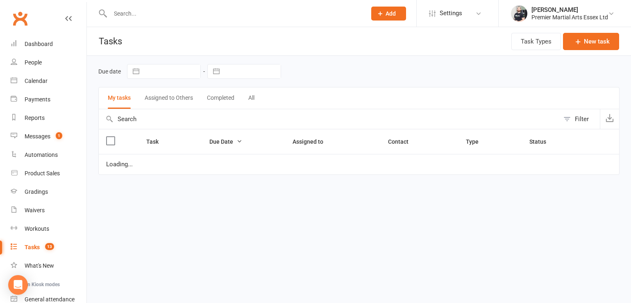
select select "waiting"
select select "started"
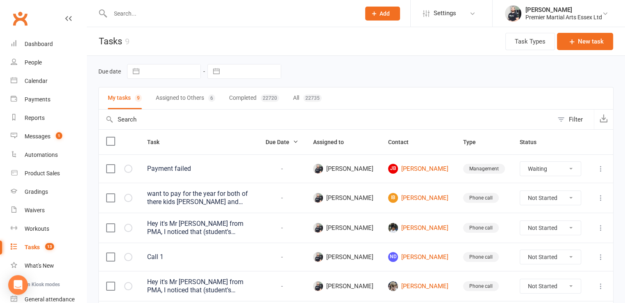
click at [528, 200] on select "Not Started In Progress Waiting Complete" at bounding box center [550, 198] width 61 height 14
click at [520, 191] on select "Not Started In Progress Waiting Complete" at bounding box center [550, 198] width 61 height 14
click at [555, 223] on select "Not Started In Progress Waiting Complete" at bounding box center [550, 228] width 61 height 14
click at [520, 221] on select "Not Started In Progress Waiting Complete" at bounding box center [550, 228] width 61 height 14
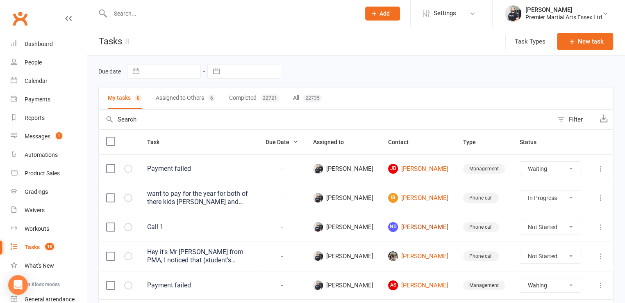
click at [431, 227] on link "ND [PERSON_NAME]" at bounding box center [418, 227] width 60 height 10
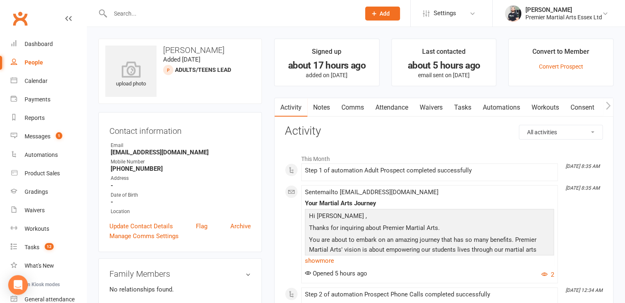
click at [466, 116] on link "Tasks" at bounding box center [462, 107] width 29 height 19
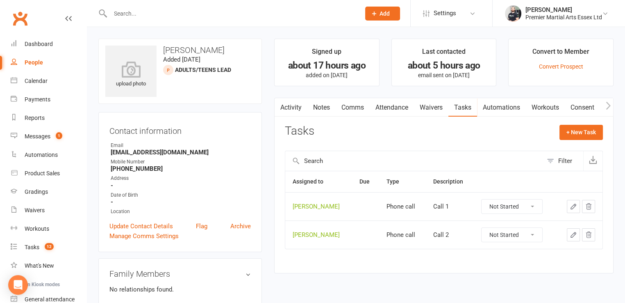
click at [514, 210] on select "Not Started In Progress Waiting Complete" at bounding box center [512, 206] width 61 height 14
click at [482, 199] on select "Not Started In Progress Waiting Complete" at bounding box center [512, 206] width 61 height 14
click at [500, 208] on select "Not Started In Progress Waiting Complete" at bounding box center [512, 206] width 61 height 14
click at [482, 199] on select "Not Started In Progress Waiting Complete" at bounding box center [512, 206] width 61 height 14
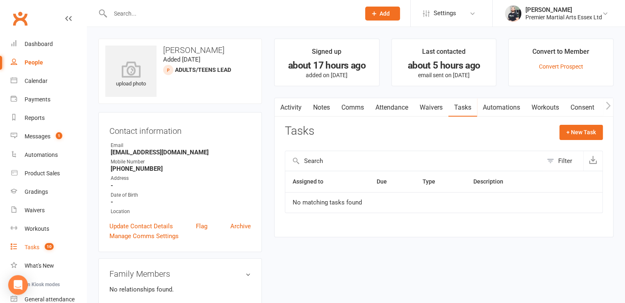
click at [71, 247] on link "Tasks 10" at bounding box center [49, 247] width 76 height 18
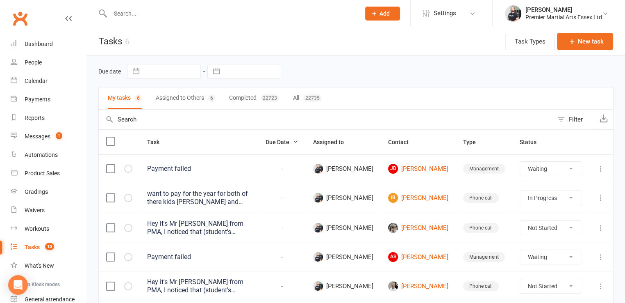
click at [542, 231] on select "Not Started In Progress Waiting Complete" at bounding box center [550, 228] width 61 height 14
click at [520, 221] on select "Not Started In Progress Waiting Complete" at bounding box center [550, 228] width 61 height 14
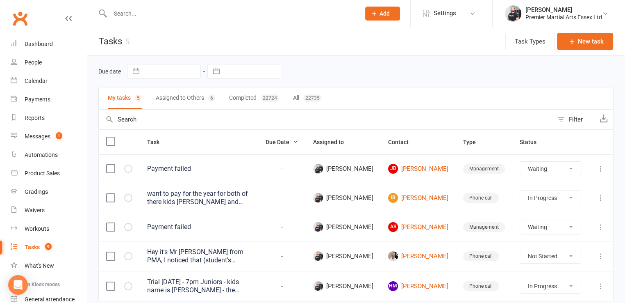
click at [548, 252] on select "Not Started In Progress Waiting Complete" at bounding box center [550, 256] width 61 height 14
click at [520, 249] on select "Not Started In Progress Waiting Complete" at bounding box center [550, 256] width 61 height 14
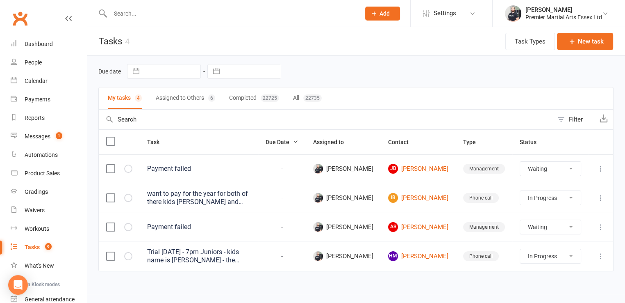
scroll to position [2, 0]
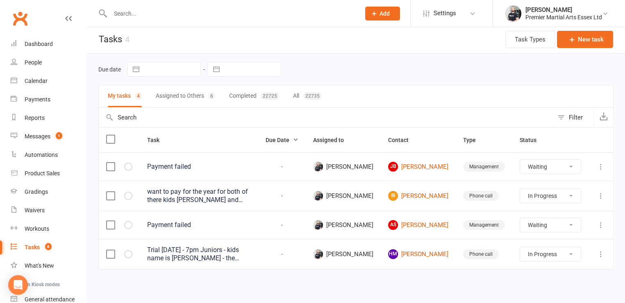
click at [192, 94] on button "Assigned to Others 6" at bounding box center [185, 96] width 59 height 22
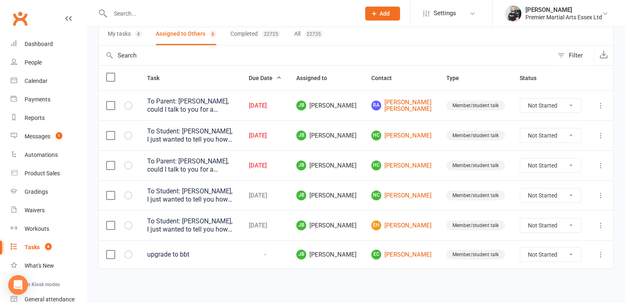
scroll to position [64, 0]
click at [407, 250] on link "EC [PERSON_NAME]" at bounding box center [401, 255] width 60 height 10
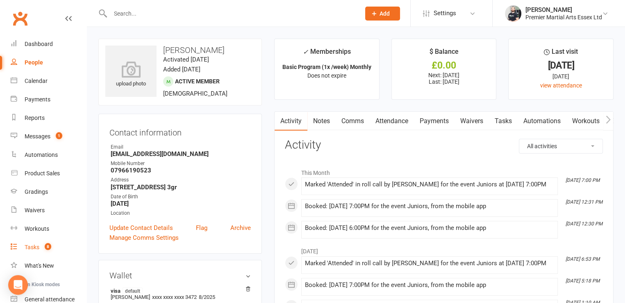
click at [36, 247] on div "Tasks" at bounding box center [32, 247] width 15 height 7
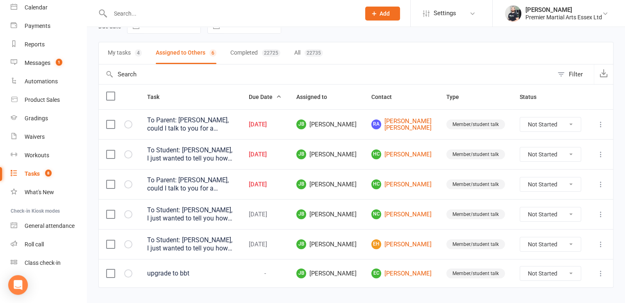
scroll to position [64, 0]
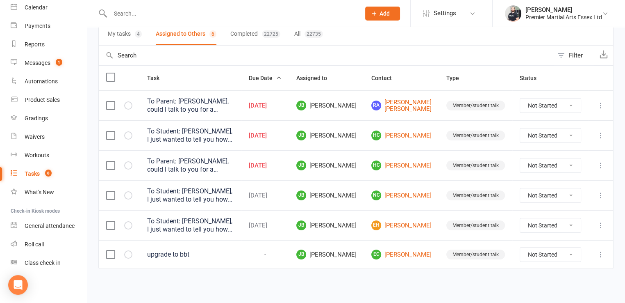
click at [130, 41] on button "My tasks 4" at bounding box center [125, 34] width 34 height 22
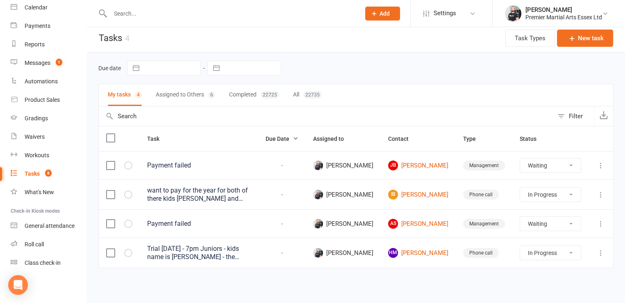
scroll to position [2, 0]
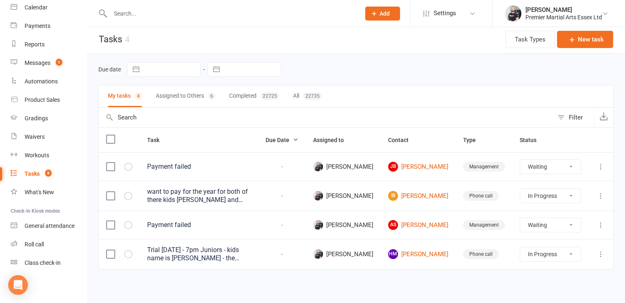
click at [166, 90] on button "Assigned to Others 6" at bounding box center [185, 96] width 59 height 22
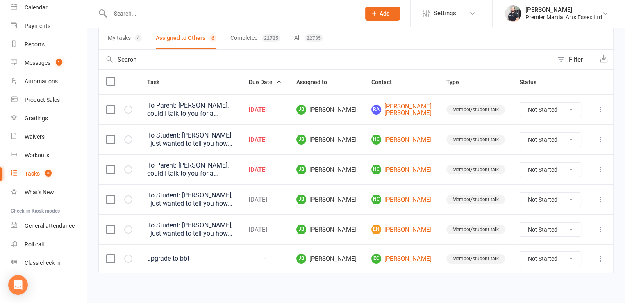
scroll to position [63, 0]
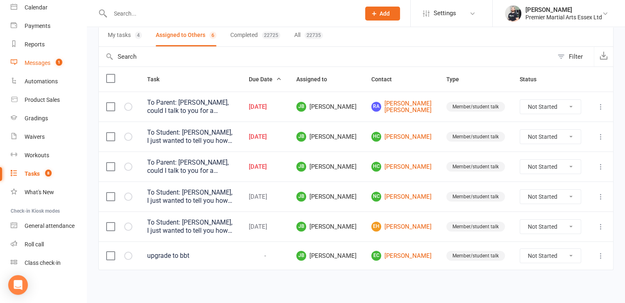
click at [39, 61] on div "Messages" at bounding box center [38, 62] width 26 height 7
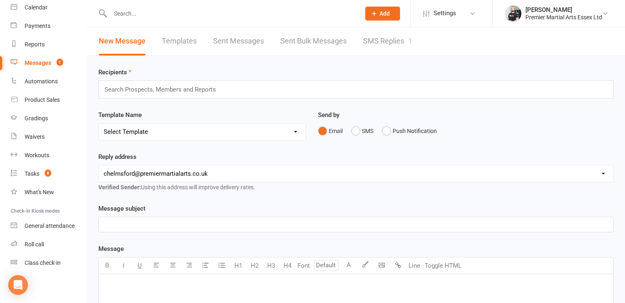
click at [390, 50] on link "SMS Replies 1" at bounding box center [387, 41] width 49 height 28
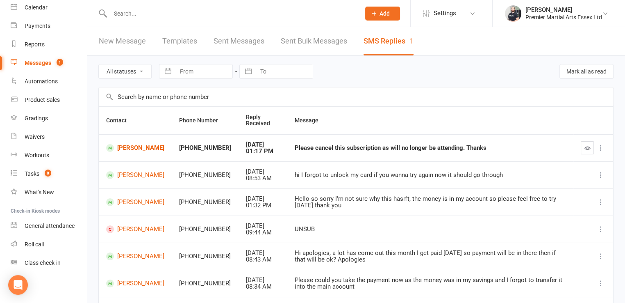
click at [135, 155] on td "[PERSON_NAME]" at bounding box center [135, 147] width 73 height 27
click at [134, 152] on link "[PERSON_NAME]" at bounding box center [135, 148] width 58 height 8
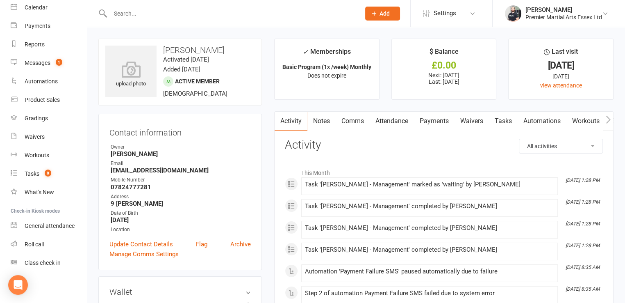
click at [444, 115] on link "Payments" at bounding box center [434, 121] width 41 height 19
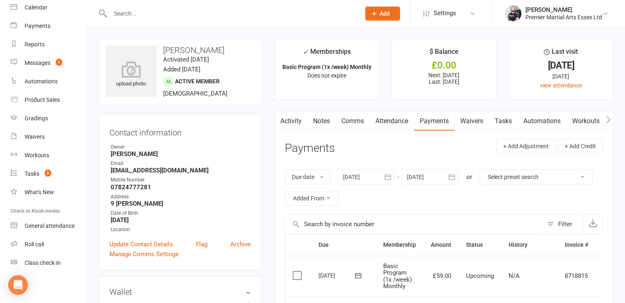
click at [502, 124] on link "Tasks" at bounding box center [503, 121] width 29 height 19
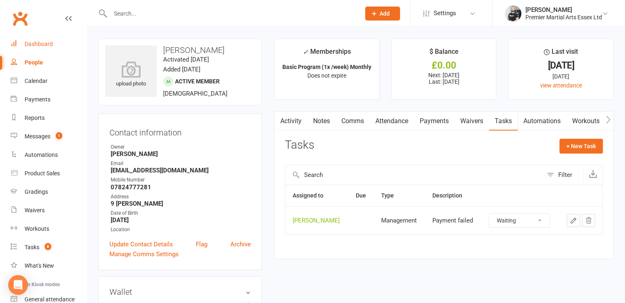
click at [25, 42] on div "Dashboard" at bounding box center [39, 44] width 28 height 7
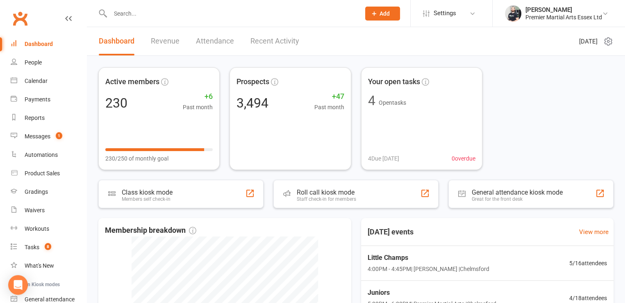
click at [38, 39] on link "Dashboard" at bounding box center [49, 44] width 76 height 18
